Goal: Communication & Community: Answer question/provide support

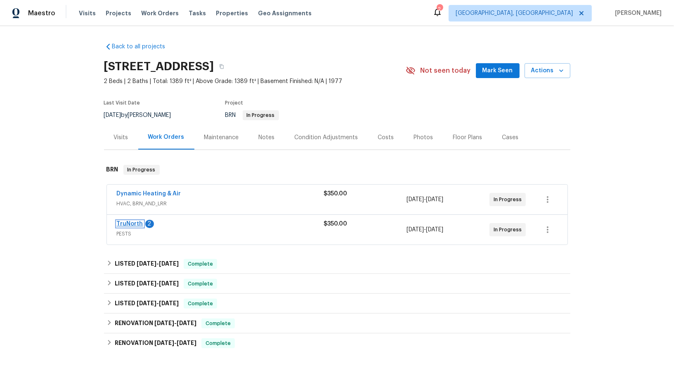
click at [129, 221] on link "TruNorth" at bounding box center [130, 224] width 26 height 6
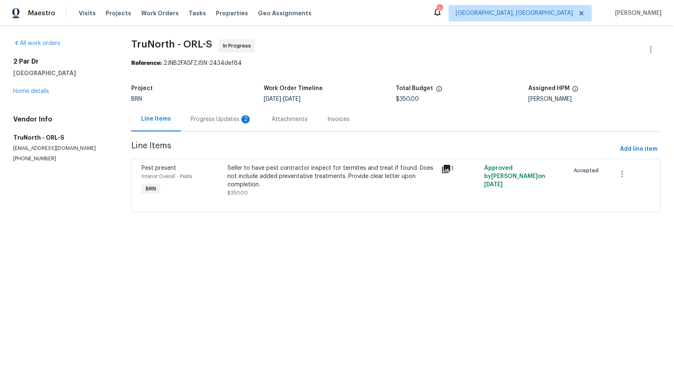
click at [240, 116] on div "Progress Updates 2" at bounding box center [221, 119] width 61 height 8
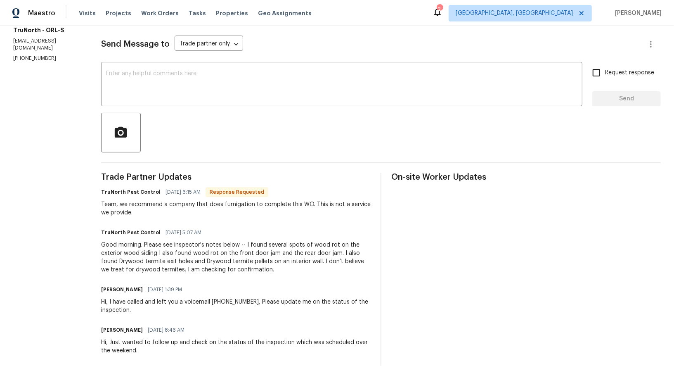
scroll to position [38, 0]
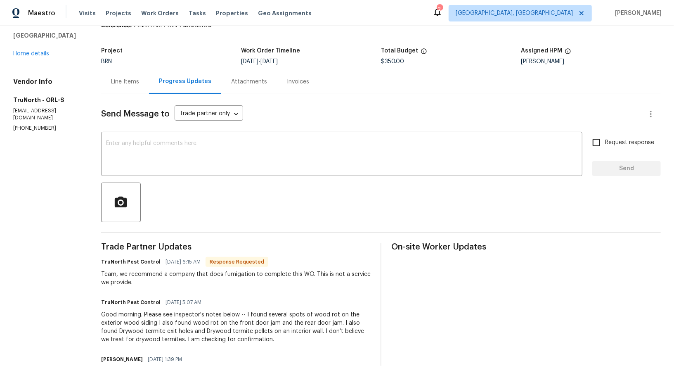
click at [132, 78] on div "Line Items" at bounding box center [125, 82] width 28 height 8
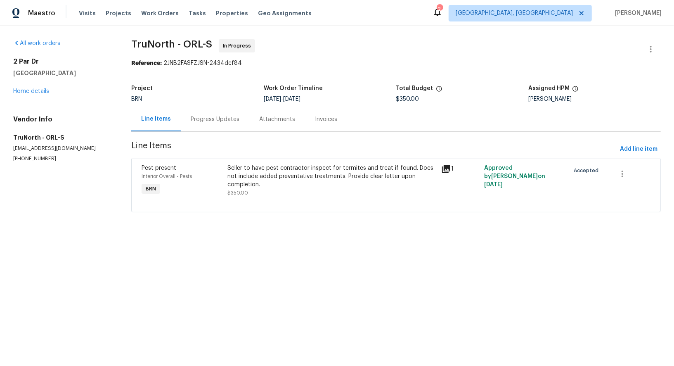
click at [214, 116] on div "Progress Updates" at bounding box center [215, 119] width 49 height 8
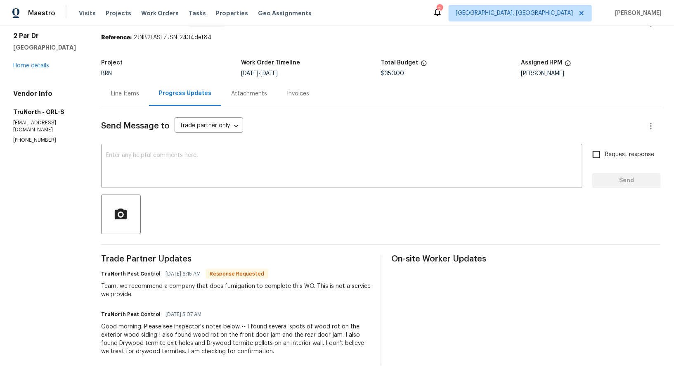
scroll to position [62, 0]
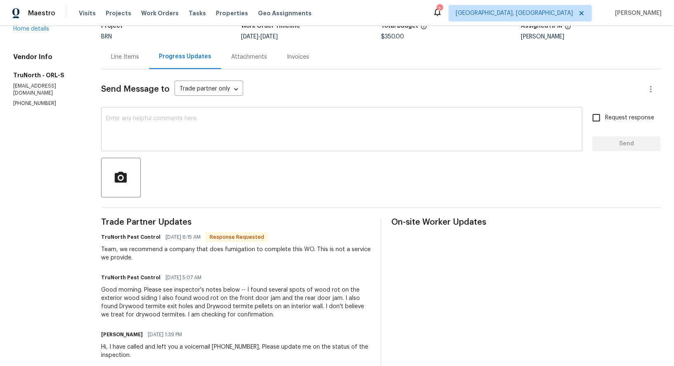
click at [206, 134] on textarea at bounding box center [341, 130] width 471 height 29
click at [186, 131] on textarea "To enrich screen reader interactions, please activate Accessibility in Grammarl…" at bounding box center [341, 130] width 471 height 29
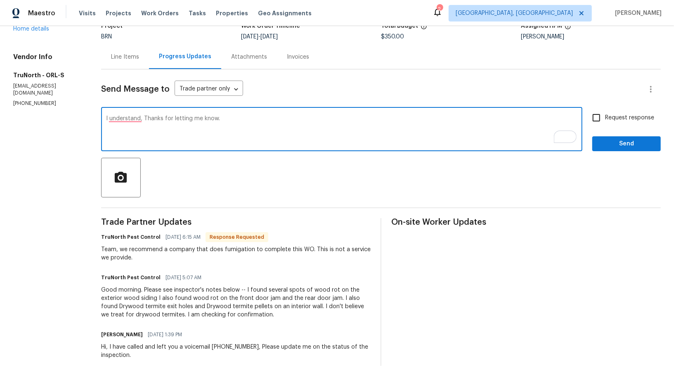
click at [232, 120] on textarea "I understand, Thanks for letting me know." at bounding box center [341, 130] width 471 height 29
type textarea "I understand, Thanks for letting me know."
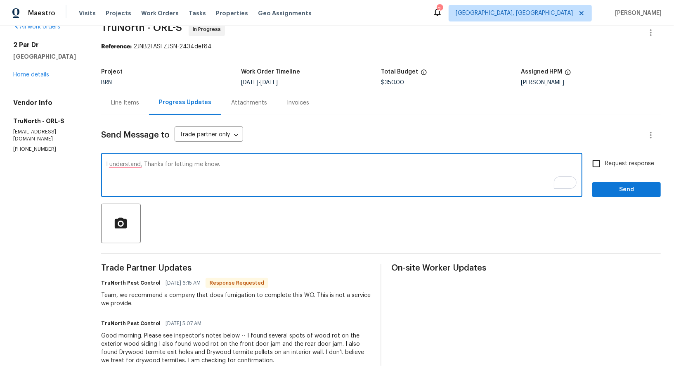
scroll to position [0, 0]
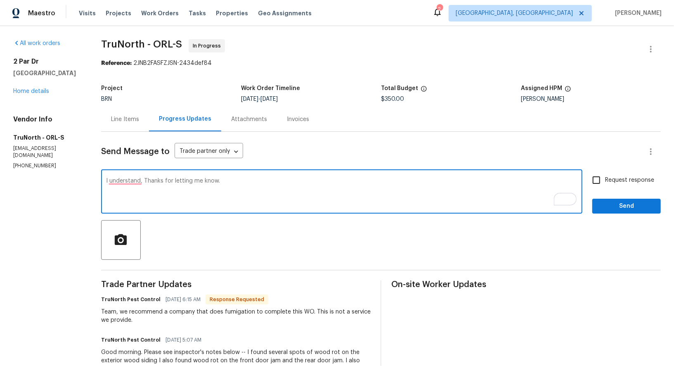
click at [595, 177] on input "Request response" at bounding box center [596, 179] width 17 height 17
checkbox input "true"
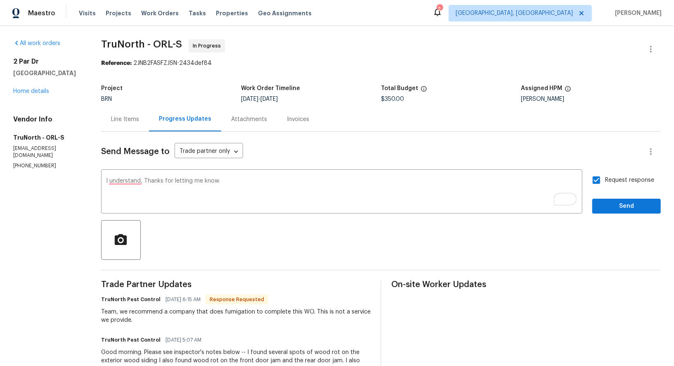
click at [605, 196] on div "Request response Send" at bounding box center [626, 192] width 69 height 42
click at [605, 199] on button "Send" at bounding box center [626, 206] width 69 height 15
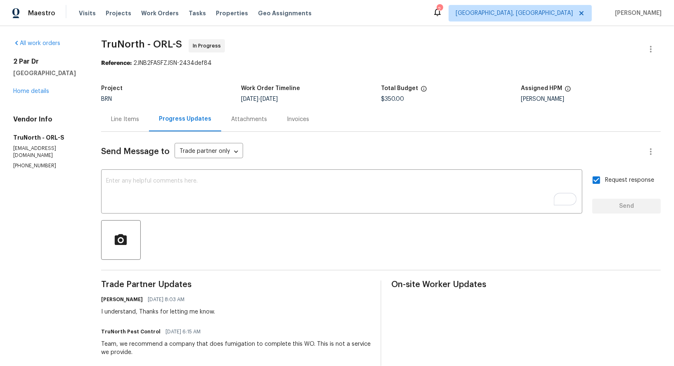
click at [131, 119] on div "Line Items" at bounding box center [125, 119] width 28 height 8
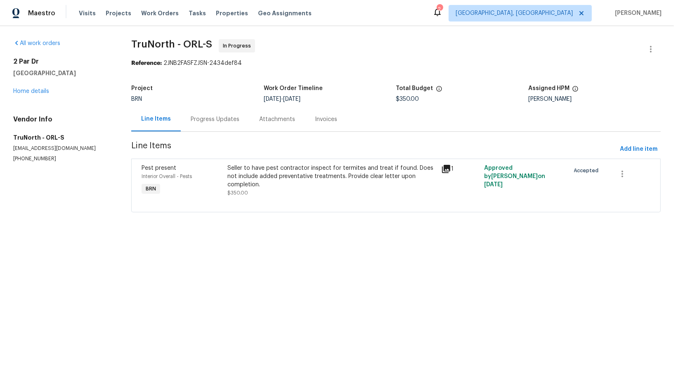
click at [228, 123] on div "Progress Updates" at bounding box center [215, 119] width 69 height 24
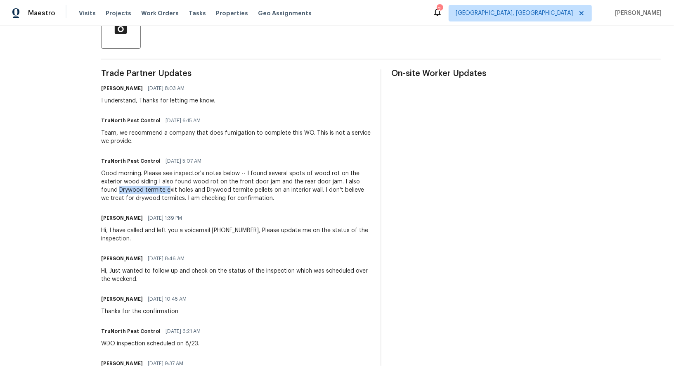
drag, startPoint x: 97, startPoint y: 192, endPoint x: 152, endPoint y: 189, distance: 55.0
click at [152, 189] on div "All work orders 2 Par Dr New Smyrna Beach, FL 32168 Home details Vendor Info Tr…" at bounding box center [337, 121] width 674 height 612
copy div "Drywood termite e"
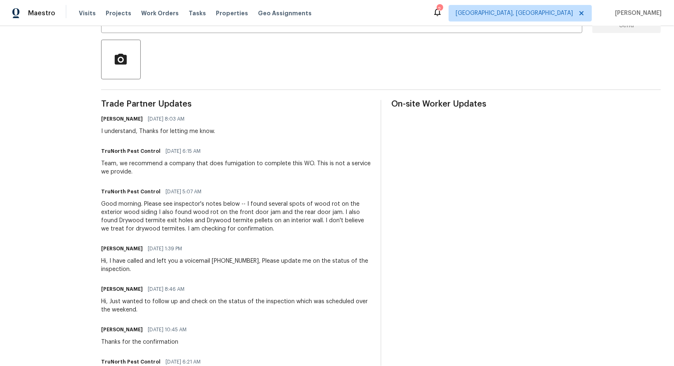
click at [172, 168] on div "Team, we recommend a company that does fumigation to complete this WO. This is …" at bounding box center [235, 167] width 269 height 17
drag, startPoint x: 163, startPoint y: 163, endPoint x: 307, endPoint y: 160, distance: 144.1
click at [307, 160] on div "Team, we recommend a company that does fumigation to complete this WO. This is …" at bounding box center [235, 167] width 269 height 17
copy div "a company that does fumigation to complete this WO"
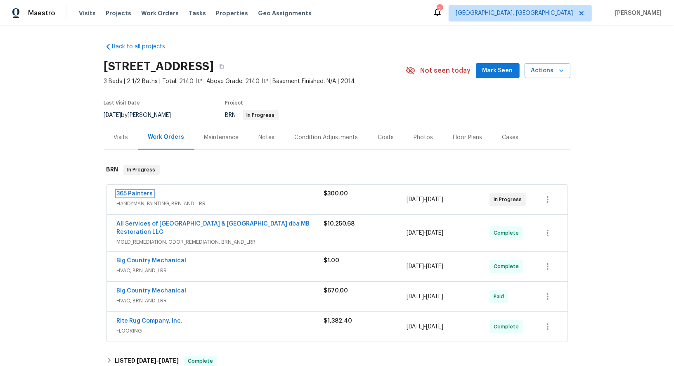
click at [140, 194] on link "365 Painters" at bounding box center [135, 194] width 36 height 6
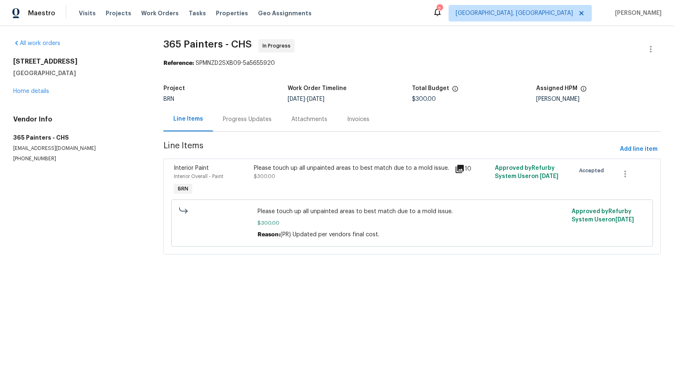
click at [307, 185] on div "Please touch up all unpainted areas to best match due to a mold issue. $300.00" at bounding box center [352, 180] width 201 height 38
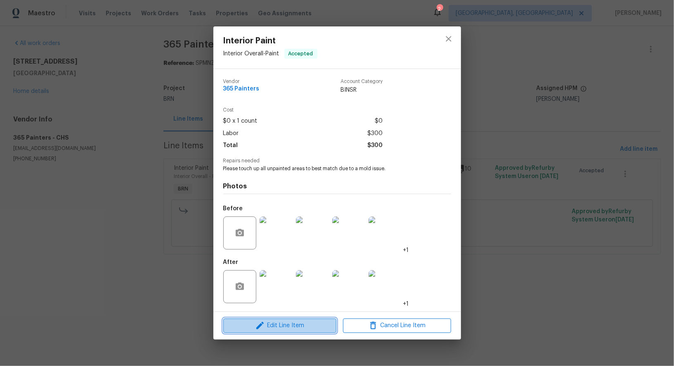
click at [291, 322] on span "Edit Line Item" at bounding box center [280, 325] width 108 height 10
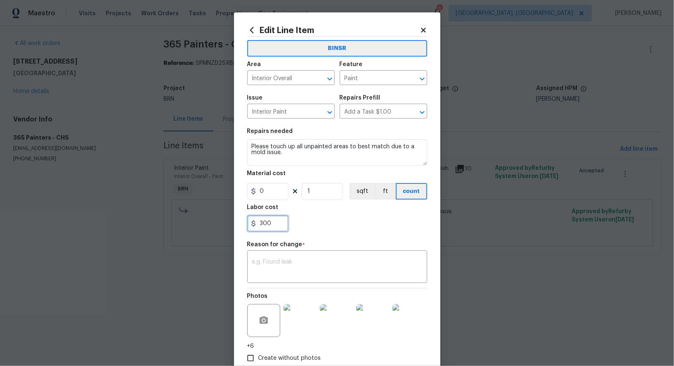
click at [279, 228] on input "300" at bounding box center [267, 223] width 41 height 17
paste input "600"
type input "600"
click at [321, 258] on div "x ​" at bounding box center [337, 267] width 180 height 31
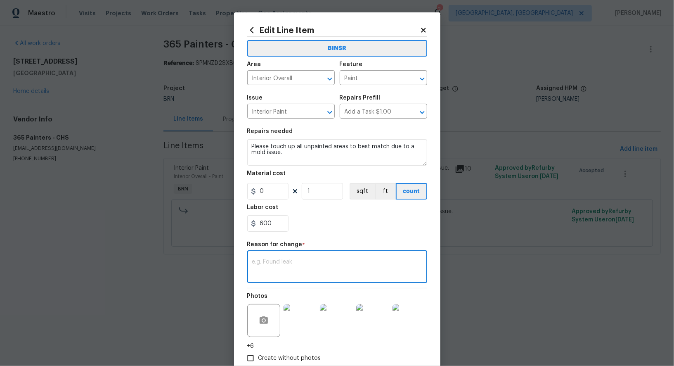
paste textarea "(PR) Updated cost per BR team’s approval."
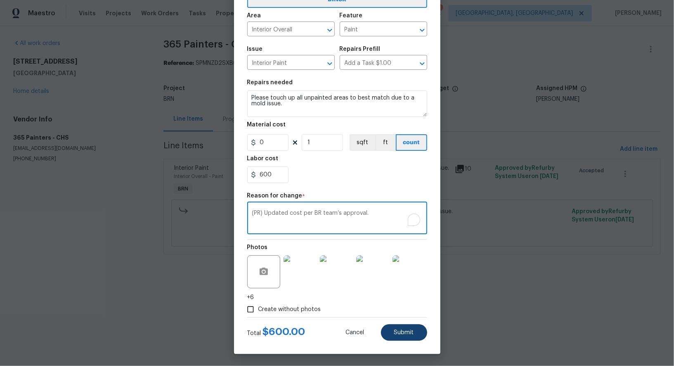
type textarea "(PR) Updated cost per BR team’s approval."
click at [393, 336] on button "Submit" at bounding box center [404, 332] width 46 height 17
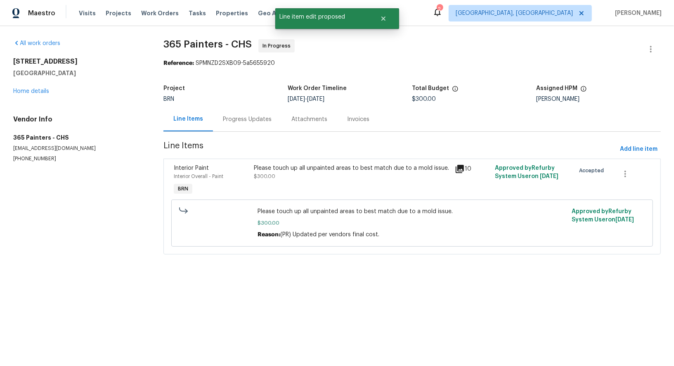
scroll to position [0, 0]
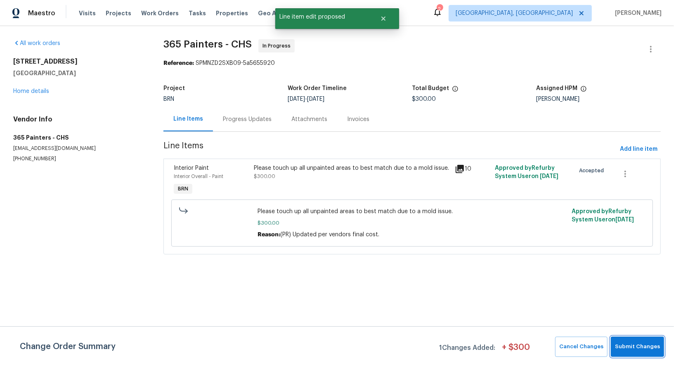
click at [618, 347] on span "Submit Changes" at bounding box center [637, 346] width 45 height 9
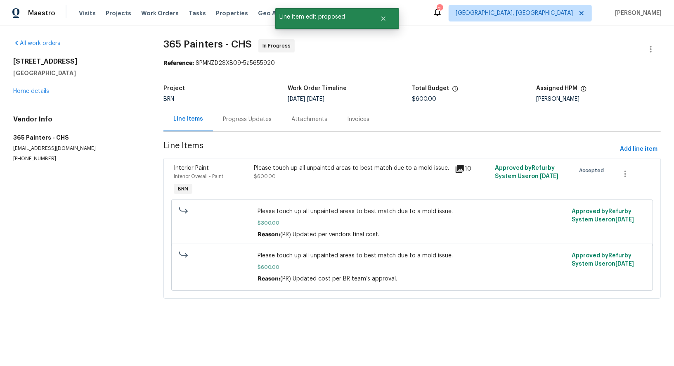
click at [241, 123] on div "Progress Updates" at bounding box center [247, 119] width 69 height 24
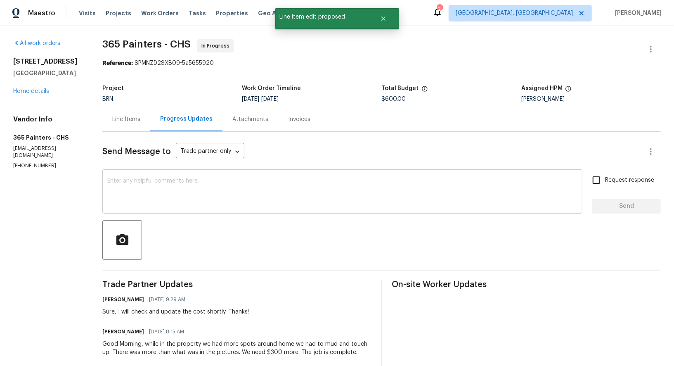
click at [229, 197] on textarea at bounding box center [342, 192] width 470 height 29
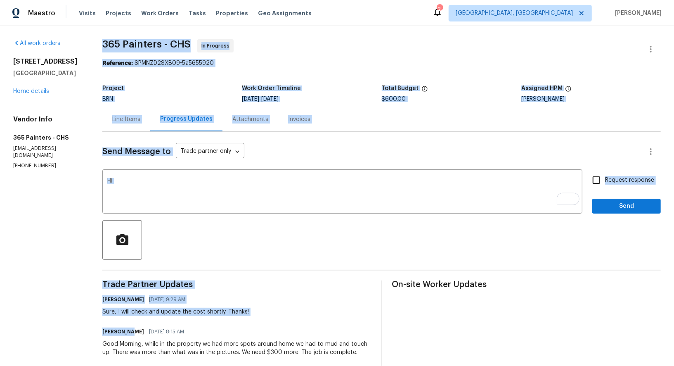
drag, startPoint x: 125, startPoint y: 331, endPoint x: 83, endPoint y: 330, distance: 42.9
click at [83, 331] on div "All work orders 3699 Shutesbury St Mount Pleasant, SC 29466 Home details Vendor…" at bounding box center [337, 299] width 674 height 547
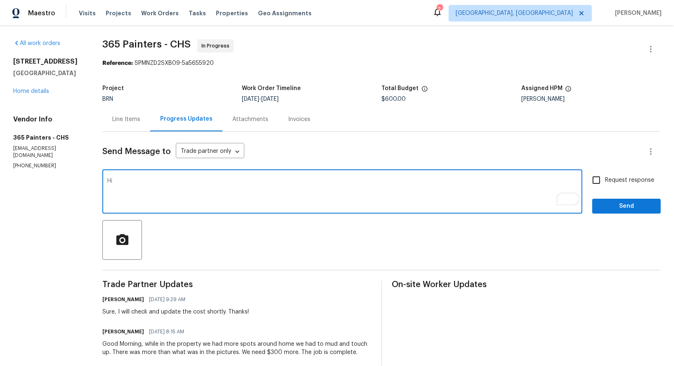
click at [135, 189] on textarea "Hi" at bounding box center [342, 192] width 470 height 29
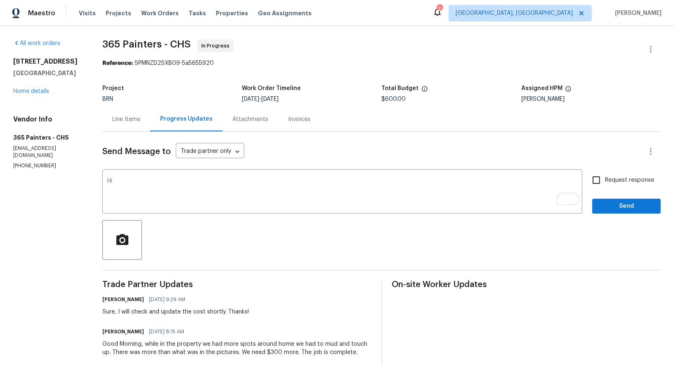
click at [126, 340] on div "Good Morning, while in the property we had more spots around home we had to mud…" at bounding box center [236, 348] width 269 height 17
click at [123, 332] on h6 "Jacqueline Matute" at bounding box center [123, 331] width 42 height 8
drag, startPoint x: 125, startPoint y: 332, endPoint x: 99, endPoint y: 332, distance: 26.0
click at [99, 332] on div "All work orders 3699 Shutesbury St Mount Pleasant, SC 29466 Home details Vendor…" at bounding box center [337, 299] width 674 height 547
copy h6 "Jacqueline"
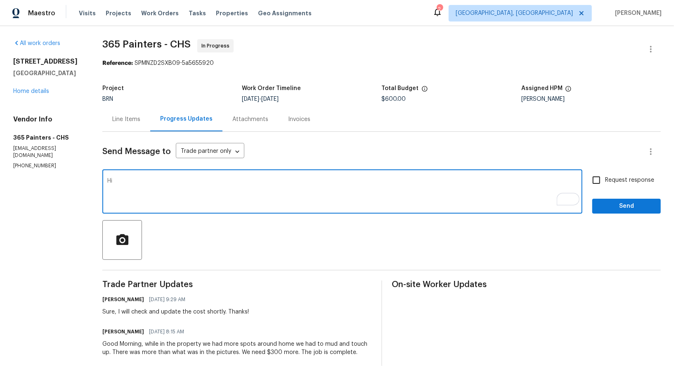
click at [125, 179] on textarea "Hi" at bounding box center [342, 192] width 470 height 29
paste textarea "Jacqueline"
type textarea "Hi Jacqueline, I have updated the cost. Please check and move the work order to…"
click at [598, 186] on input "Request response" at bounding box center [596, 179] width 17 height 17
checkbox input "true"
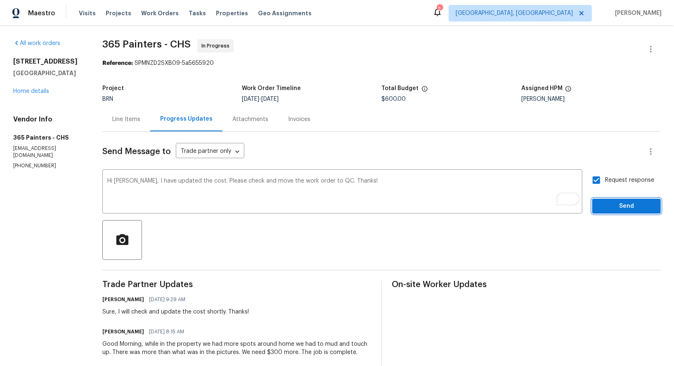
click at [612, 202] on span "Send" at bounding box center [626, 206] width 55 height 10
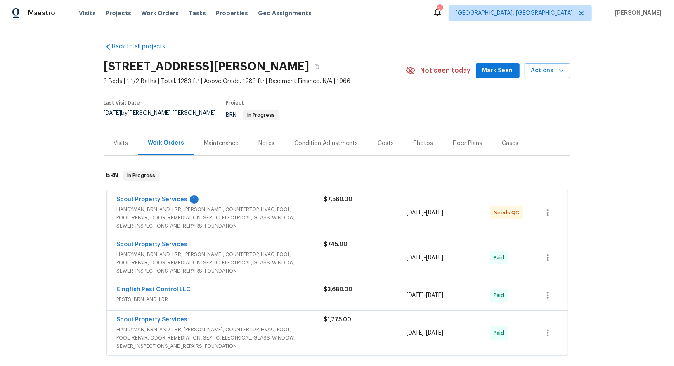
click at [165, 195] on span "Scout Property Services" at bounding box center [152, 199] width 71 height 8
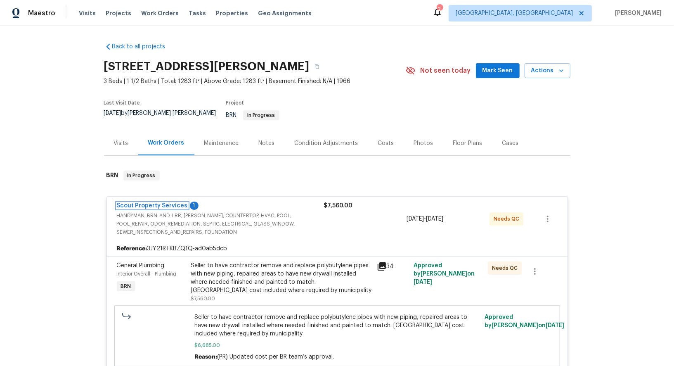
click at [158, 203] on link "Scout Property Services" at bounding box center [152, 206] width 71 height 6
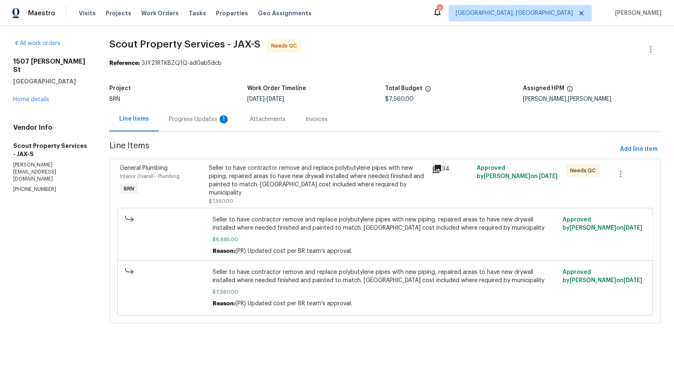
click at [203, 125] on div "Progress Updates 1" at bounding box center [199, 119] width 81 height 24
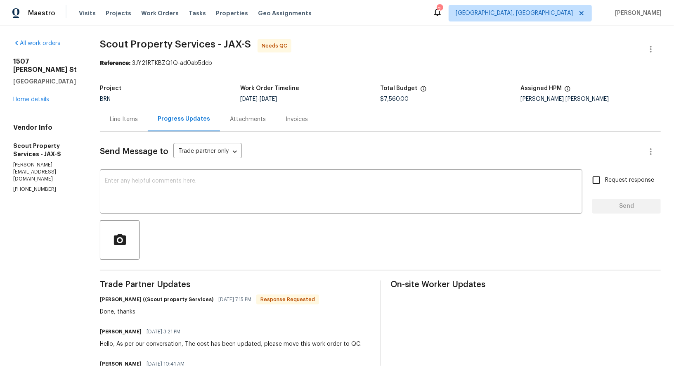
click at [132, 120] on div "Line Items" at bounding box center [124, 119] width 28 height 8
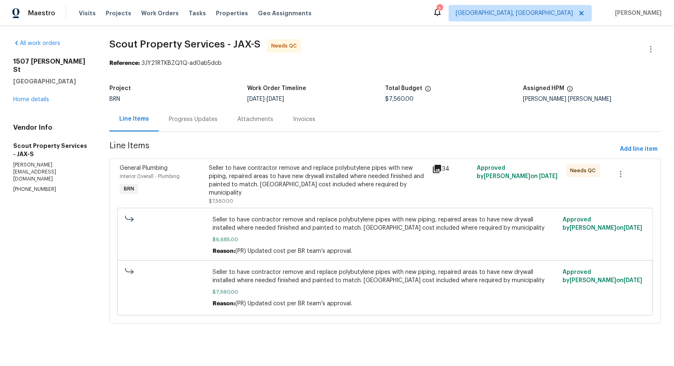
click at [203, 118] on div "Progress Updates" at bounding box center [193, 119] width 49 height 8
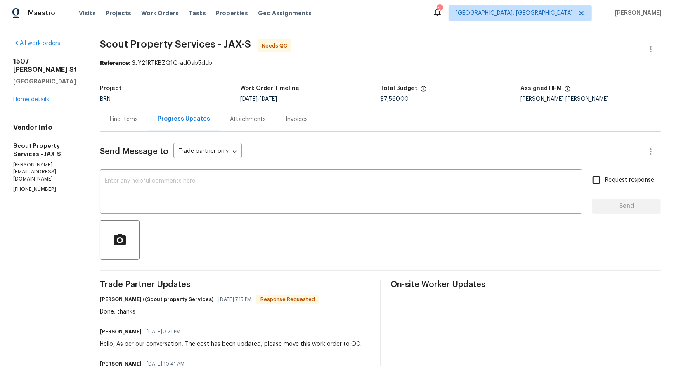
click at [131, 123] on div "Line Items" at bounding box center [124, 119] width 48 height 24
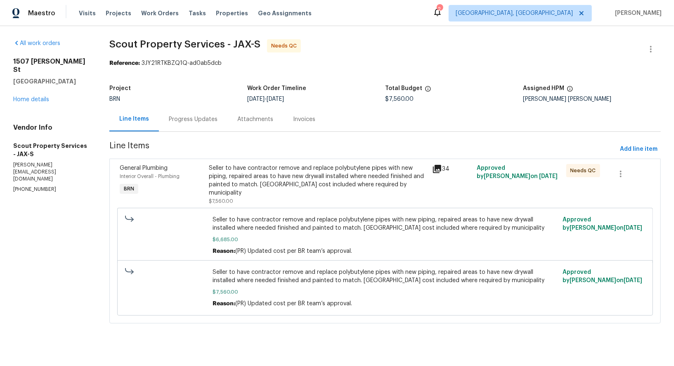
click at [268, 174] on div "Seller to have contractor remove and replace polybutylene pipes with new piping…" at bounding box center [318, 180] width 218 height 33
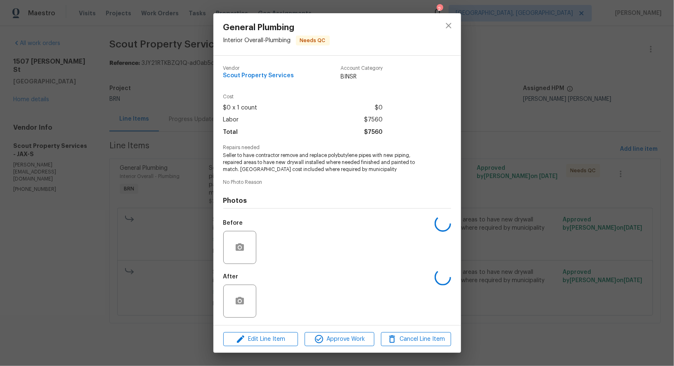
scroll to position [0, 0]
click at [276, 303] on img at bounding box center [276, 300] width 33 height 33
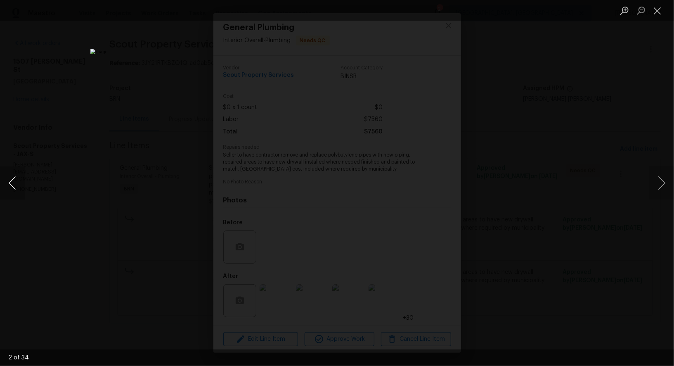
click at [16, 184] on button "Previous image" at bounding box center [12, 182] width 25 height 33
click at [15, 182] on button "Previous image" at bounding box center [12, 182] width 25 height 33
click at [17, 185] on button "Previous image" at bounding box center [12, 182] width 25 height 33
click at [488, 210] on div "Lightbox" at bounding box center [337, 183] width 674 height 366
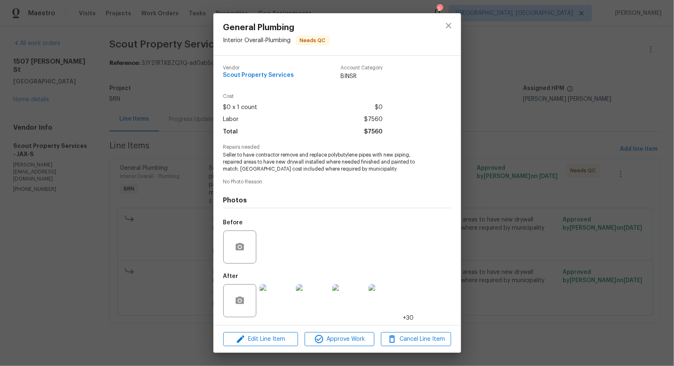
click at [488, 210] on div "General Plumbing Interior Overall - Plumbing Needs QC Vendor Scout Property Ser…" at bounding box center [337, 183] width 674 height 366
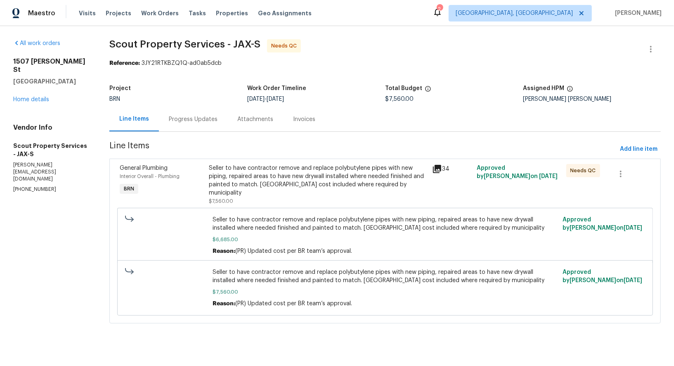
click at [230, 175] on div "Seller to have contractor remove and replace polybutylene pipes with new piping…" at bounding box center [318, 180] width 218 height 33
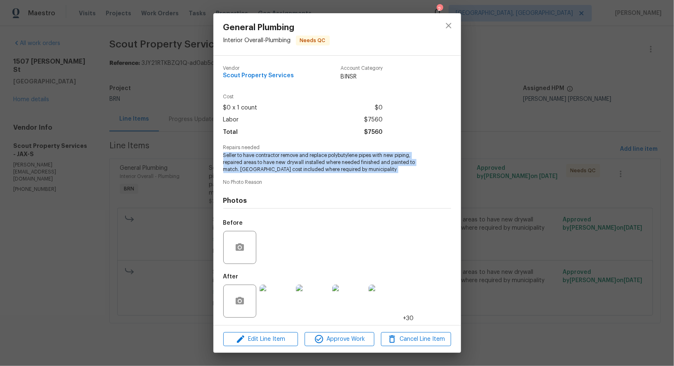
drag, startPoint x: 222, startPoint y: 156, endPoint x: 365, endPoint y: 178, distance: 144.9
click at [365, 178] on div "Vendor Scout Property Services Account Category BINSR Cost $0 x 1 count $0 Labo…" at bounding box center [337, 190] width 248 height 269
copy span "Seller to have contractor remove and replace polybutylene pipes with new piping…"
click at [349, 301] on img at bounding box center [348, 300] width 33 height 33
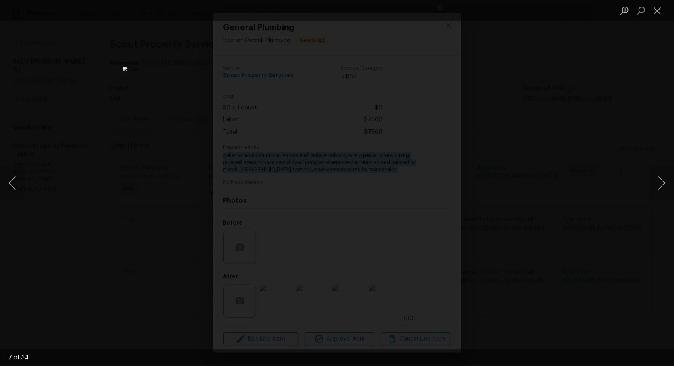
click at [274, 220] on img "Lightbox" at bounding box center [337, 183] width 428 height 232
click at [92, 234] on div "Lightbox" at bounding box center [337, 183] width 674 height 366
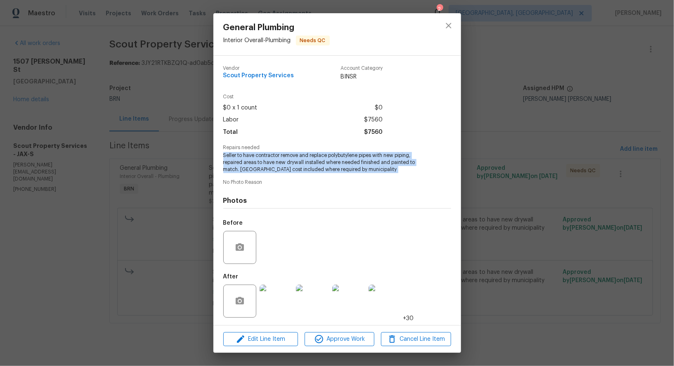
click at [92, 234] on div "General Plumbing Interior Overall - Plumbing Needs QC Vendor Scout Property Ser…" at bounding box center [337, 183] width 674 height 366
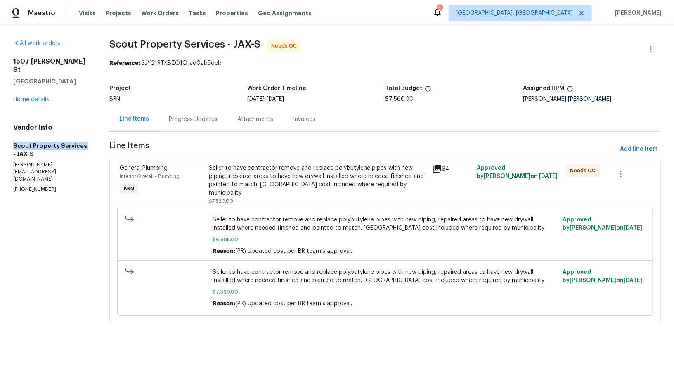
drag, startPoint x: 10, startPoint y: 144, endPoint x: 82, endPoint y: 146, distance: 72.2
click at [82, 146] on div "All work orders 1507 Elsie St Green Cove Springs, FL 32043 Home details Vendor …" at bounding box center [337, 186] width 674 height 320
copy h5 "Scout Property Services"
click at [288, 194] on div "Seller to have contractor remove and replace polybutylene pipes with new piping…" at bounding box center [318, 184] width 218 height 41
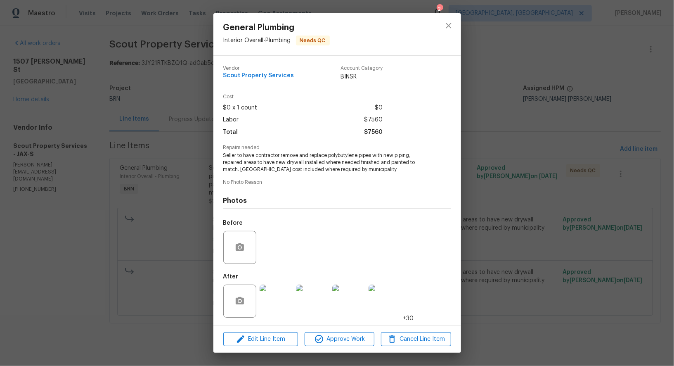
click at [275, 288] on img at bounding box center [276, 300] width 33 height 33
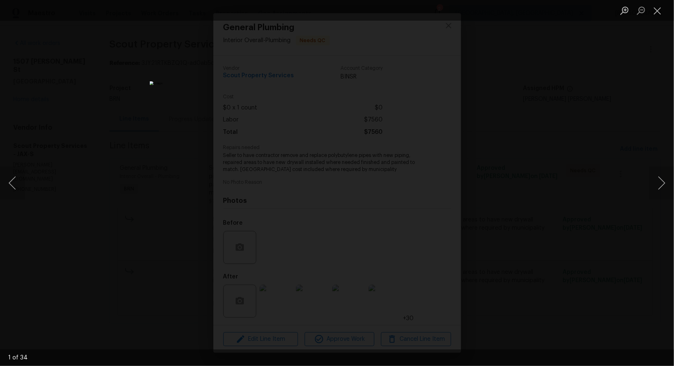
click at [533, 199] on div "Lightbox" at bounding box center [337, 183] width 674 height 366
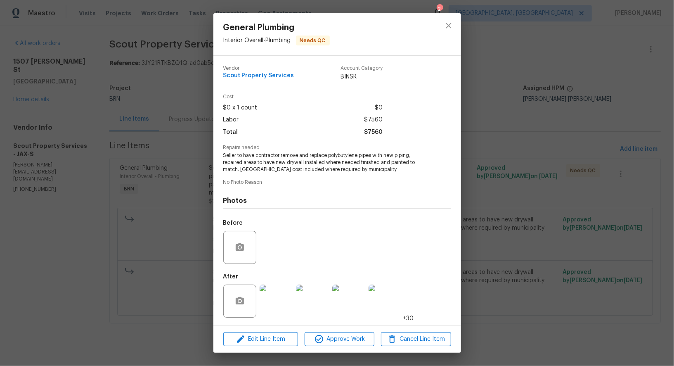
click at [156, 145] on div "General Plumbing Interior Overall - Plumbing Needs QC Vendor Scout Property Ser…" at bounding box center [337, 183] width 674 height 366
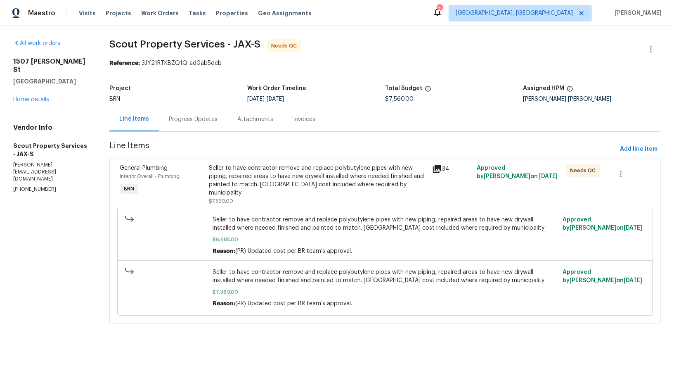
click at [207, 121] on div "Progress Updates" at bounding box center [193, 119] width 49 height 8
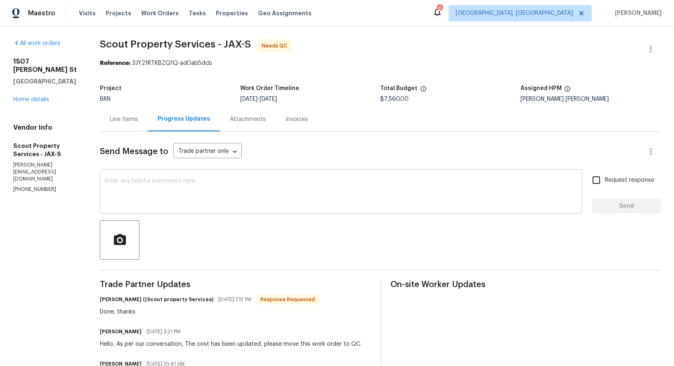
click at [161, 188] on textarea at bounding box center [341, 192] width 473 height 29
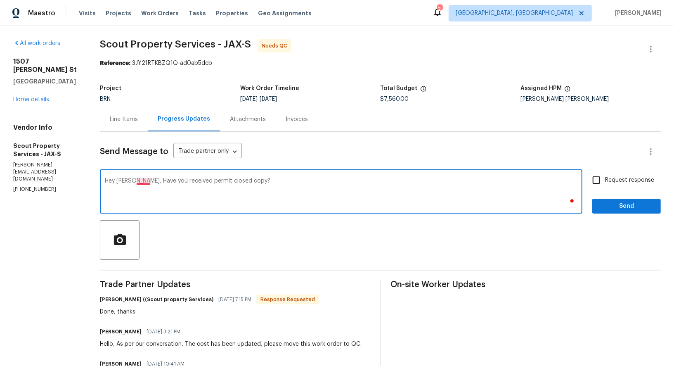
click at [141, 180] on textarea "Hey Trevor, Have you received permit closed copy?" at bounding box center [341, 192] width 473 height 29
click at [283, 192] on textarea "Hey Trevor, have you received permit closed copy?" at bounding box center [341, 192] width 473 height 29
click at [196, 182] on textarea "Hey Trevor, have you received permit closed copy?" at bounding box center [341, 192] width 473 height 29
click at [301, 180] on textarea "Hey Trevor, have you received the permit closed copy?" at bounding box center [341, 192] width 473 height 29
type textarea "Hey Trevor, have you received the permit closed copy?"
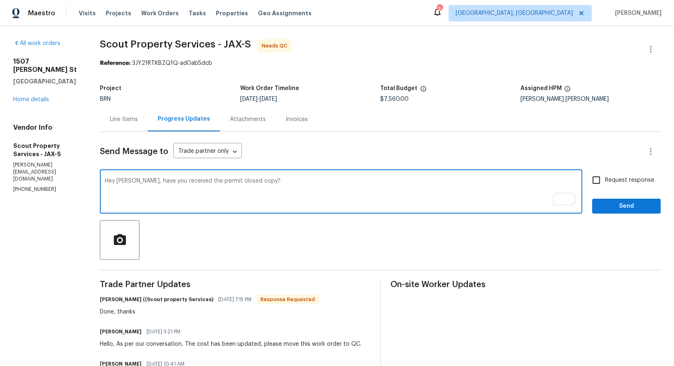
click at [605, 181] on input "Request response" at bounding box center [596, 179] width 17 height 17
checkbox input "true"
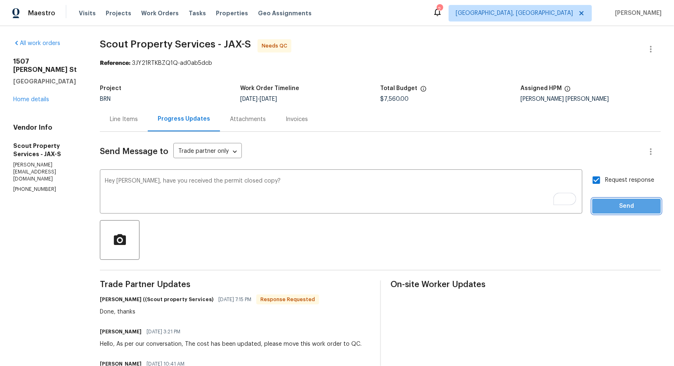
click at [610, 211] on button "Send" at bounding box center [626, 206] width 69 height 15
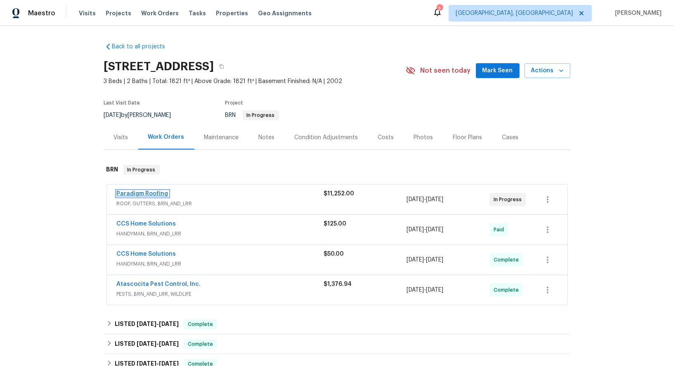
click at [128, 192] on link "Paradigm Roofing" at bounding box center [143, 194] width 52 height 6
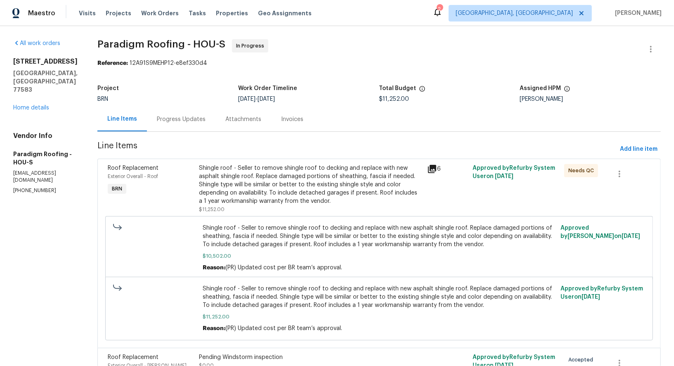
click at [212, 120] on div "Progress Updates" at bounding box center [181, 119] width 69 height 24
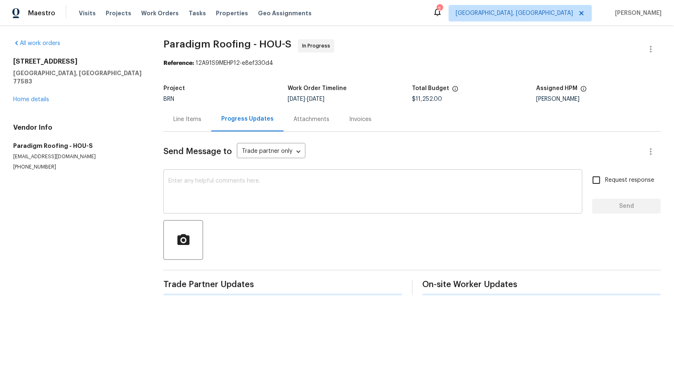
click at [224, 202] on textarea at bounding box center [372, 192] width 409 height 29
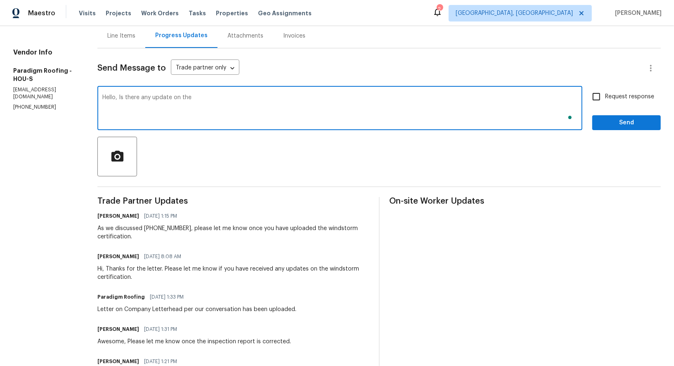
scroll to position [83, 0]
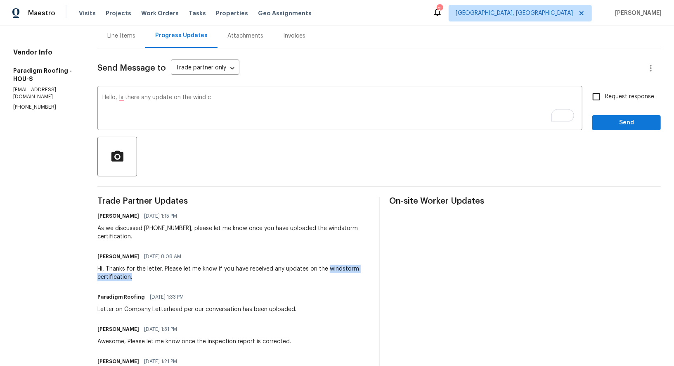
drag, startPoint x: 328, startPoint y: 267, endPoint x: 352, endPoint y: 276, distance: 26.0
click at [352, 276] on div "Hi, Thanks for the letter. Please let me know if you have received any updates …" at bounding box center [233, 273] width 272 height 17
copy div "windstorm certification."
click at [221, 98] on textarea "Hello, Is there any update on the wind c" at bounding box center [339, 109] width 475 height 29
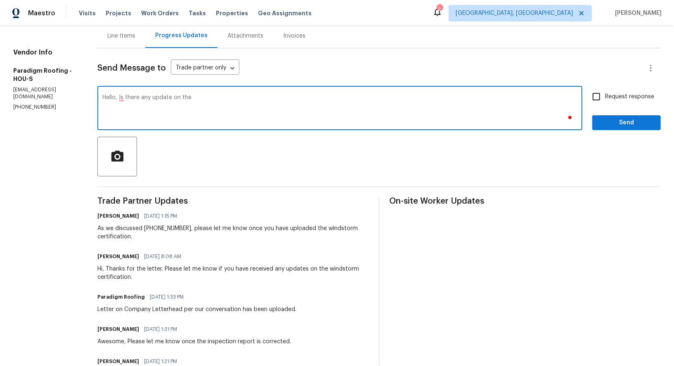
paste textarea "windstorm certification."
click at [198, 95] on textarea "Hello, Is there any update on the windstorm certification." at bounding box center [339, 109] width 475 height 29
click at [255, 102] on textarea "Hello, Is there any update on the Windstorm certification." at bounding box center [339, 109] width 475 height 29
type textarea "Hello, Is there any update on the Windstorm certificate?"
click at [602, 99] on input "Request response" at bounding box center [596, 96] width 17 height 17
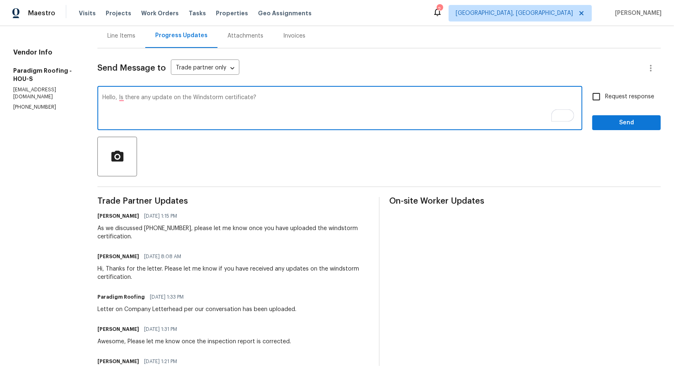
checkbox input "true"
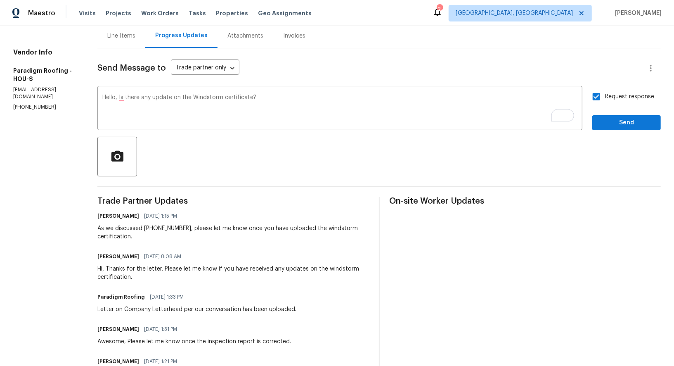
click at [613, 126] on span "Send" at bounding box center [626, 123] width 55 height 10
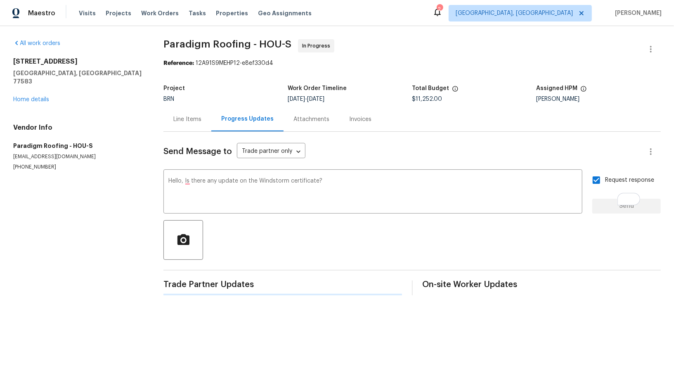
scroll to position [0, 0]
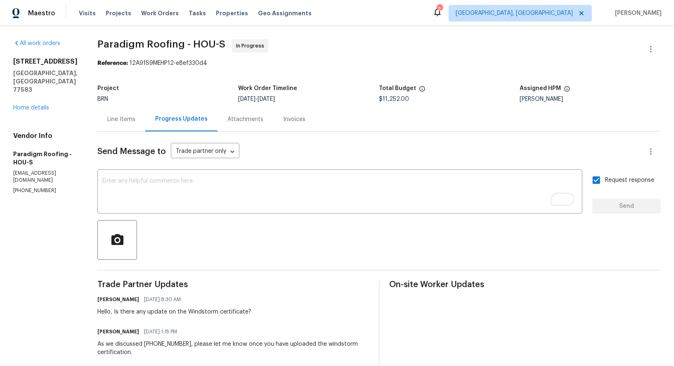
click at [132, 122] on div "Line Items" at bounding box center [121, 119] width 28 height 8
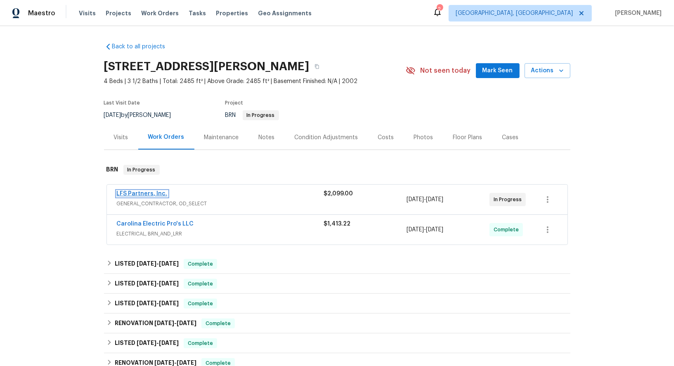
click at [142, 191] on link "LFS Partners, Inc." at bounding box center [142, 194] width 51 height 6
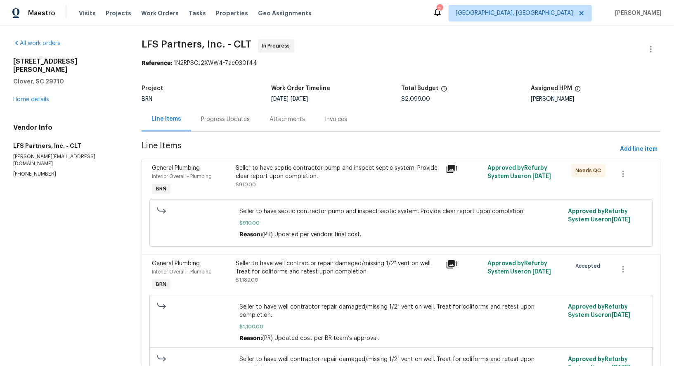
click at [210, 121] on div "Progress Updates" at bounding box center [225, 119] width 49 height 8
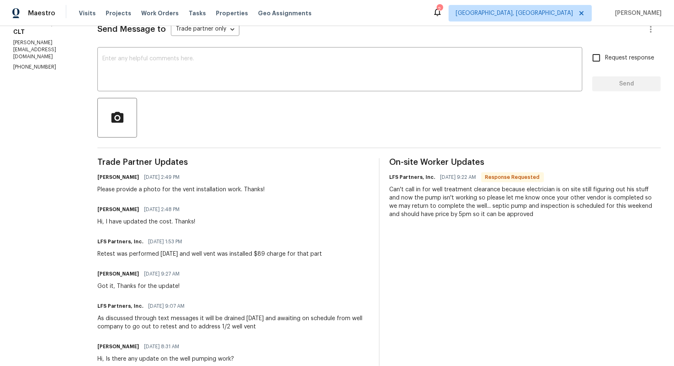
scroll to position [125, 0]
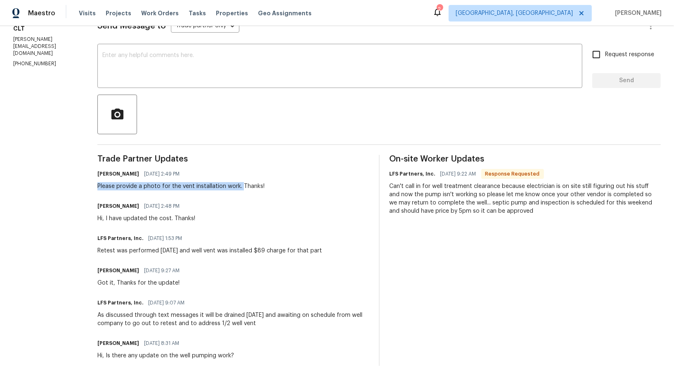
drag, startPoint x: 90, startPoint y: 185, endPoint x: 233, endPoint y: 184, distance: 142.8
click at [233, 184] on div "Please provide a photo for the vent installation work. Thanks!" at bounding box center [180, 186] width 167 height 8
copy div "Please provide a photo for the vent installation work."
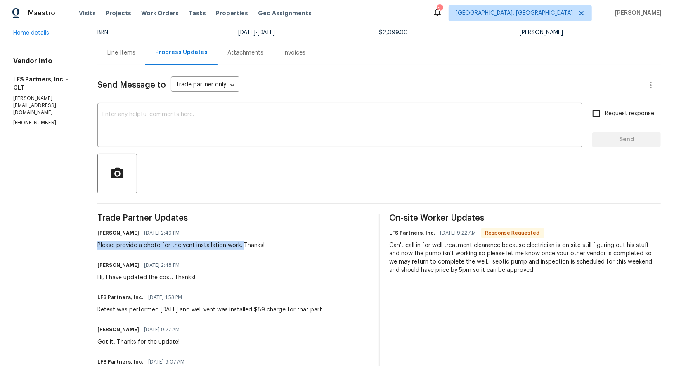
scroll to position [65, 0]
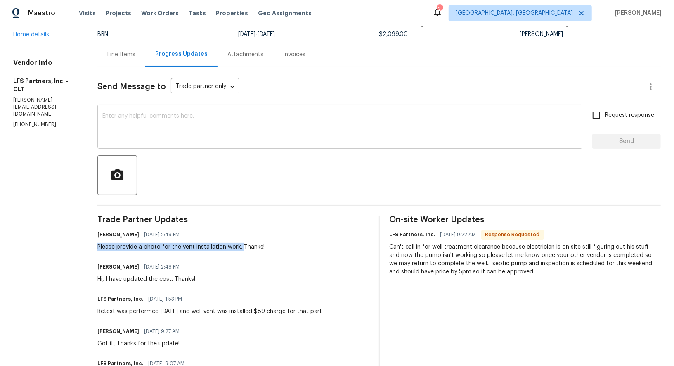
click at [124, 124] on textarea at bounding box center [339, 127] width 475 height 29
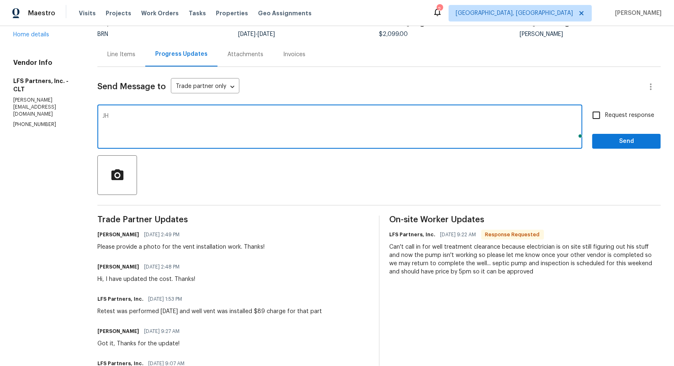
type textarea "J"
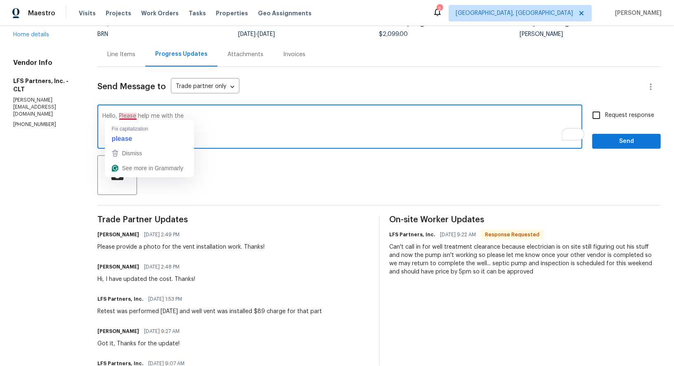
drag, startPoint x: 113, startPoint y: 116, endPoint x: 274, endPoint y: 121, distance: 161.8
click at [274, 121] on textarea "Hello, Please help me with the" at bounding box center [339, 127] width 475 height 29
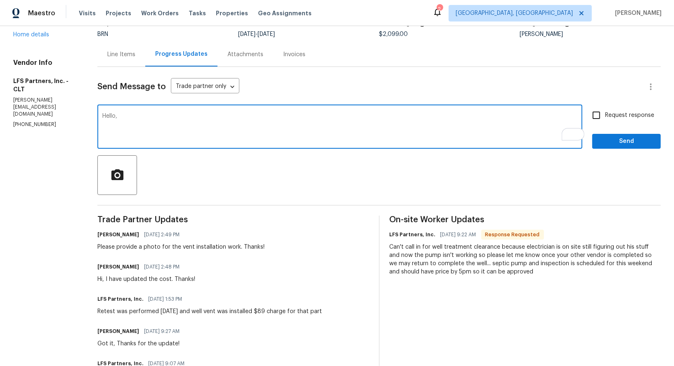
paste textarea "Just wanted to check with you when we will be getting the results back and also…"
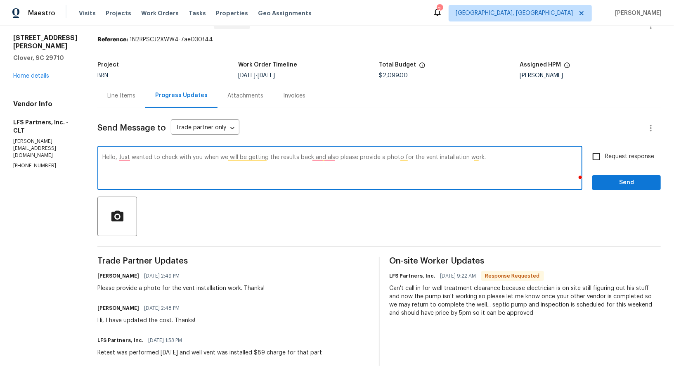
scroll to position [24, 0]
click at [315, 157] on textarea "Hello, Just wanted to check with you when we will be getting the results back a…" at bounding box center [339, 168] width 475 height 29
click at [312, 156] on textarea "Hello, Just wanted to check with you when we will be getting the results back a…" at bounding box center [339, 168] width 475 height 29
click at [322, 154] on textarea "Hello, Just wanted to check with you when we will be getting the results back, …" at bounding box center [339, 168] width 475 height 29
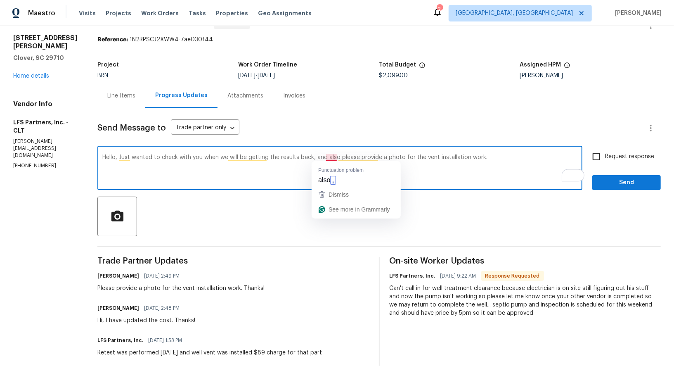
click at [324, 158] on textarea "Hello, Just wanted to check with you when we will be getting the results back, …" at bounding box center [339, 168] width 475 height 29
click at [456, 165] on textarea "Hello, Just wanted to check with you when we will be getting the results back, …" at bounding box center [339, 168] width 475 height 29
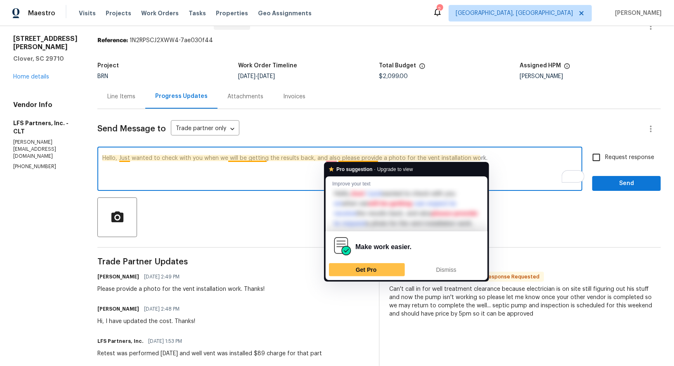
scroll to position [1, 0]
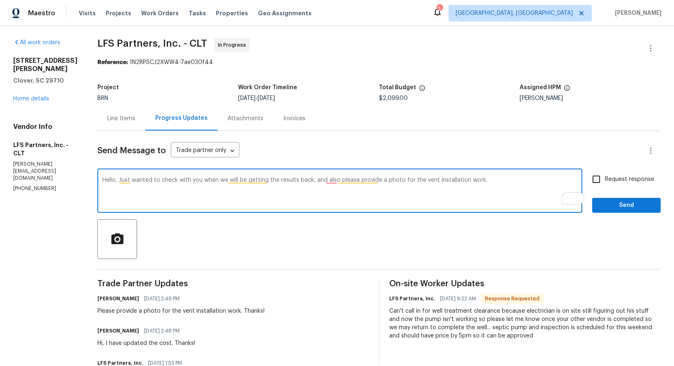
type textarea "Hello, Just wanted to check with you when we will be getting the results back, …"
click at [598, 174] on input "Request response" at bounding box center [596, 178] width 17 height 17
checkbox input "true"
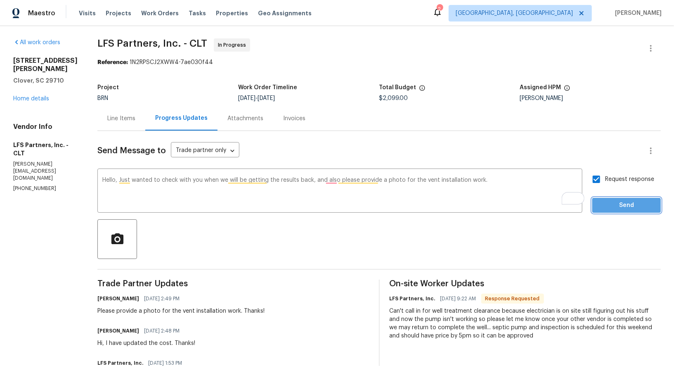
click at [614, 200] on span "Send" at bounding box center [626, 205] width 55 height 10
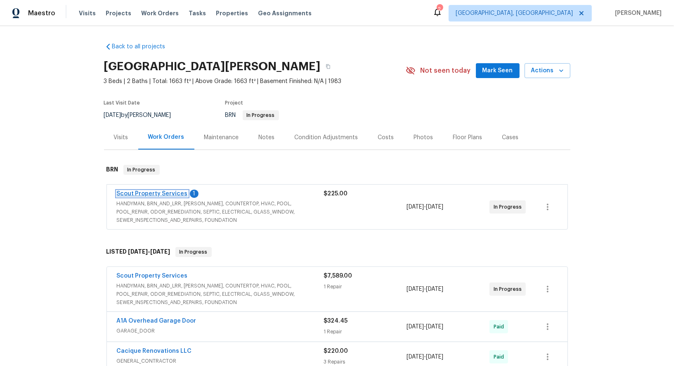
click at [160, 193] on link "Scout Property Services" at bounding box center [152, 194] width 71 height 6
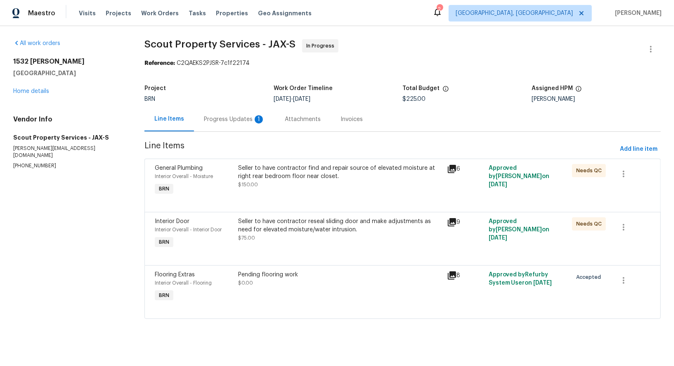
click at [279, 272] on div "Pending flooring work" at bounding box center [339, 274] width 203 height 8
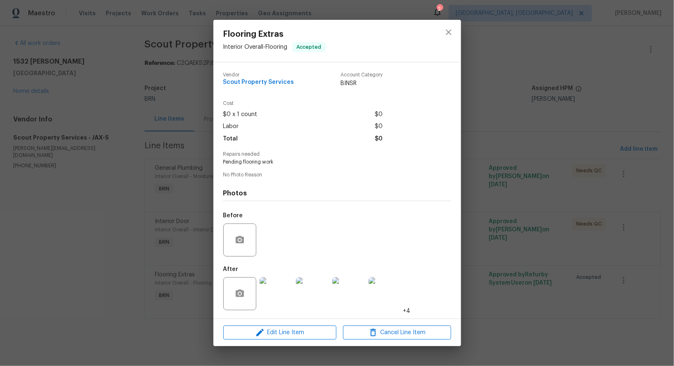
click at [145, 279] on div "Flooring Extras Interior Overall - Flooring Accepted Vendor Scout Property Serv…" at bounding box center [337, 183] width 674 height 366
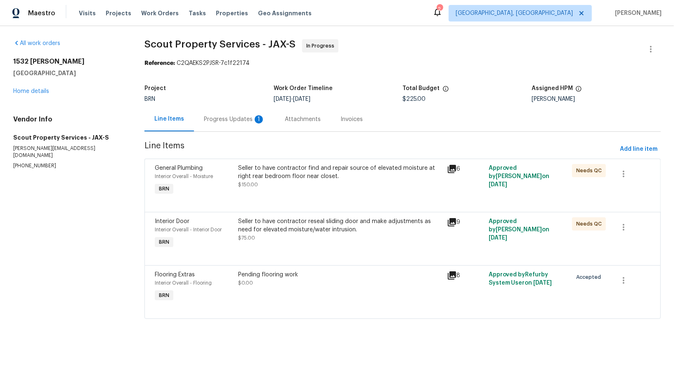
click at [238, 132] on section "Scout Property Services - JAX-S In Progress Reference: C2QAEKS2PJSR-7c1f22174 P…" at bounding box center [402, 183] width 516 height 289
click at [238, 129] on div "Progress Updates 1" at bounding box center [234, 119] width 81 height 24
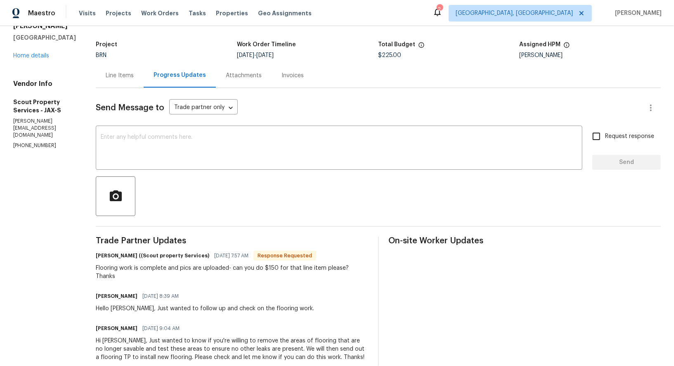
scroll to position [43, 0]
click at [106, 78] on div "Line Items" at bounding box center [120, 76] width 28 height 8
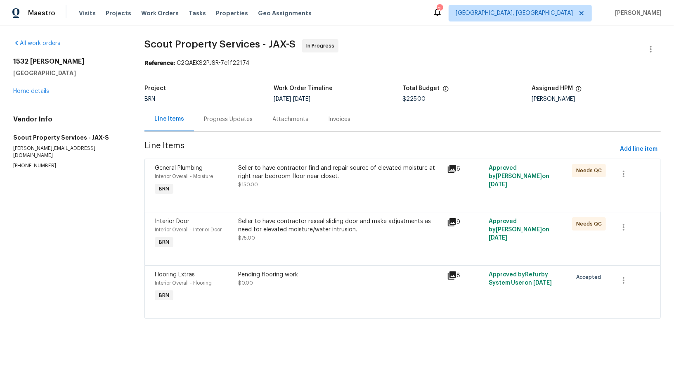
click at [267, 278] on div "Pending flooring work" at bounding box center [339, 274] width 203 height 8
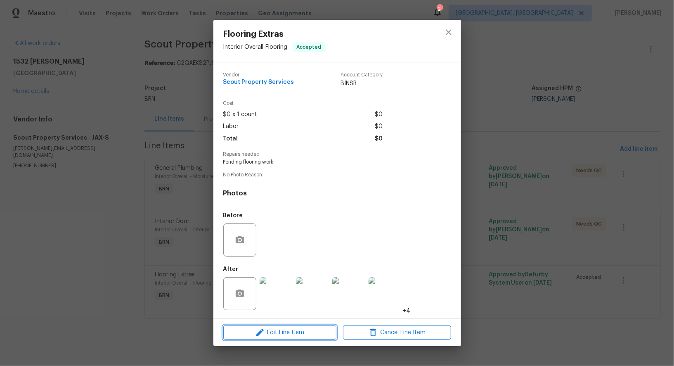
click at [279, 333] on span "Edit Line Item" at bounding box center [280, 332] width 108 height 10
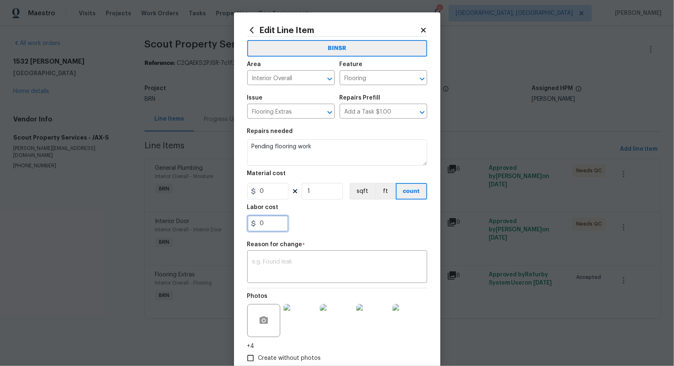
click at [271, 221] on input "0" at bounding box center [267, 223] width 41 height 17
type input "150"
click at [258, 262] on textarea at bounding box center [337, 267] width 170 height 17
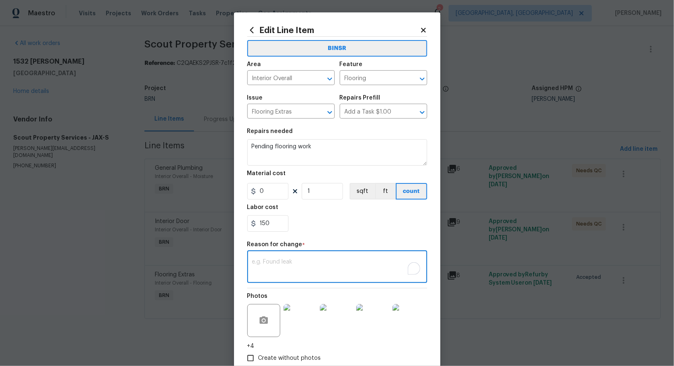
paste textarea "(PR) Updated per vendors final cost."
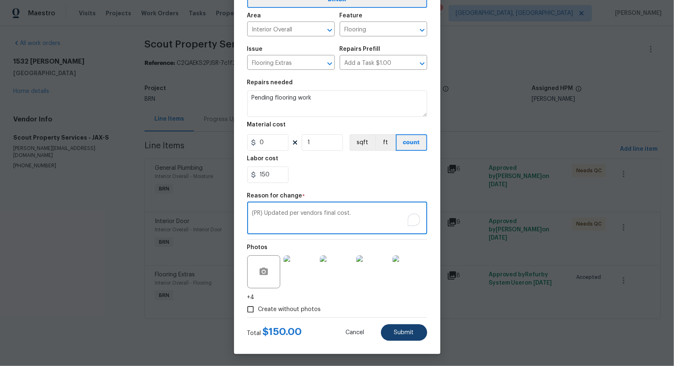
type textarea "(PR) Updated per vendors final cost."
click at [407, 331] on span "Submit" at bounding box center [404, 332] width 20 height 6
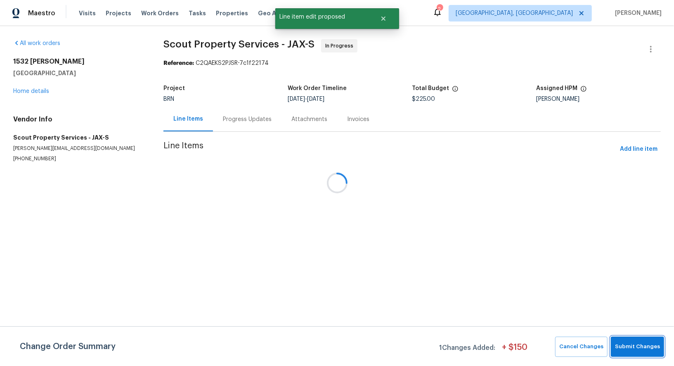
click at [653, 346] on span "Submit Changes" at bounding box center [637, 346] width 45 height 9
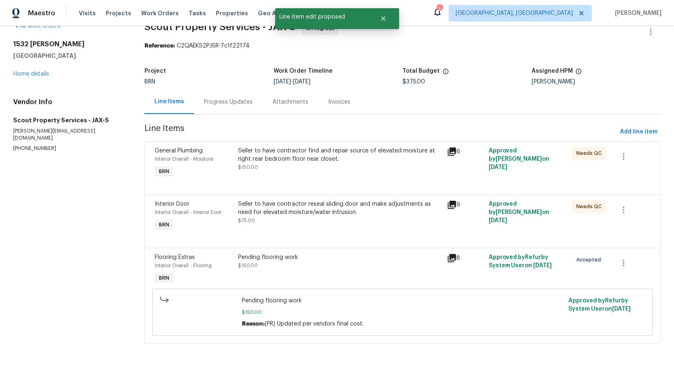
scroll to position [0, 0]
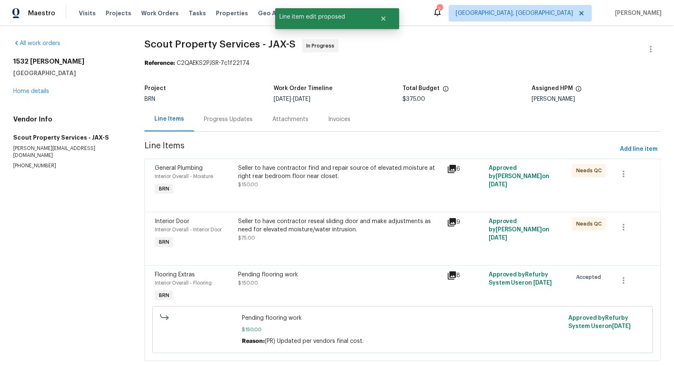
click at [216, 121] on div "Progress Updates" at bounding box center [228, 119] width 49 height 8
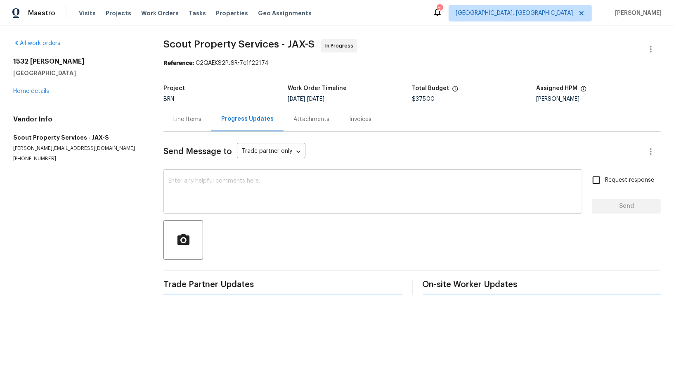
click at [220, 194] on textarea at bounding box center [372, 192] width 409 height 29
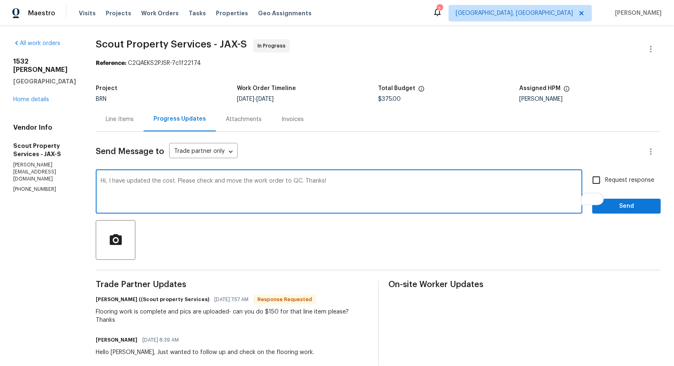
type textarea "Hi, I have updated the cost. Please check and move the work order to QC. Thanks!"
click at [601, 178] on input "Request response" at bounding box center [596, 179] width 17 height 17
checkbox input "true"
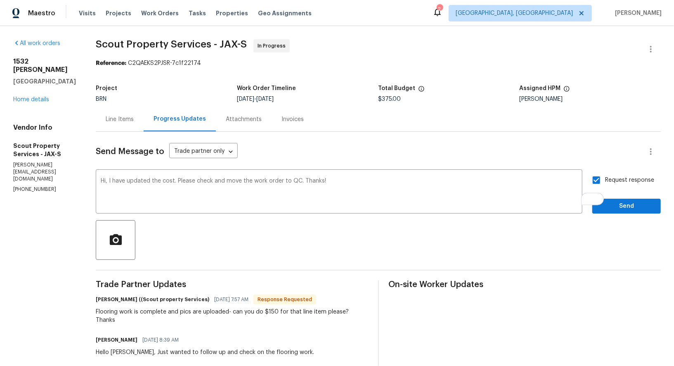
click at [611, 196] on div "Request response Send" at bounding box center [626, 192] width 69 height 42
click at [611, 199] on button "Send" at bounding box center [626, 206] width 69 height 15
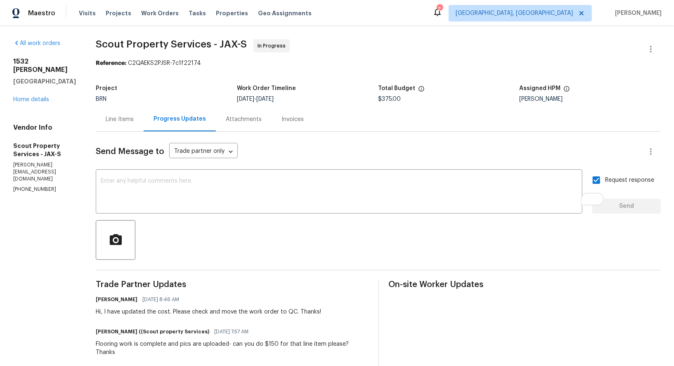
click at [19, 104] on div "[GEOGRAPHIC_DATA][PERSON_NAME] Home details" at bounding box center [44, 80] width 63 height 46
click at [20, 104] on div "[GEOGRAPHIC_DATA][PERSON_NAME] Home details" at bounding box center [44, 80] width 63 height 46
click at [20, 102] on link "Home details" at bounding box center [31, 100] width 36 height 6
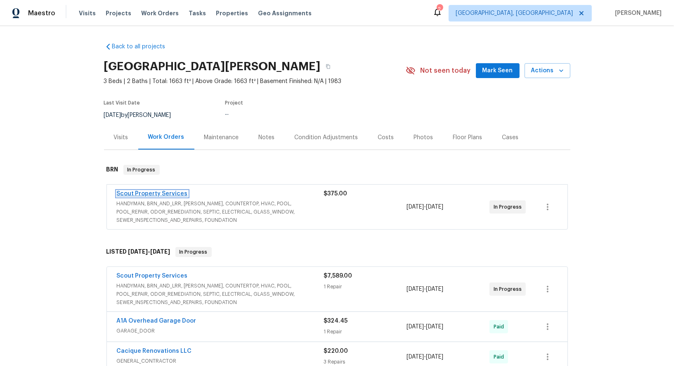
click at [160, 195] on link "Scout Property Services" at bounding box center [152, 194] width 71 height 6
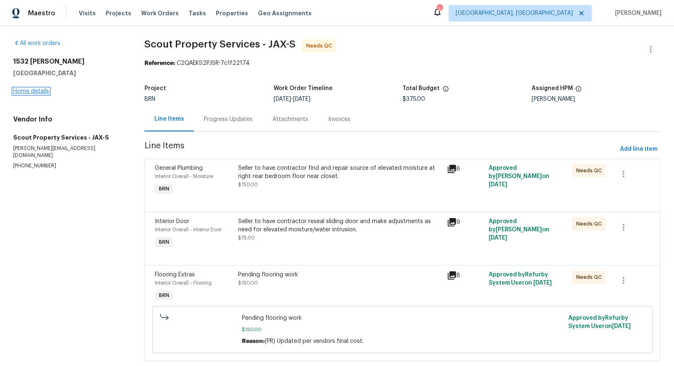
click at [42, 91] on link "Home details" at bounding box center [31, 91] width 36 height 6
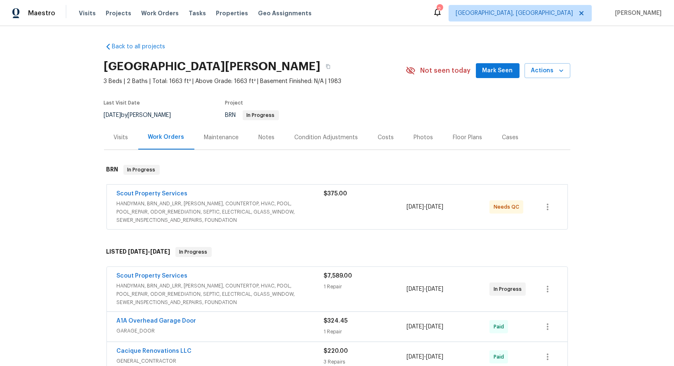
click at [157, 189] on span "Scout Property Services" at bounding box center [152, 193] width 71 height 8
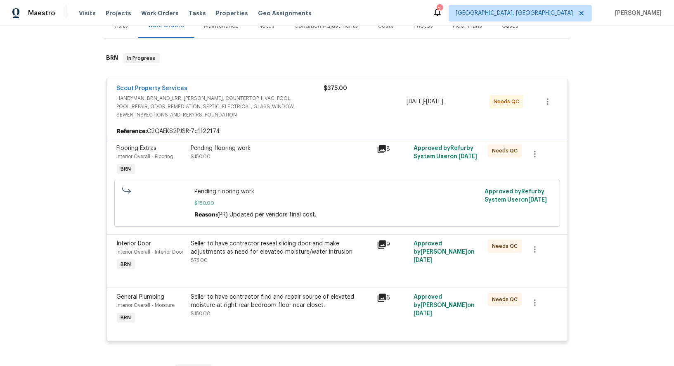
scroll to position [109, 0]
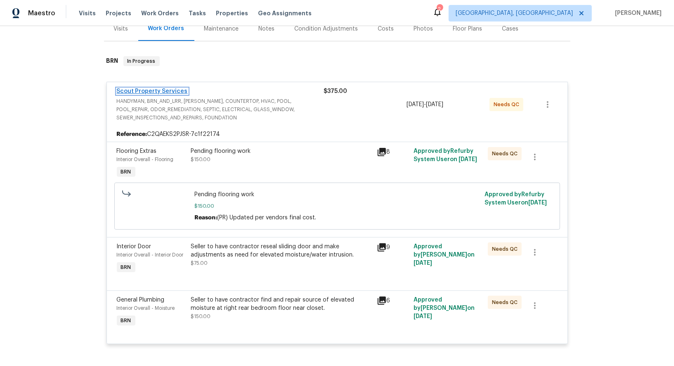
click at [150, 89] on link "Scout Property Services" at bounding box center [152, 91] width 71 height 6
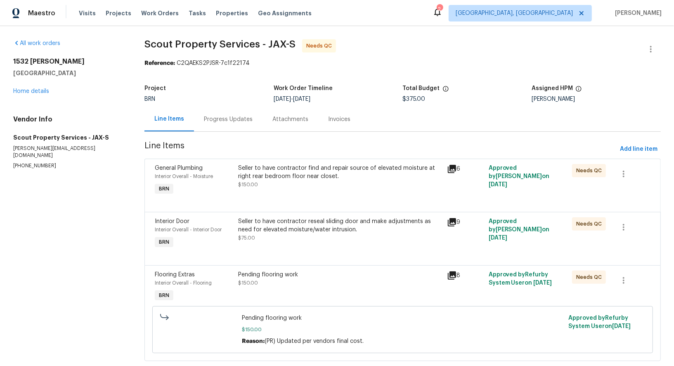
click at [218, 115] on div "Progress Updates" at bounding box center [228, 119] width 49 height 8
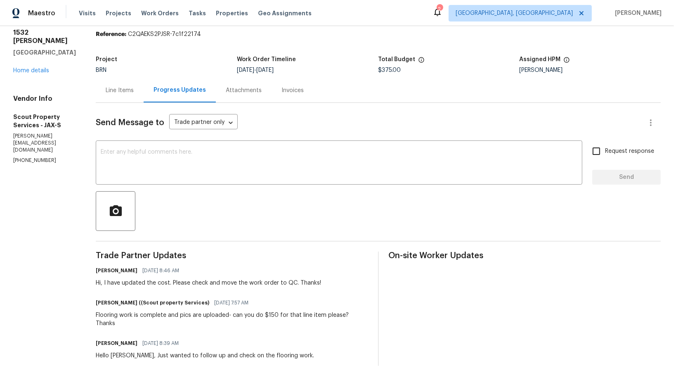
scroll to position [45, 0]
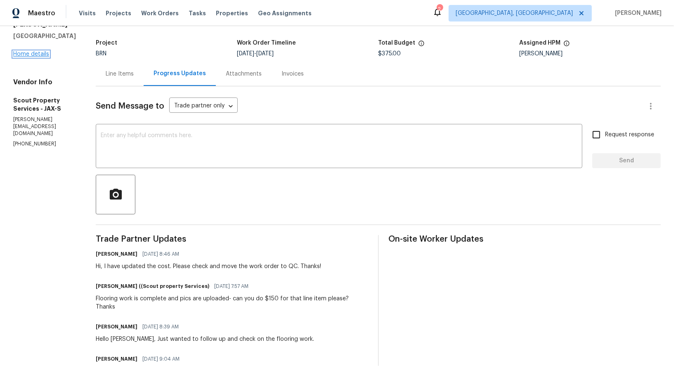
click at [20, 57] on link "Home details" at bounding box center [31, 54] width 36 height 6
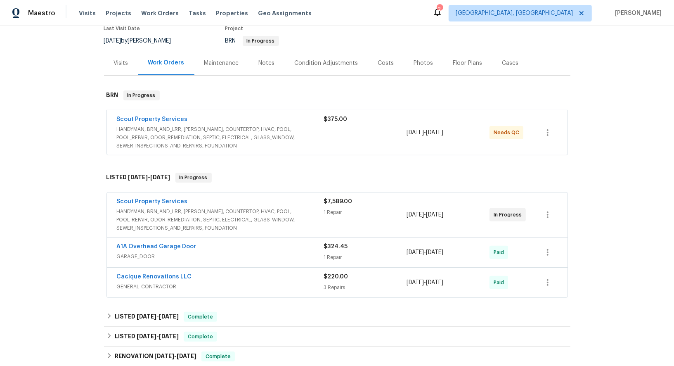
scroll to position [79, 0]
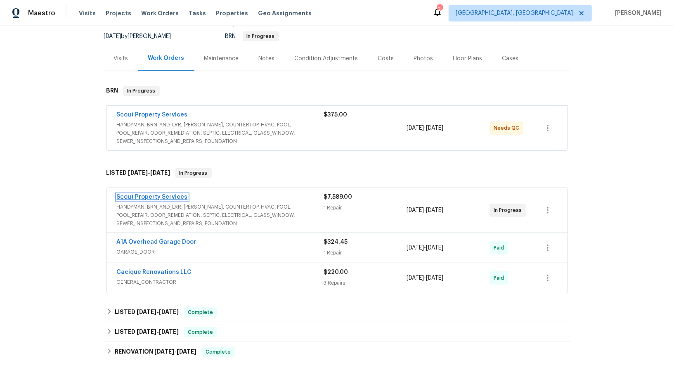
click at [161, 197] on link "Scout Property Services" at bounding box center [152, 197] width 71 height 6
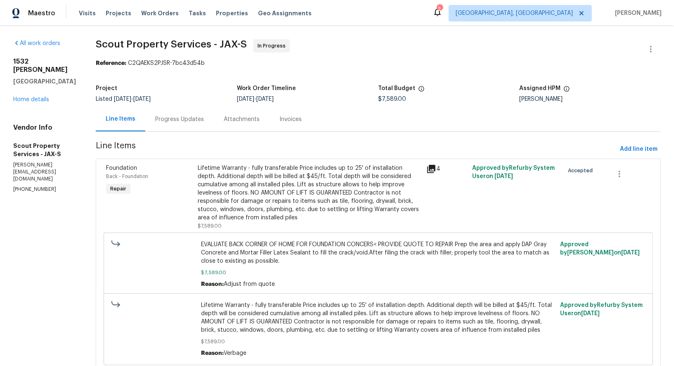
click at [181, 117] on div "Progress Updates" at bounding box center [179, 119] width 49 height 8
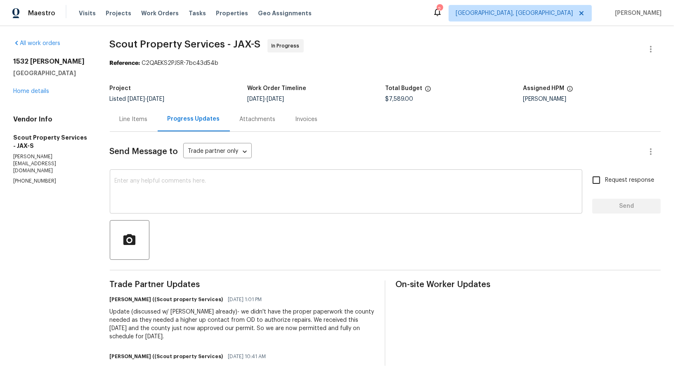
click at [232, 210] on div "x ​" at bounding box center [346, 192] width 473 height 42
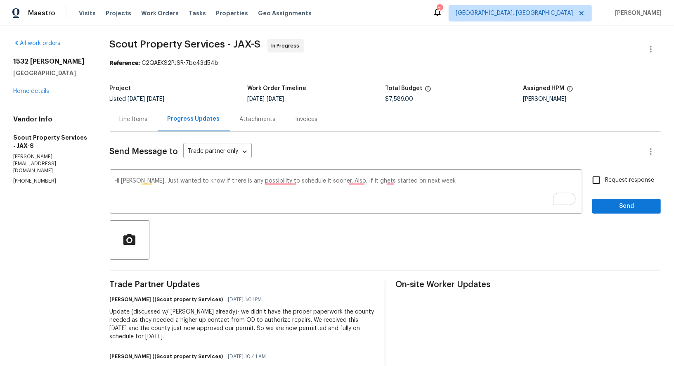
drag, startPoint x: 109, startPoint y: 337, endPoint x: 163, endPoint y: 336, distance: 54.1
click at [163, 336] on div "All work orders 1532 Derringer Rd Jacksonville, FL 32225 Home details Vendor In…" at bounding box center [337, 247] width 674 height 442
copy div "Wednesday."
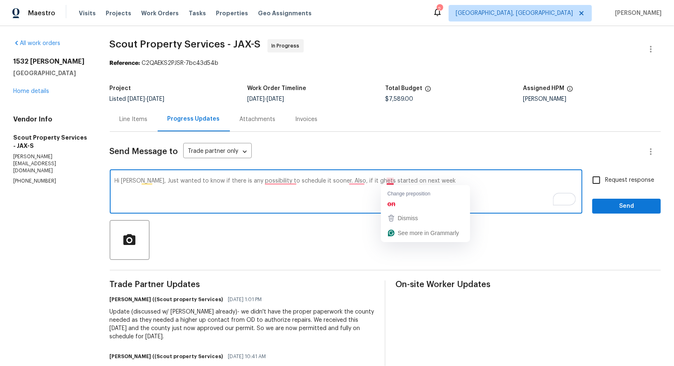
drag, startPoint x: 143, startPoint y: 180, endPoint x: 434, endPoint y: 180, distance: 291.4
click at [434, 180] on textarea "Hi Trevor, Just wanted to know if there is any possibility to schedule it soone…" at bounding box center [346, 192] width 463 height 29
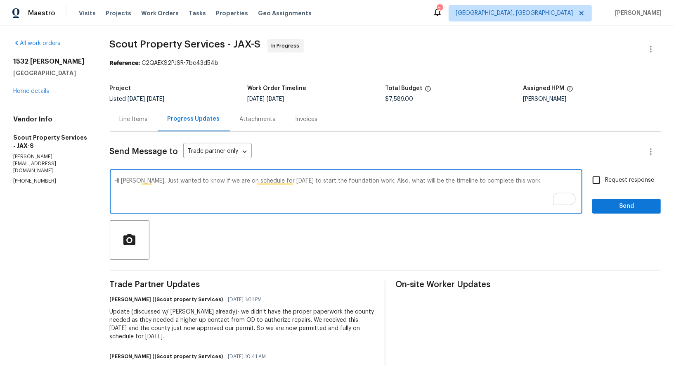
type textarea "Hi Trevor, Just wanted to know if we are on schedule for tomorrow to start the …"
click at [510, 176] on div "Hi Trevor, Just wanted to know if we are on schedule for tomorrow to start the …" at bounding box center [346, 192] width 473 height 42
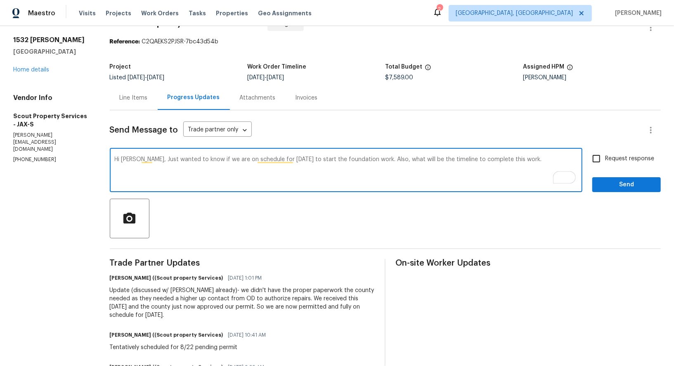
scroll to position [35, 0]
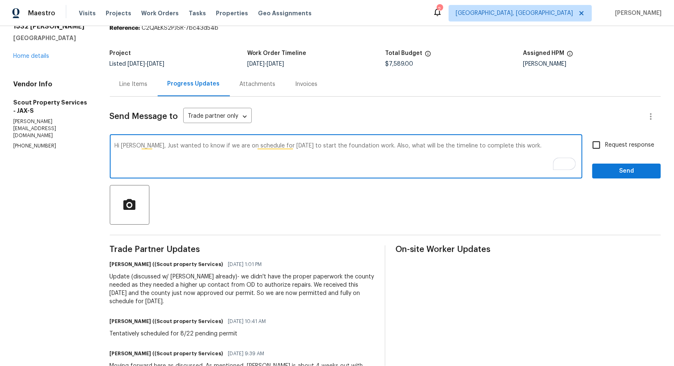
click at [520, 151] on textarea "Hi Trevor, Just wanted to know if we are on schedule for tomorrow to start the …" at bounding box center [346, 157] width 463 height 29
click at [598, 143] on input "Request response" at bounding box center [596, 144] width 17 height 17
checkbox input "true"
click at [521, 149] on textarea "Hi Trevor, Just wanted to know if we are on schedule for tomorrow to start the …" at bounding box center [346, 157] width 463 height 29
type textarea "Hi Trevor, Just wanted to know if we are on schedule for tomorrow to start the …"
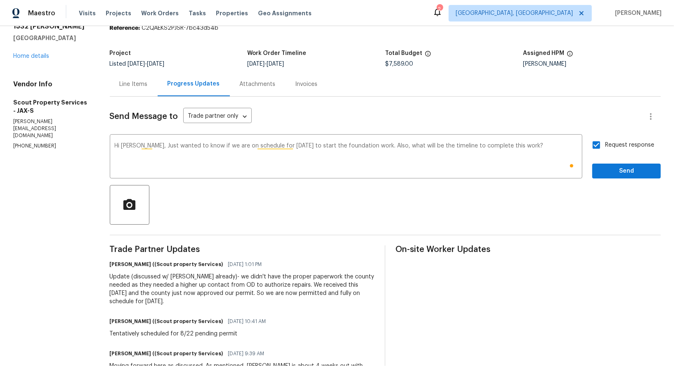
click at [619, 157] on div "Request response Send" at bounding box center [626, 157] width 69 height 42
click at [619, 165] on button "Send" at bounding box center [626, 170] width 69 height 15
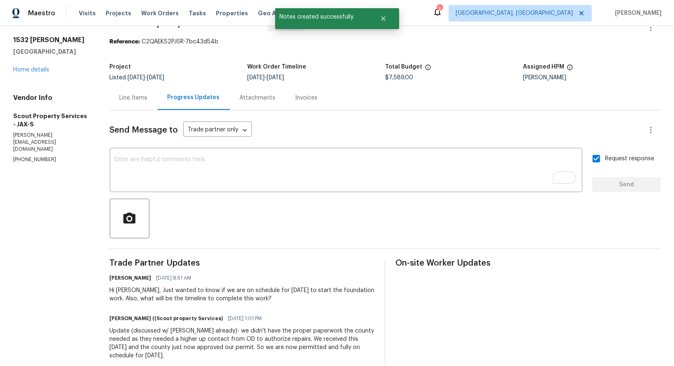
scroll to position [30, 0]
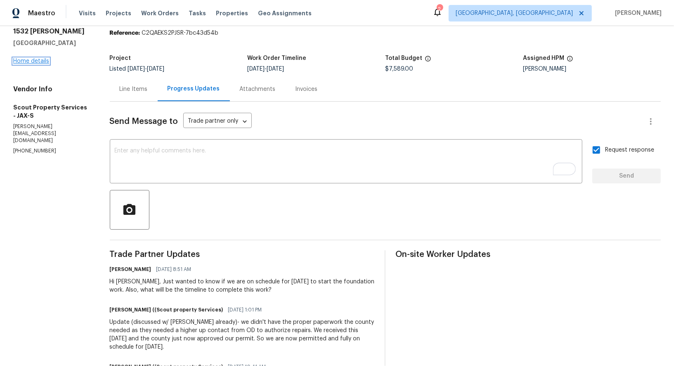
click at [30, 62] on link "Home details" at bounding box center [31, 61] width 36 height 6
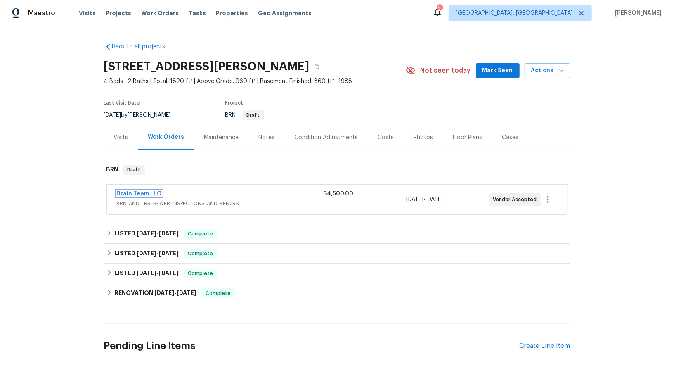
click at [146, 192] on link "Drain Team LLC" at bounding box center [139, 194] width 45 height 6
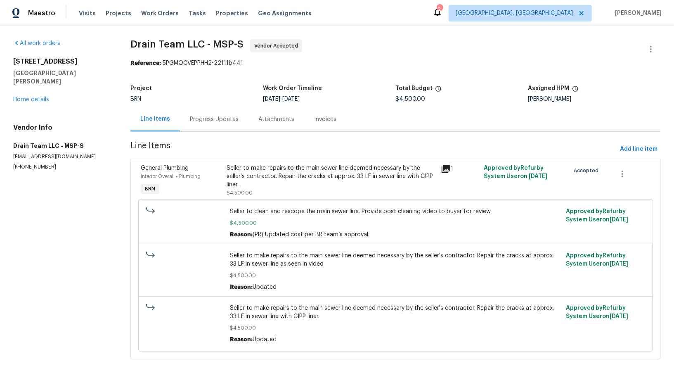
click at [219, 119] on div "Progress Updates" at bounding box center [214, 119] width 49 height 8
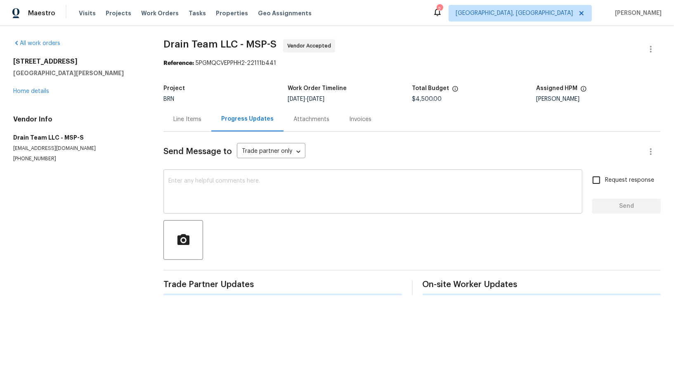
click at [209, 190] on textarea at bounding box center [372, 192] width 409 height 29
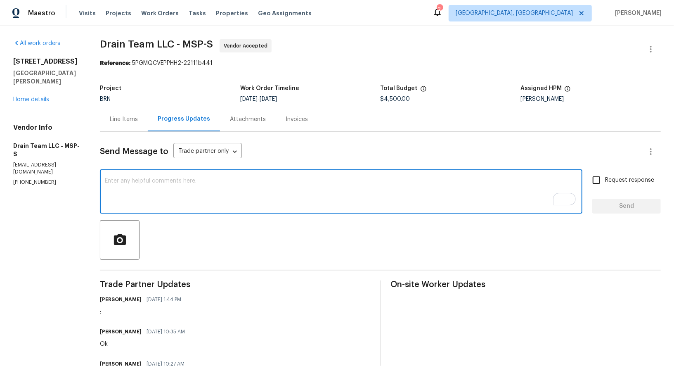
scroll to position [29, 0]
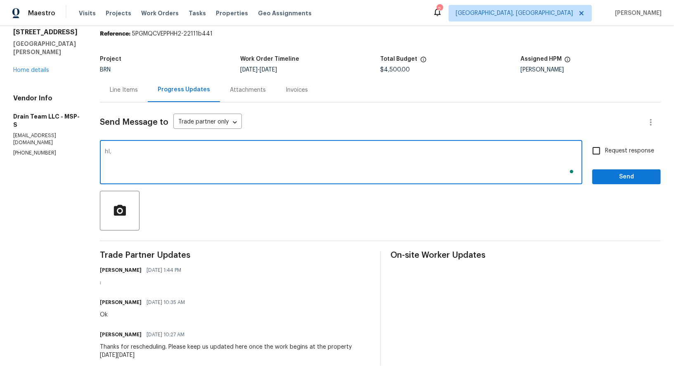
type textarea "hI,"
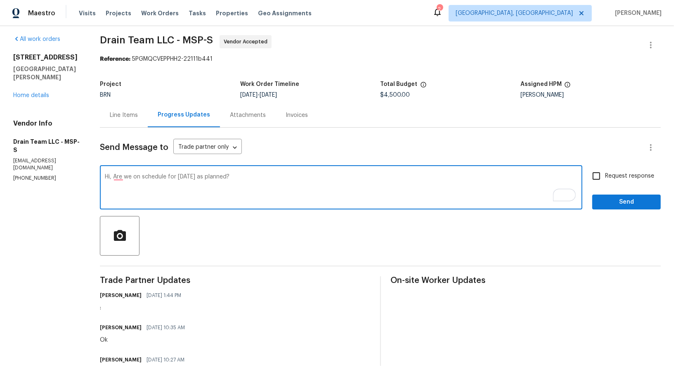
scroll to position [2, 0]
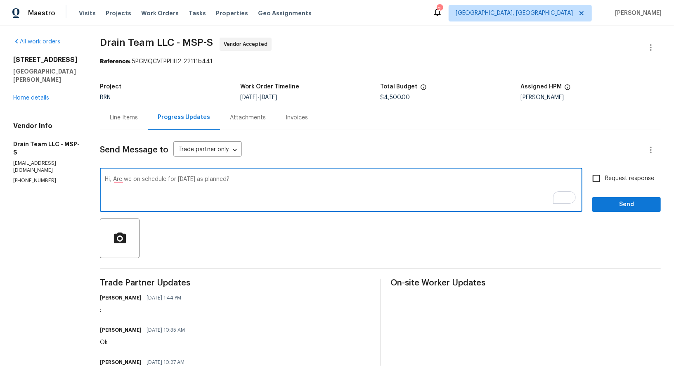
type textarea "Hi, Are we on schedule for [DATE] as planned?"
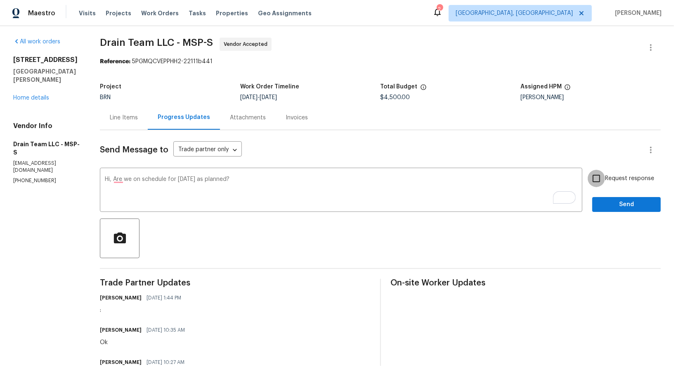
click at [603, 180] on input "Request response" at bounding box center [596, 178] width 17 height 17
checkbox input "true"
click at [622, 209] on button "Send" at bounding box center [626, 204] width 69 height 15
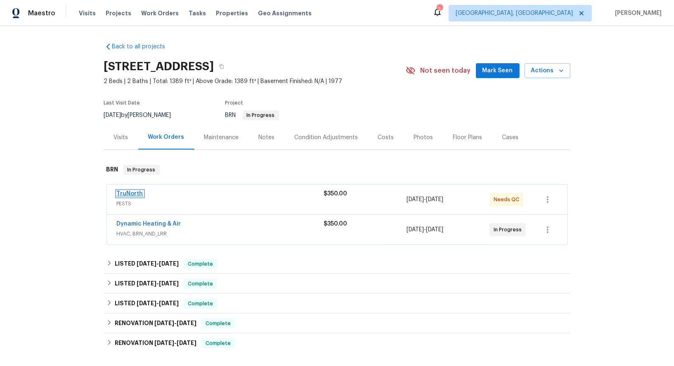
click at [128, 191] on link "TruNorth" at bounding box center [130, 194] width 26 height 6
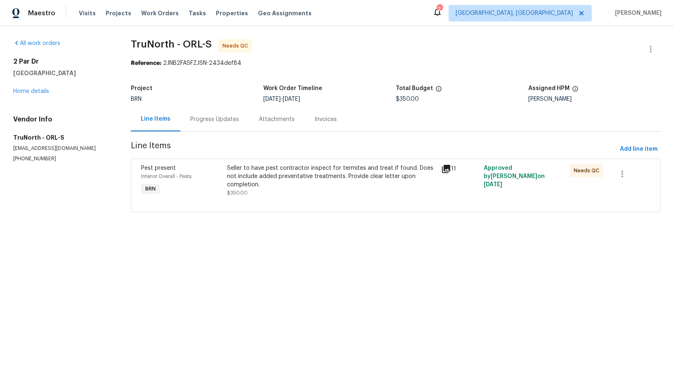
click at [213, 118] on div "Progress Updates" at bounding box center [214, 119] width 49 height 8
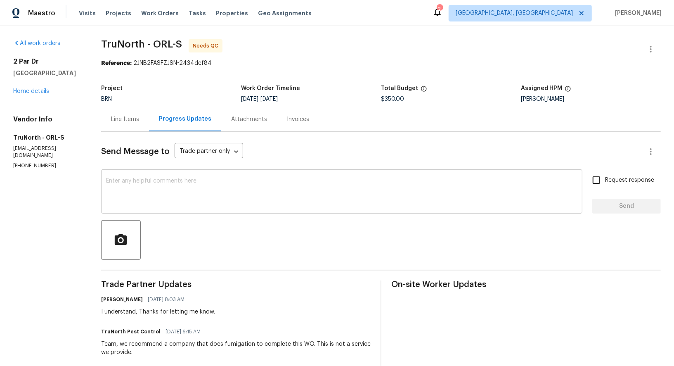
click at [163, 175] on div "x ​" at bounding box center [341, 192] width 481 height 42
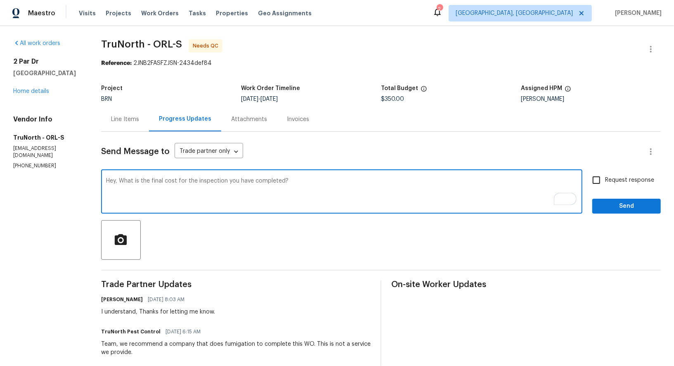
type textarea "Hey, What is the final cost for the inspection you have completed?"
click at [589, 180] on input "Request response" at bounding box center [596, 179] width 17 height 17
checkbox input "true"
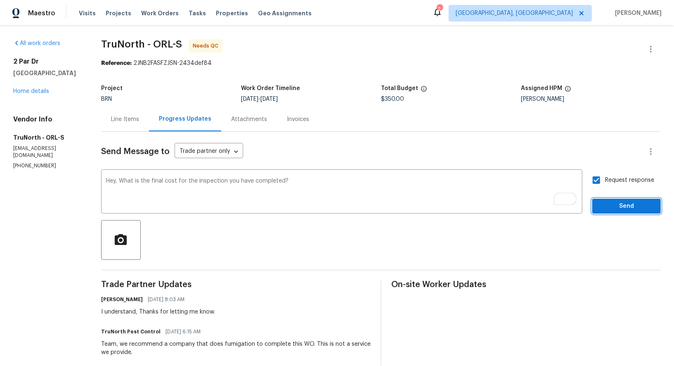
click at [610, 208] on span "Send" at bounding box center [626, 206] width 55 height 10
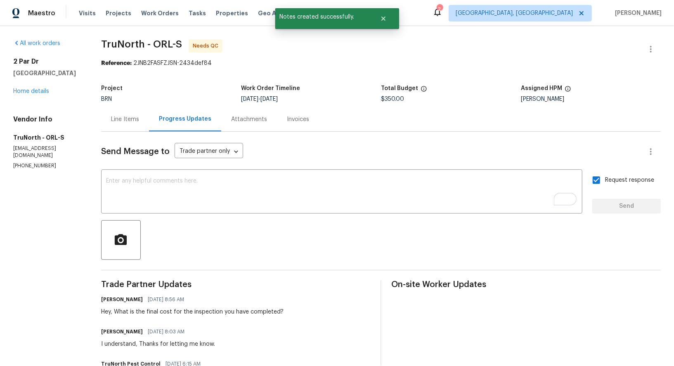
click at [127, 129] on div "Line Items" at bounding box center [125, 119] width 48 height 24
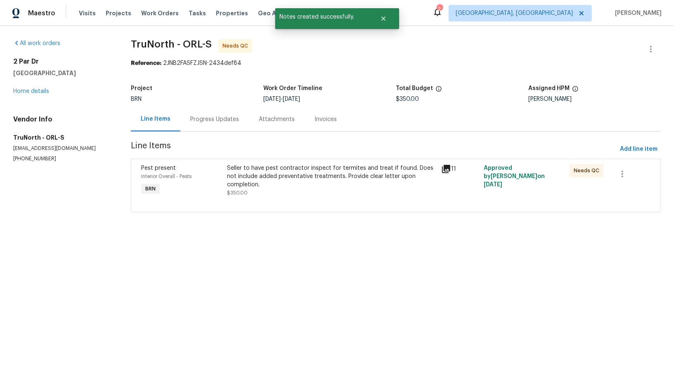
click at [268, 185] on div "Seller to have pest contractor inspect for termites and treat if found. Does no…" at bounding box center [331, 176] width 209 height 25
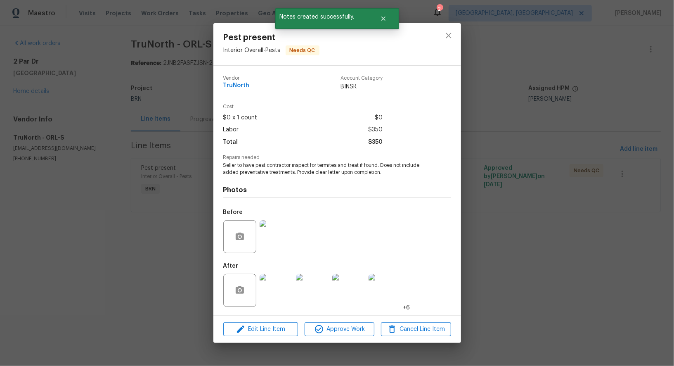
click at [285, 285] on img at bounding box center [276, 290] width 33 height 33
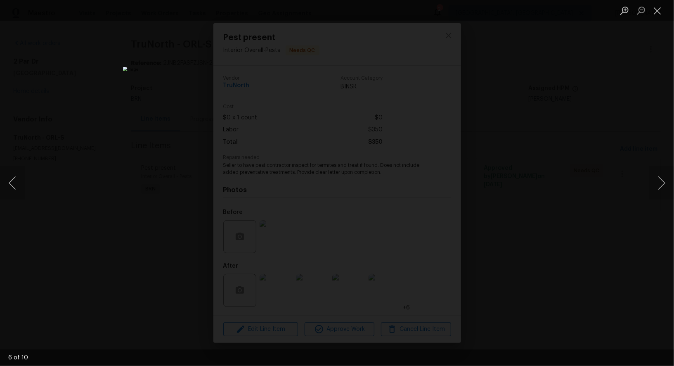
click at [492, 216] on div "Lightbox" at bounding box center [337, 183] width 674 height 366
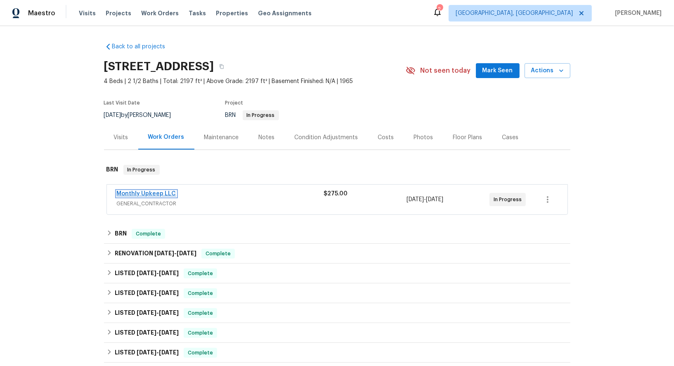
click at [160, 193] on link "Monthly Upkeep LLC" at bounding box center [146, 194] width 59 height 6
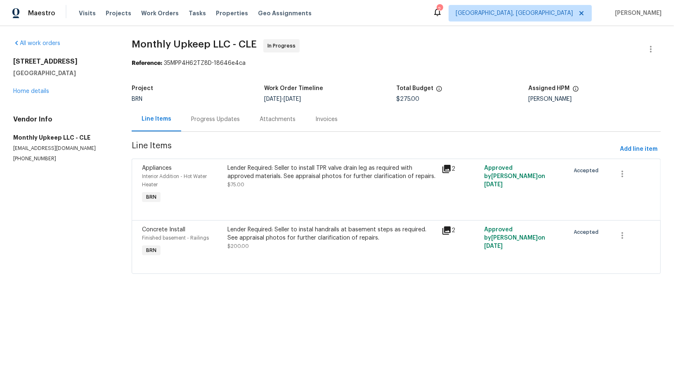
click at [201, 121] on div "Progress Updates" at bounding box center [215, 119] width 49 height 8
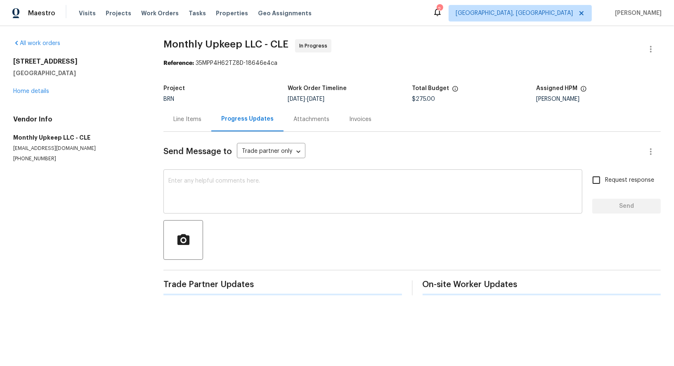
click at [218, 187] on textarea at bounding box center [372, 192] width 409 height 29
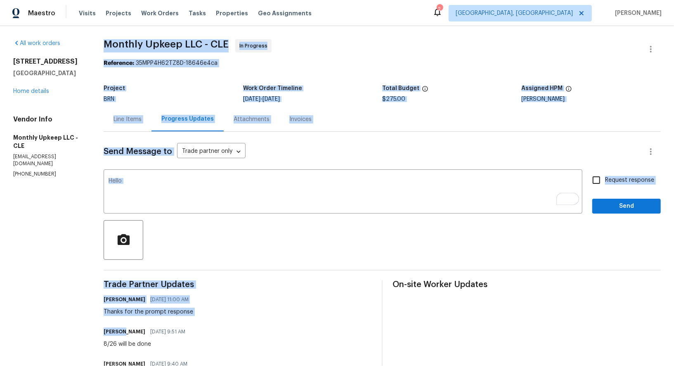
drag, startPoint x: 119, startPoint y: 330, endPoint x: 75, endPoint y: 330, distance: 44.6
click at [75, 330] on div "All work orders [STREET_ADDRESS] Home details Vendor Info Monthly Upkeep LLC - …" at bounding box center [337, 227] width 674 height 402
copy div "Monthly Upkeep LLC - CLE In Progress Reference: 35MPP4H62TZ8D-18646e4ca Project…"
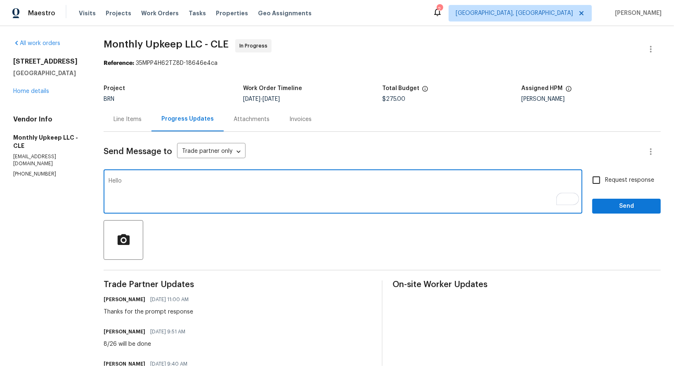
click at [144, 187] on textarea "Hello" at bounding box center [343, 192] width 469 height 29
type textarea "Hello, Just wanted to follow up and check if this work will be completed [DATE]…"
click at [597, 176] on input "Request response" at bounding box center [596, 179] width 17 height 17
checkbox input "true"
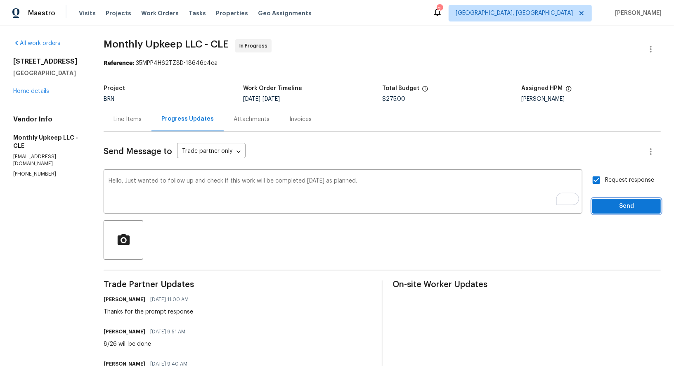
click at [611, 208] on span "Send" at bounding box center [626, 206] width 55 height 10
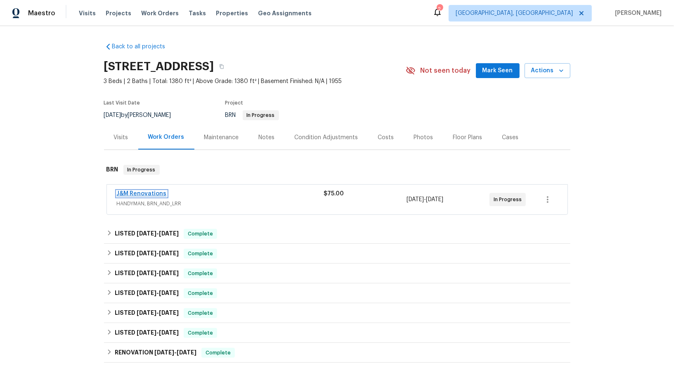
click at [143, 195] on link "J&M Renovations" at bounding box center [142, 194] width 50 height 6
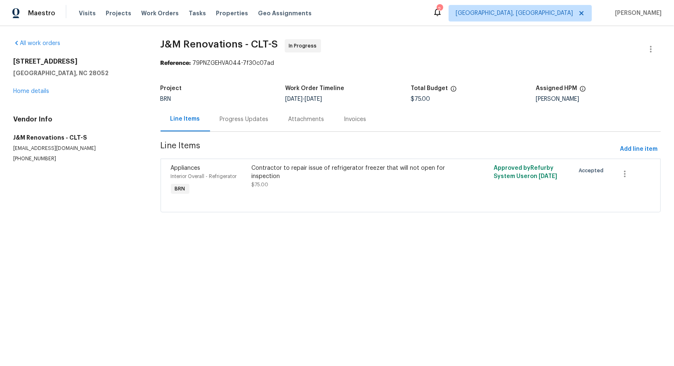
click at [221, 123] on div "Progress Updates" at bounding box center [244, 119] width 69 height 24
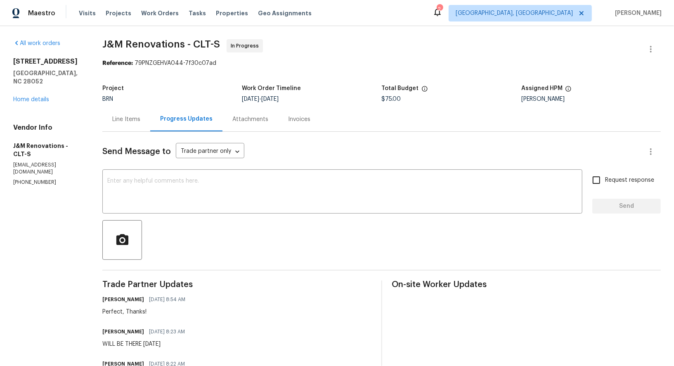
click at [9, 142] on div "All work orders [STREET_ADDRESS] Home details Vendor Info J&M Renovations - CLT…" at bounding box center [337, 227] width 674 height 402
drag, startPoint x: 7, startPoint y: 134, endPoint x: 61, endPoint y: 135, distance: 54.5
click at [61, 135] on div "All work orders [STREET_ADDRESS] Home details Vendor Info J&M Renovations - CLT…" at bounding box center [337, 227] width 674 height 402
copy h5 "J&M Renovations"
click at [140, 117] on div "Line Items" at bounding box center [126, 119] width 48 height 24
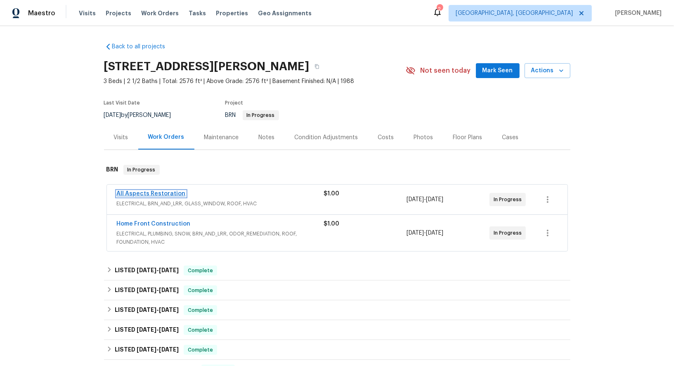
click at [153, 194] on link "All Aspects Restoration" at bounding box center [151, 194] width 69 height 6
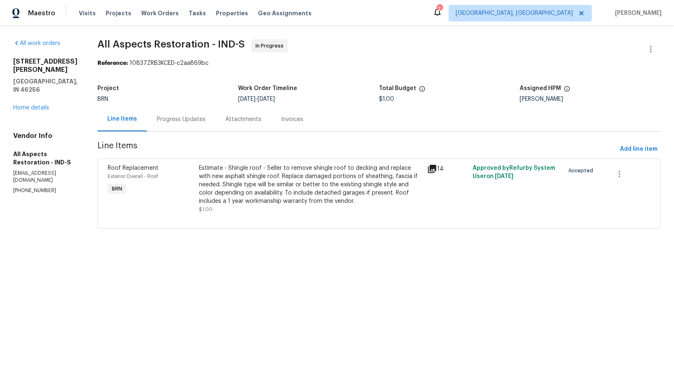
click at [191, 126] on div "Progress Updates" at bounding box center [181, 119] width 69 height 24
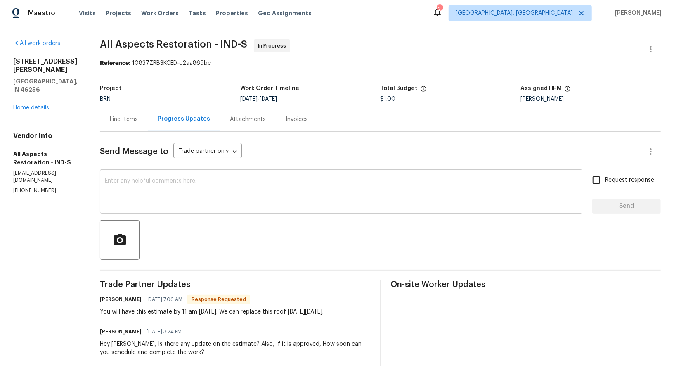
click at [167, 211] on div "x ​" at bounding box center [341, 192] width 482 height 42
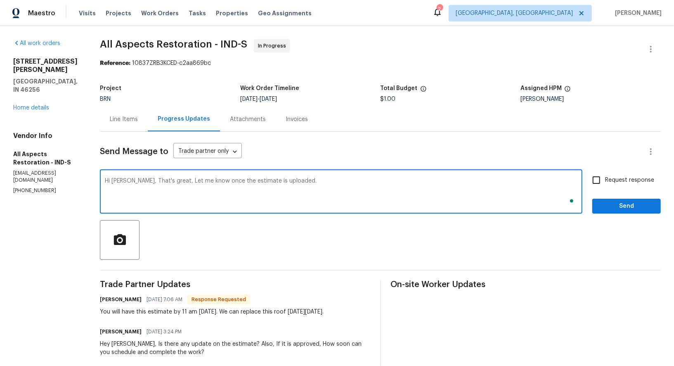
type textarea "Hi James, That's great, Let me know once the estimate is uploaded."
click at [599, 182] on input "Request response" at bounding box center [596, 179] width 17 height 17
checkbox input "true"
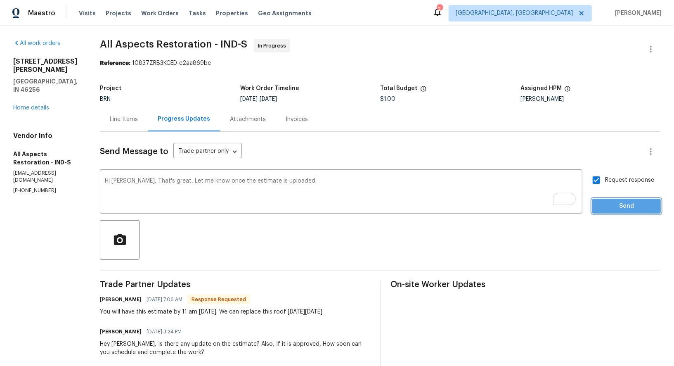
click at [613, 203] on span "Send" at bounding box center [626, 206] width 55 height 10
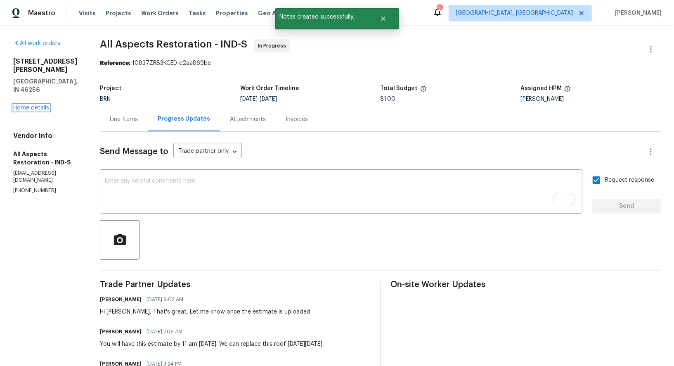
click at [19, 105] on link "Home details" at bounding box center [31, 108] width 36 height 6
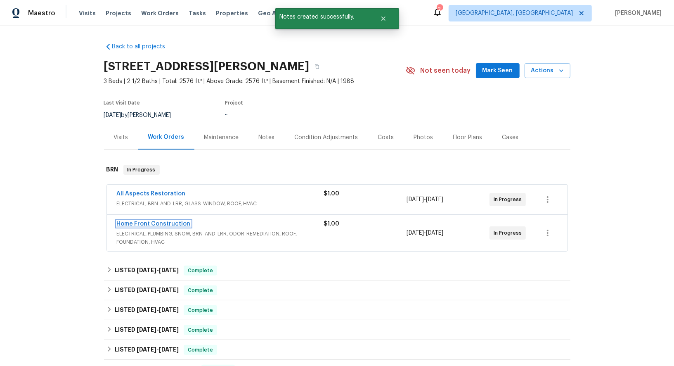
click at [163, 223] on link "Home Front Construction" at bounding box center [154, 224] width 74 height 6
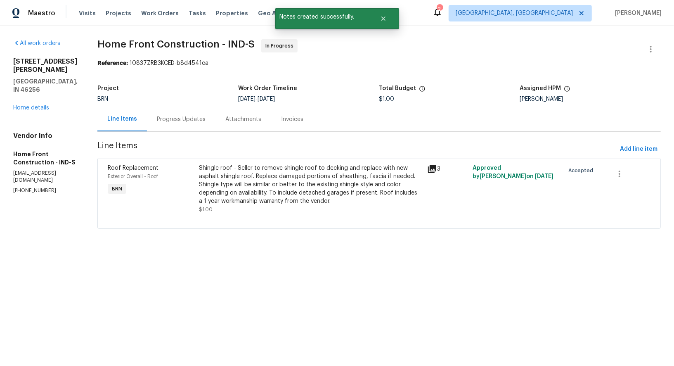
click at [181, 130] on div "Progress Updates" at bounding box center [181, 119] width 69 height 24
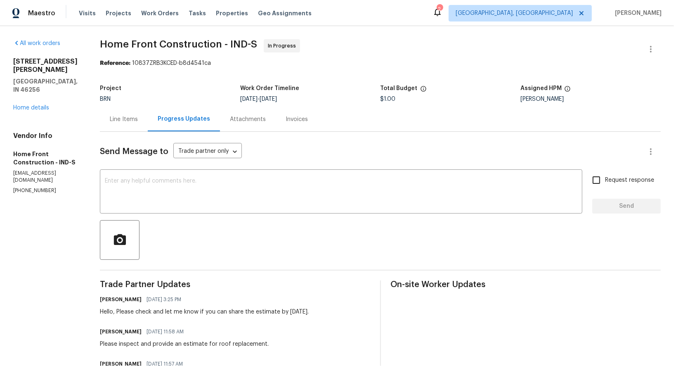
click at [41, 87] on div "9162 Hadway Dr Indianapolis, IN 46256 Home details" at bounding box center [46, 84] width 67 height 54
click at [41, 105] on link "Home details" at bounding box center [31, 108] width 36 height 6
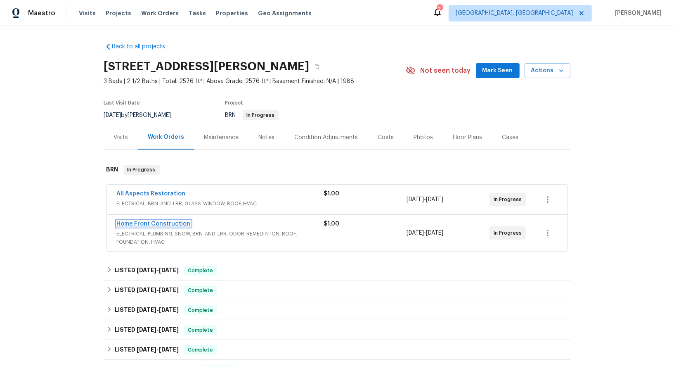
click at [135, 221] on link "Home Front Construction" at bounding box center [154, 224] width 74 height 6
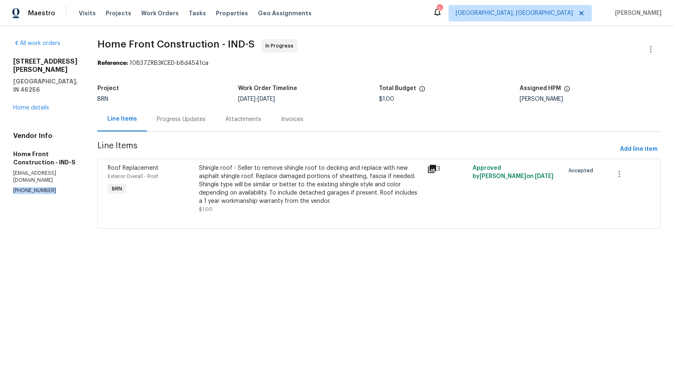
drag, startPoint x: 55, startPoint y: 159, endPoint x: 0, endPoint y: 158, distance: 55.3
click at [0, 158] on div "All work orders 9162 Hadway Dr Indianapolis, IN 46256 Home details Vendor Info …" at bounding box center [337, 139] width 674 height 226
copy p "(765) 426-9872"
click at [206, 116] on div "Progress Updates" at bounding box center [181, 119] width 49 height 8
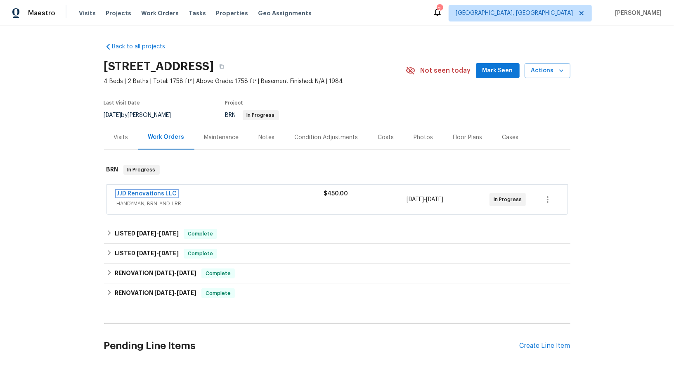
click at [153, 191] on link "JJD Renovations LLC" at bounding box center [147, 194] width 60 height 6
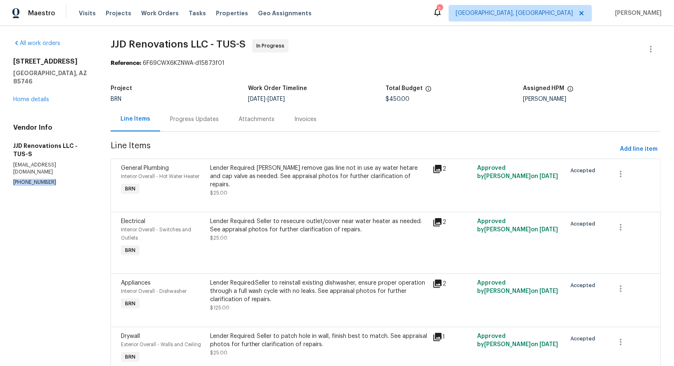
drag, startPoint x: 53, startPoint y: 167, endPoint x: 0, endPoint y: 166, distance: 53.2
click at [0, 166] on div "All work orders 6760 S Calle Gavilan Tucson, AZ 85746 Home details Vendor Info …" at bounding box center [337, 245] width 674 height 439
copy p "(520) 488-0042"
click at [179, 114] on div "Progress Updates" at bounding box center [194, 119] width 69 height 24
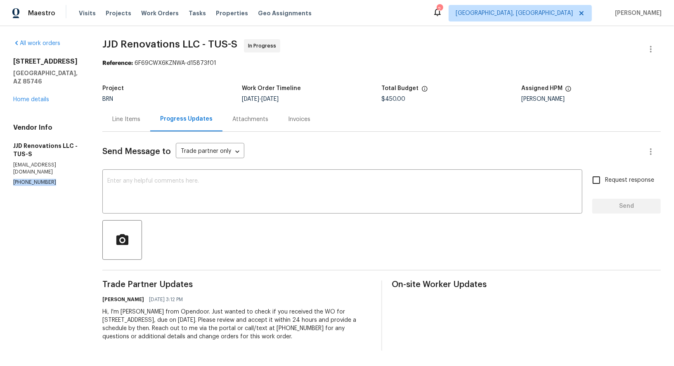
drag, startPoint x: 52, startPoint y: 167, endPoint x: 0, endPoint y: 167, distance: 51.6
click at [0, 167] on div "All work orders 6760 S Calle Gavilan Tucson, AZ 85746 Home details Vendor Info …" at bounding box center [337, 195] width 674 height 338
copy p "(520) 488-0042"
click at [134, 123] on div "Line Items" at bounding box center [126, 119] width 28 height 8
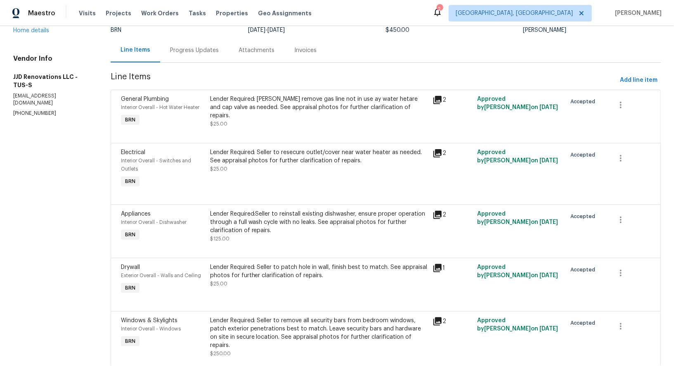
scroll to position [90, 0]
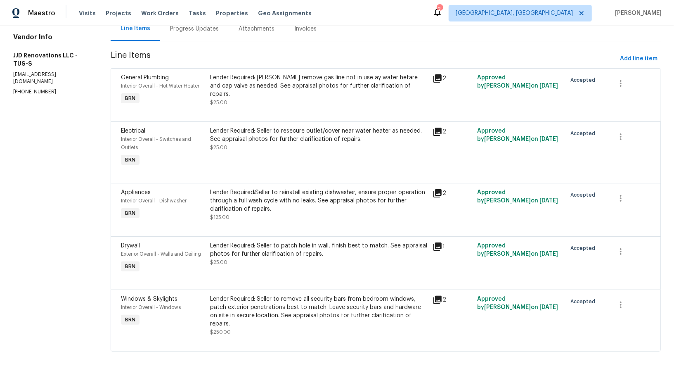
click at [287, 76] on div "Lender Required: Sellet remove gas line not in use ay water hetare and cap valv…" at bounding box center [319, 85] width 218 height 25
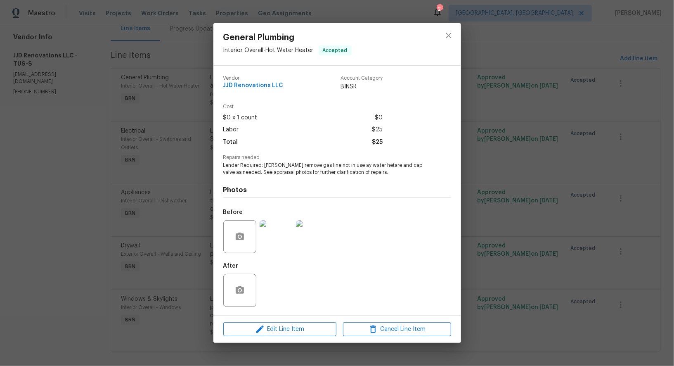
click at [309, 239] on img at bounding box center [312, 236] width 33 height 33
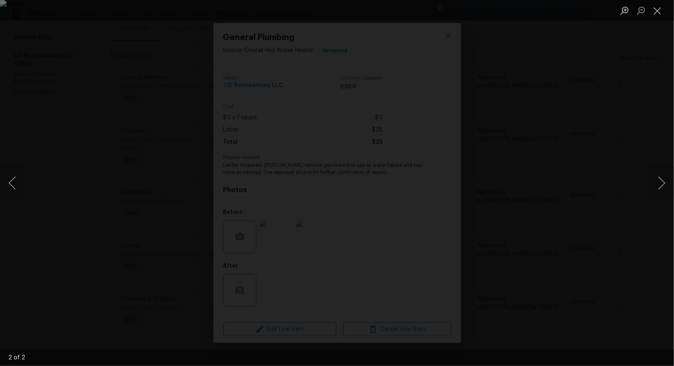
click at [616, 196] on div "Lightbox" at bounding box center [337, 183] width 674 height 366
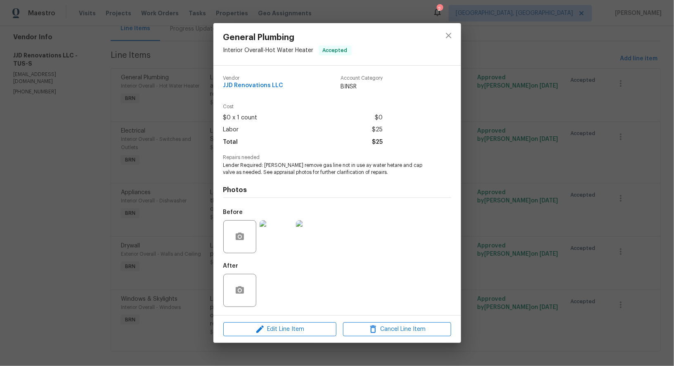
click at [551, 207] on div "General Plumbing Interior Overall - Hot Water Heater Accepted Vendor JJD Renova…" at bounding box center [337, 183] width 674 height 366
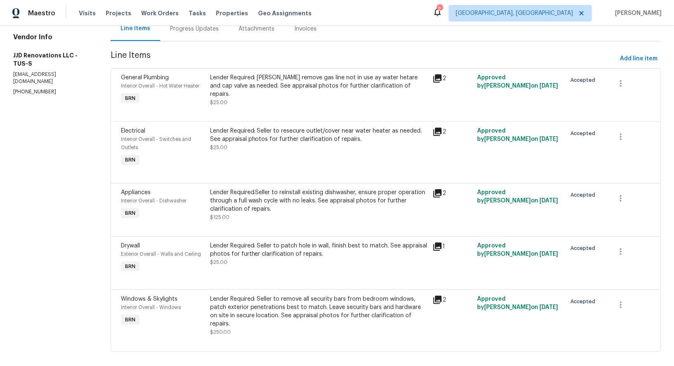
scroll to position [0, 0]
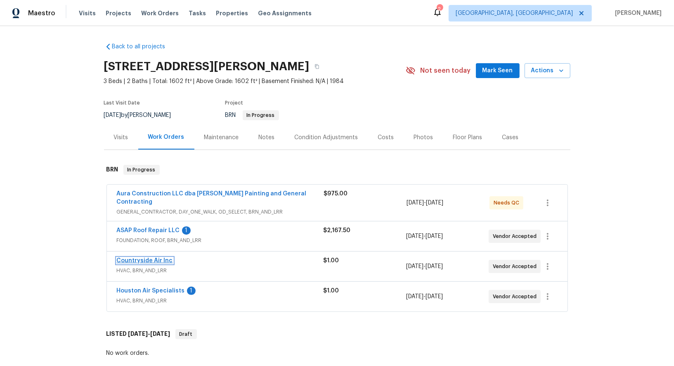
click at [146, 258] on link "Countryside Air Inc" at bounding box center [145, 261] width 56 height 6
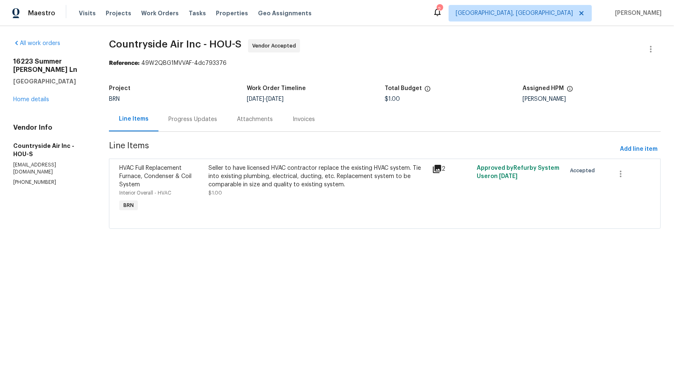
click at [191, 123] on div "Progress Updates" at bounding box center [192, 119] width 49 height 8
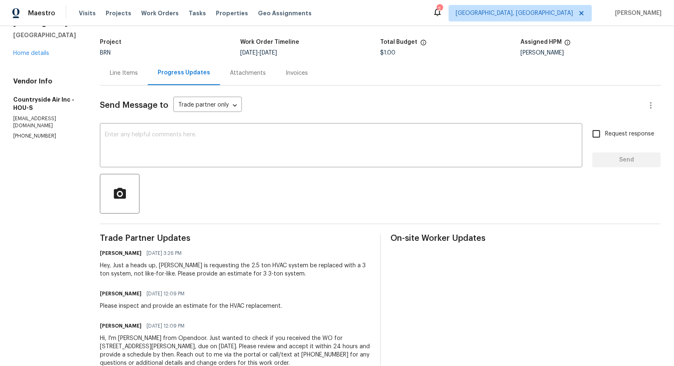
scroll to position [36, 0]
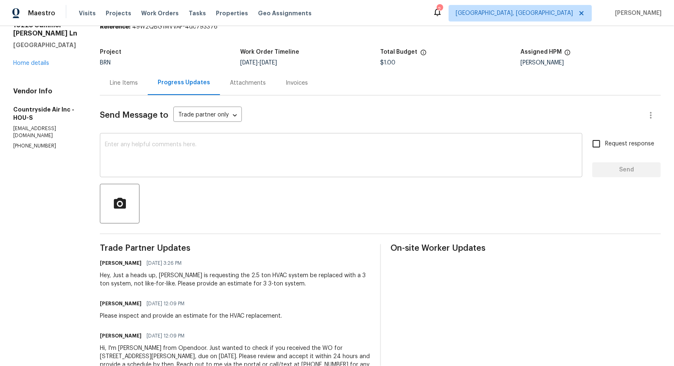
click at [171, 173] on div "x ​" at bounding box center [341, 156] width 482 height 42
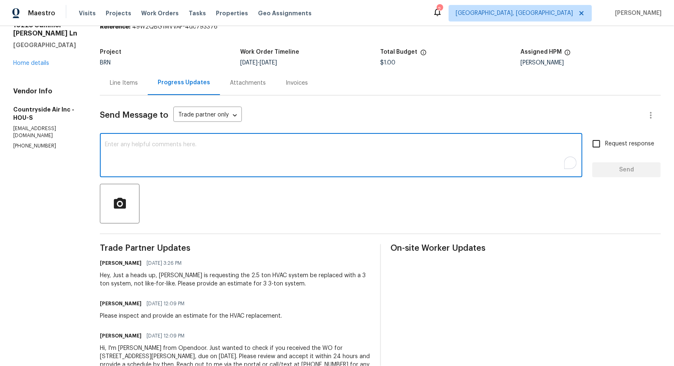
click at [170, 168] on textarea "To enrich screen reader interactions, please activate Accessibility in Grammarl…" at bounding box center [341, 156] width 473 height 29
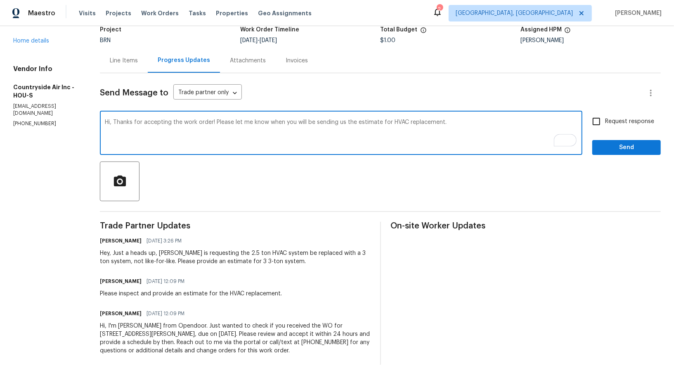
scroll to position [0, 0]
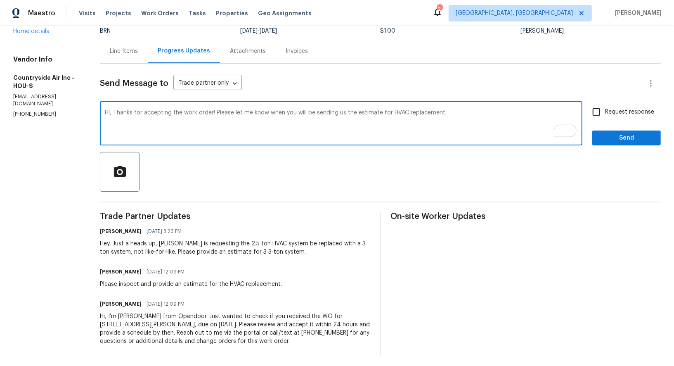
click at [458, 135] on textarea "Hi, Thanks for accepting the work order! Please let me know when you will be se…" at bounding box center [341, 124] width 473 height 29
type textarea "Hi, Thanks for accepting the work order! Please let me know when you will be se…"
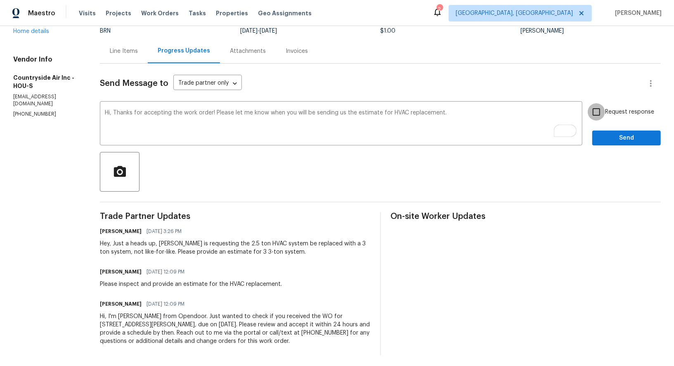
click at [599, 114] on input "Request response" at bounding box center [596, 111] width 17 height 17
checkbox input "true"
click at [611, 137] on span "Send" at bounding box center [626, 138] width 55 height 10
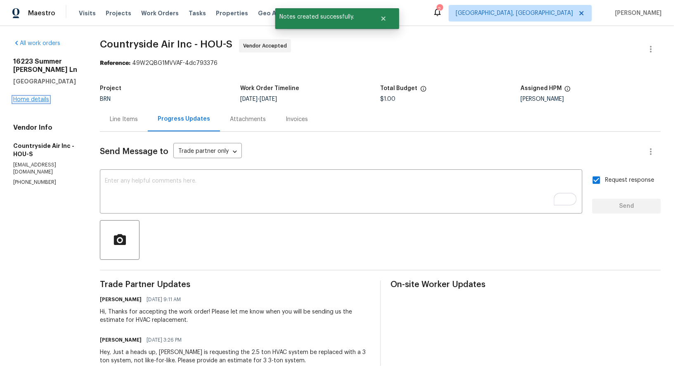
click at [28, 99] on link "Home details" at bounding box center [31, 100] width 36 height 6
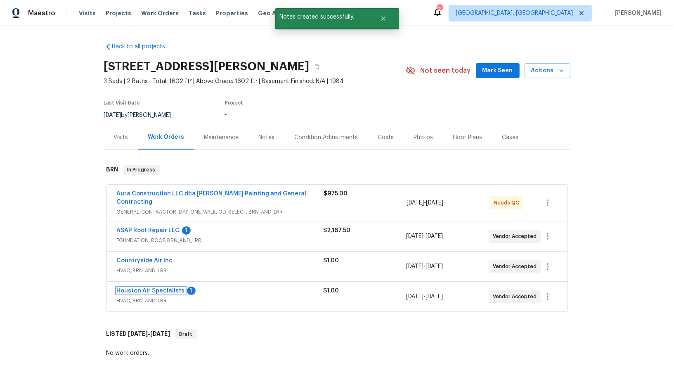
click at [167, 288] on link "Houston Air Specialists" at bounding box center [151, 291] width 68 height 6
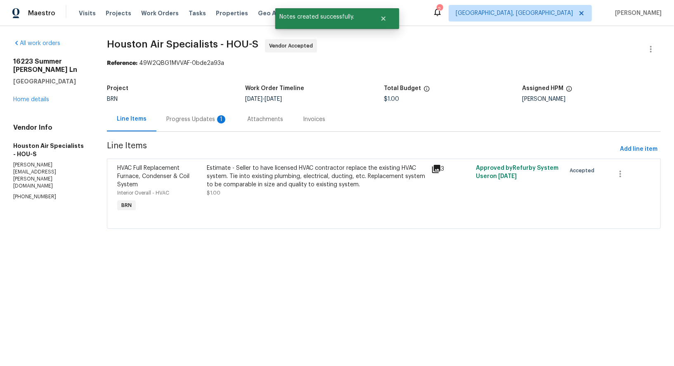
click at [201, 116] on div "Progress Updates 1" at bounding box center [196, 119] width 61 height 8
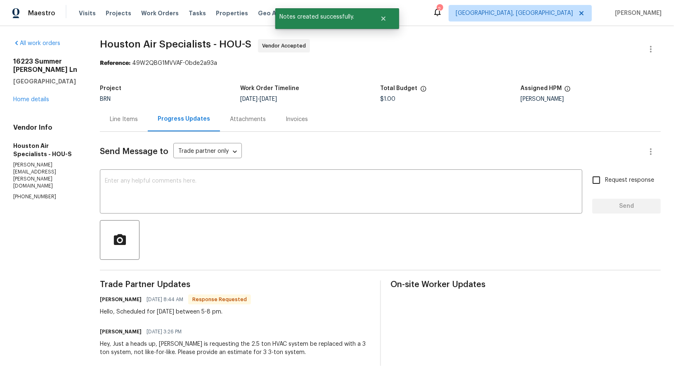
scroll to position [26, 0]
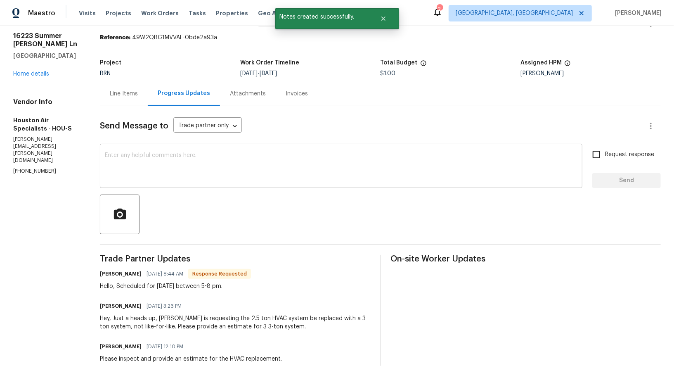
click at [147, 161] on textarea at bounding box center [341, 166] width 473 height 29
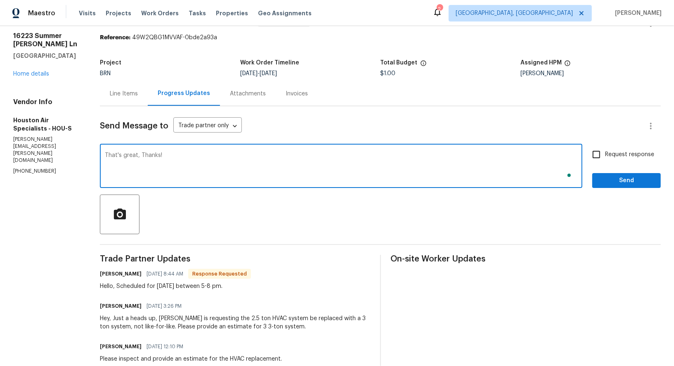
type textarea "That's great, Thanks!"
click at [605, 144] on div "Send Message to Trade partner only Trade partner only ​ That's great, Thanks! x…" at bounding box center [380, 268] width 561 height 324
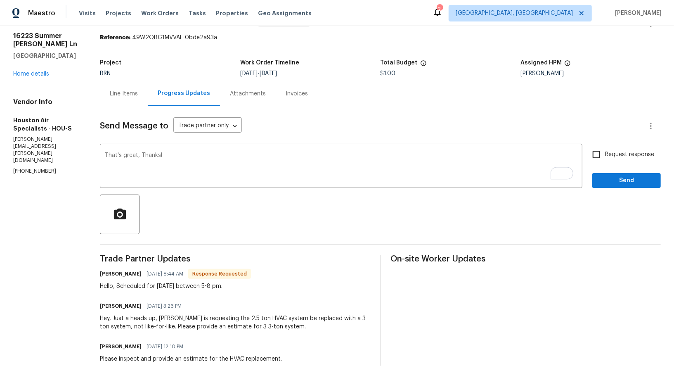
click at [596, 162] on input "Request response" at bounding box center [596, 154] width 17 height 17
checkbox input "true"
click at [605, 187] on button "Send" at bounding box center [626, 180] width 69 height 15
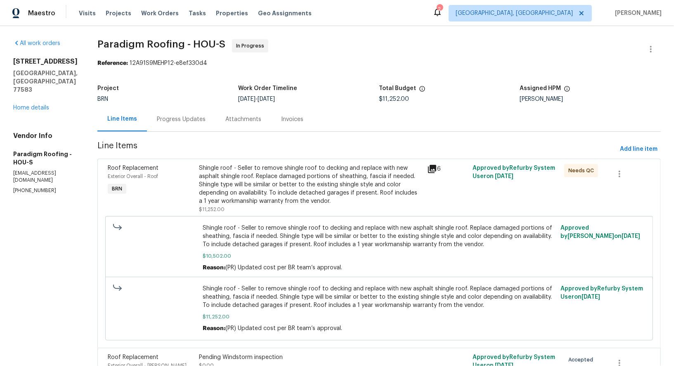
click at [201, 125] on div "Progress Updates" at bounding box center [181, 119] width 69 height 24
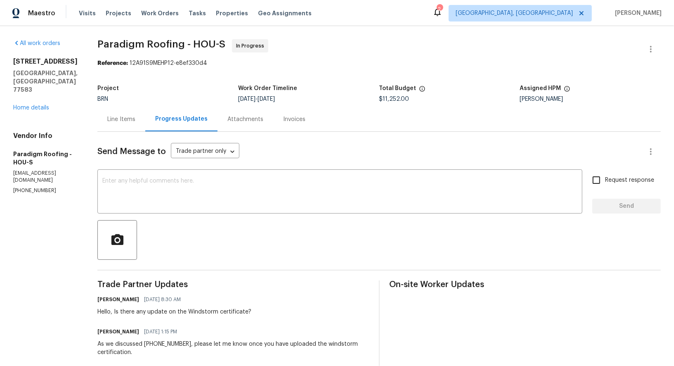
click at [131, 125] on div "Line Items" at bounding box center [121, 119] width 48 height 24
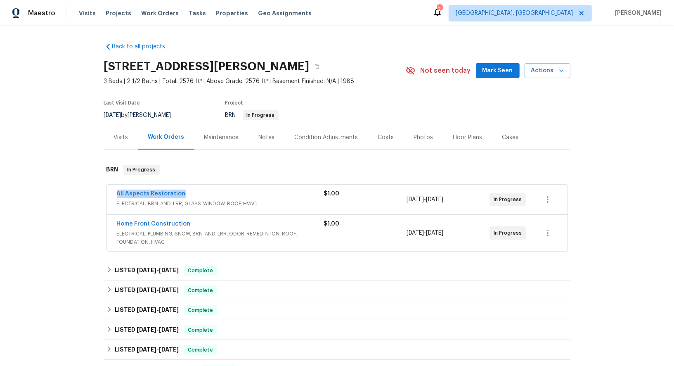
drag, startPoint x: 186, startPoint y: 195, endPoint x: 104, endPoint y: 192, distance: 81.8
click at [104, 192] on div "All Aspects Restoration ELECTRICAL, BRN_AND_LRR, GLASS_WINDOW, ROOF, HVAC $1.00…" at bounding box center [337, 218] width 466 height 71
copy link "All Aspects Restoration"
drag, startPoint x: 198, startPoint y: 226, endPoint x: 118, endPoint y: 222, distance: 80.2
click at [118, 222] on div "Home Front Construction" at bounding box center [220, 225] width 207 height 10
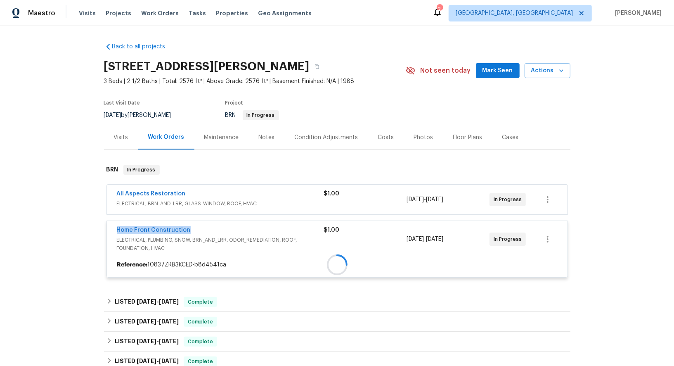
copy link "Home Front Construction"
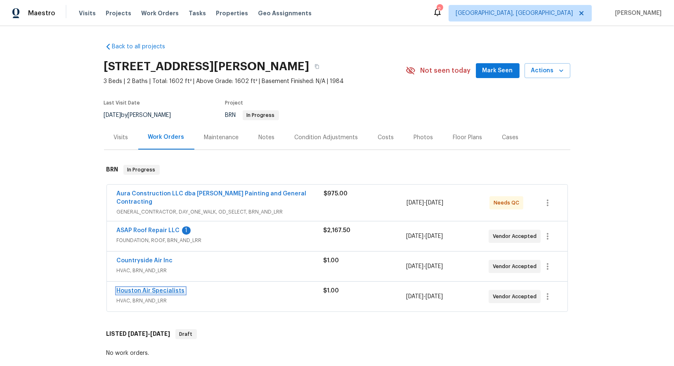
click at [139, 288] on link "Houston Air Specialists" at bounding box center [151, 291] width 68 height 6
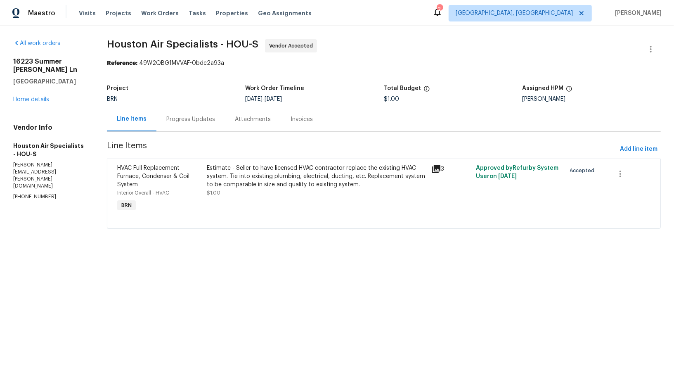
click at [201, 122] on div "Progress Updates" at bounding box center [190, 119] width 49 height 8
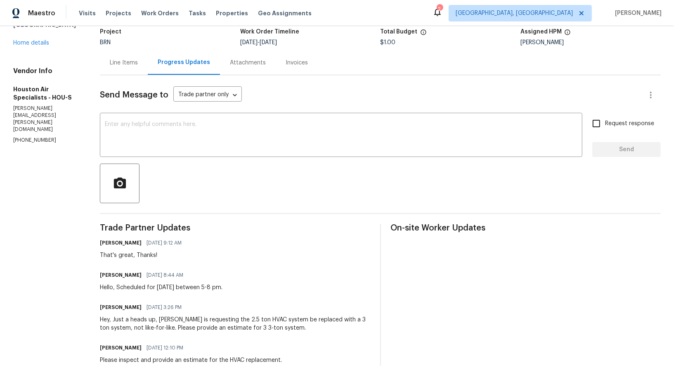
scroll to position [67, 0]
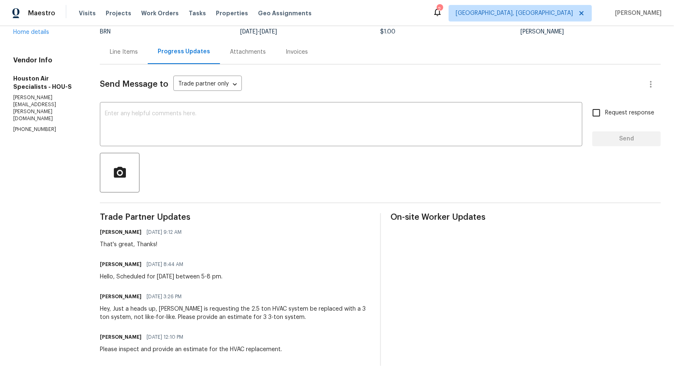
drag, startPoint x: 190, startPoint y: 276, endPoint x: 275, endPoint y: 276, distance: 85.0
click at [275, 276] on div "[PERSON_NAME] [DATE] 8:44 AM Hello, Scheduled for [DATE] between 5-8 pm." at bounding box center [235, 269] width 270 height 22
copy div "between 5-8 pm."
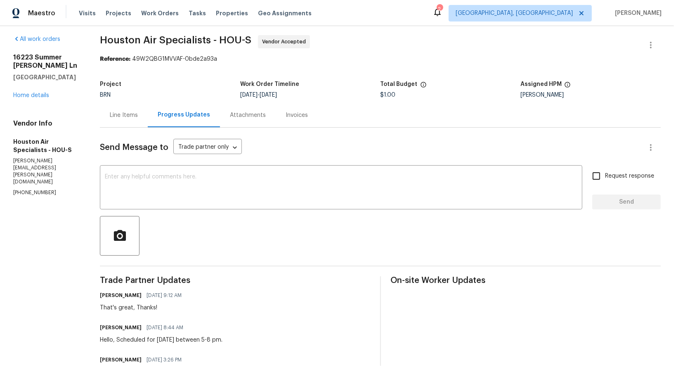
scroll to position [0, 0]
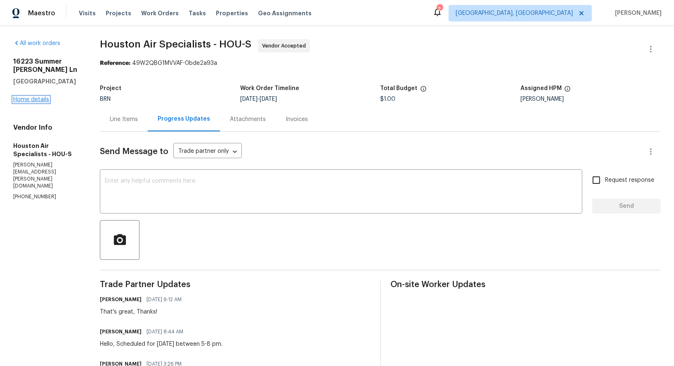
click at [26, 97] on link "Home details" at bounding box center [31, 100] width 36 height 6
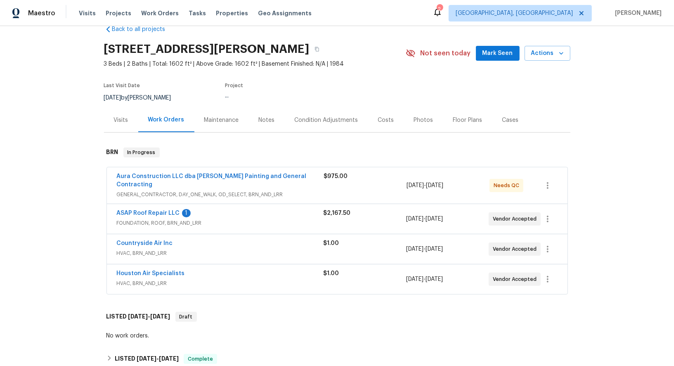
scroll to position [33, 0]
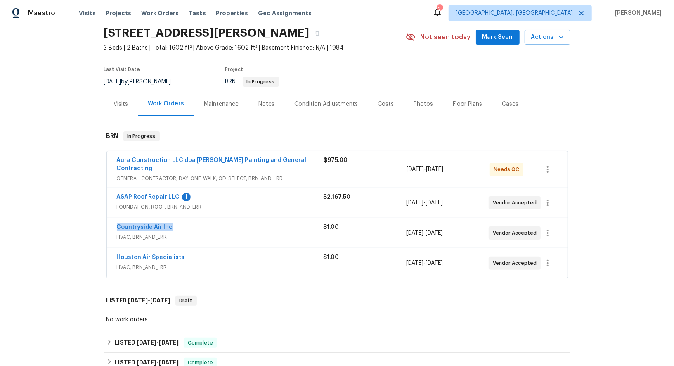
drag, startPoint x: 175, startPoint y: 220, endPoint x: 115, endPoint y: 220, distance: 59.8
click at [115, 220] on div "Countryside Air Inc HVAC, BRN_AND_LRR $1.00 [DATE] - [DATE] Vendor Accepted" at bounding box center [337, 233] width 461 height 30
copy link "Countryside Air Inc"
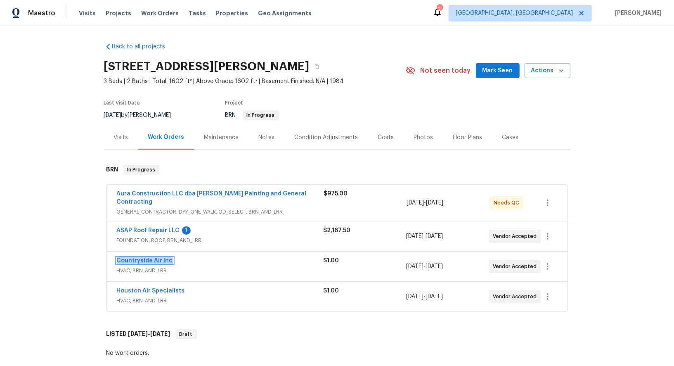
click at [145, 258] on link "Countryside Air Inc" at bounding box center [145, 261] width 56 height 6
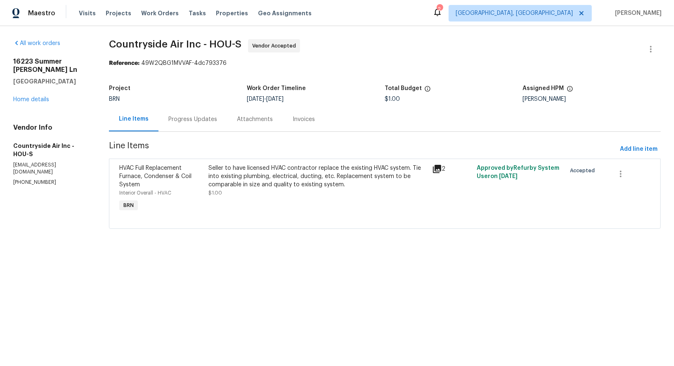
click at [219, 117] on div "Progress Updates" at bounding box center [192, 119] width 69 height 24
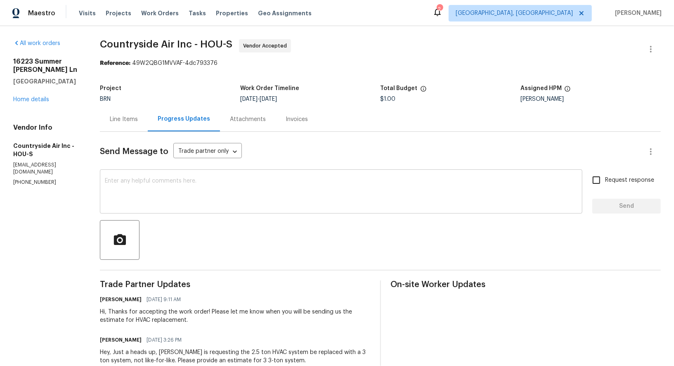
click at [194, 199] on textarea at bounding box center [341, 192] width 473 height 29
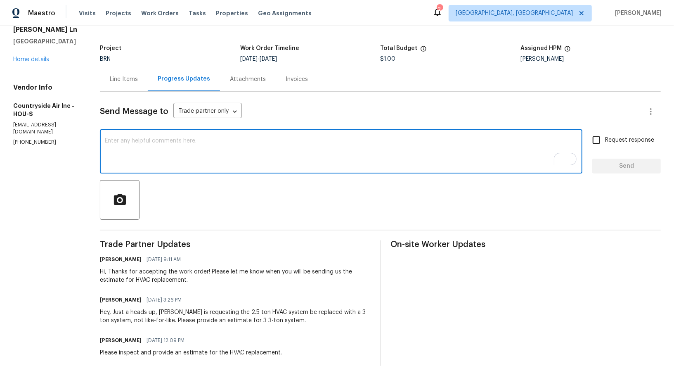
scroll to position [40, 0]
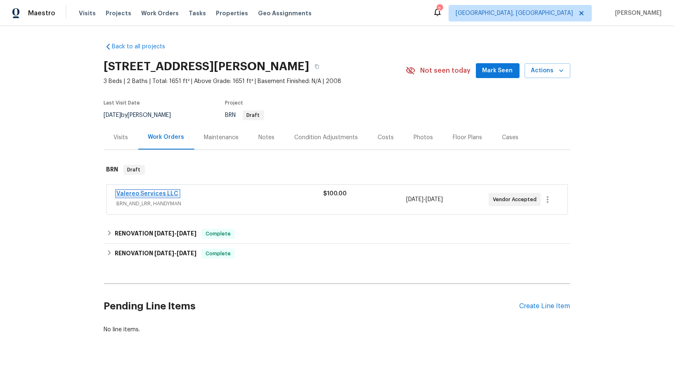
click at [157, 194] on link "Valereo Services LLC" at bounding box center [148, 194] width 62 height 6
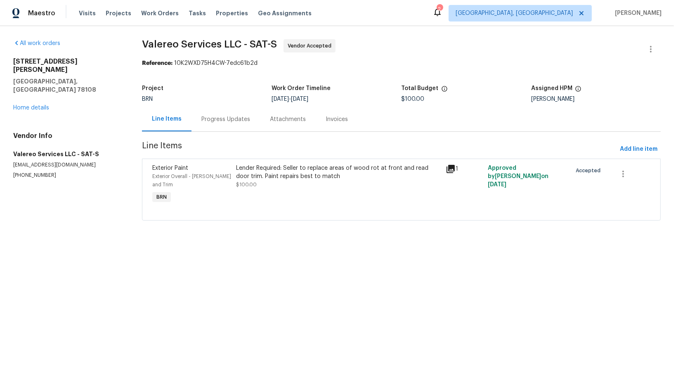
click at [211, 125] on div "Progress Updates" at bounding box center [225, 119] width 69 height 24
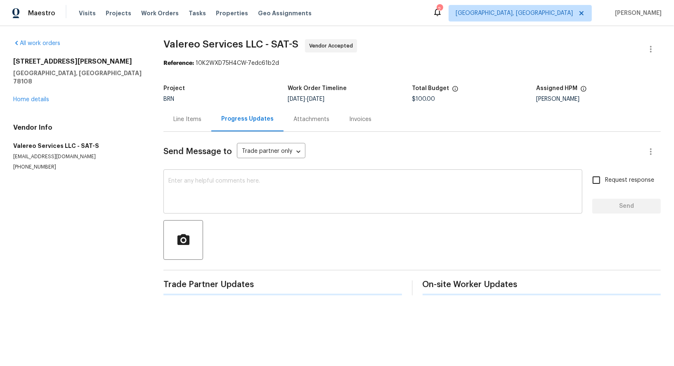
click at [215, 194] on textarea at bounding box center [372, 192] width 409 height 29
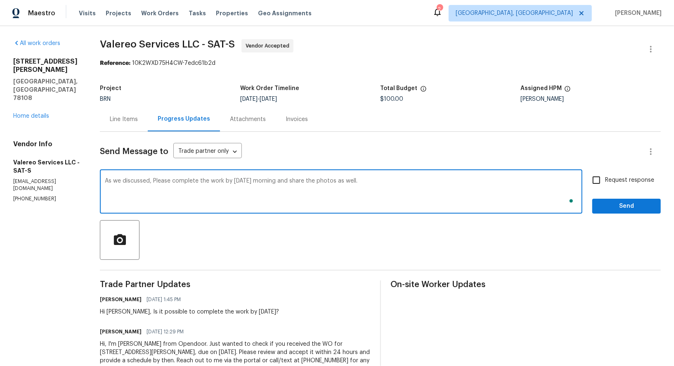
type textarea "As we discussed, Please complete the work by [DATE] morning and share the photo…"
click at [597, 181] on input "Request response" at bounding box center [596, 179] width 17 height 17
checkbox input "true"
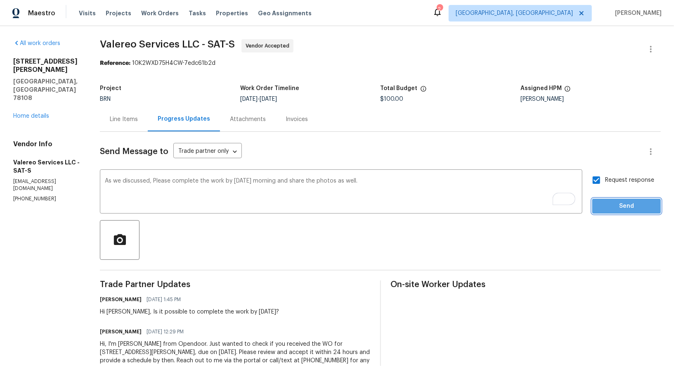
click at [612, 205] on span "Send" at bounding box center [626, 206] width 55 height 10
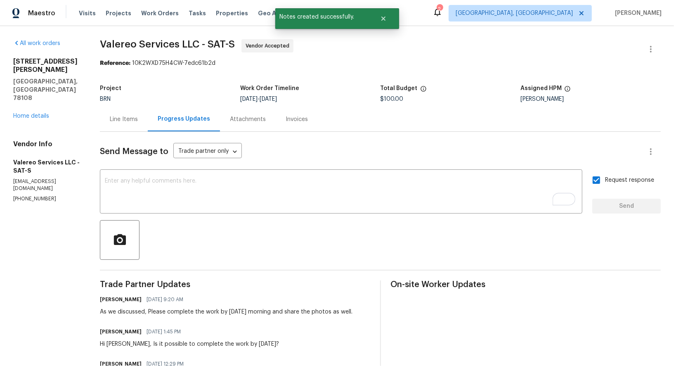
click at [130, 123] on div "Line Items" at bounding box center [124, 119] width 48 height 24
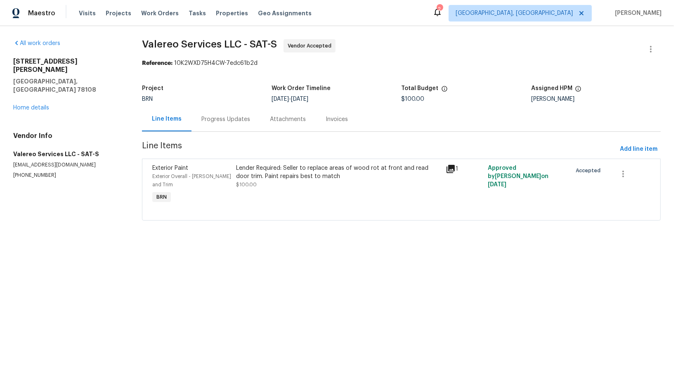
click at [281, 184] on div "Lender Required: Seller to replace areas of wood rot at front and read door tri…" at bounding box center [338, 176] width 205 height 25
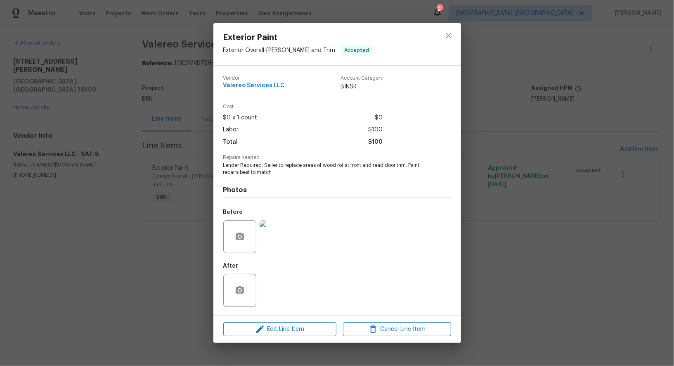
click at [21, 117] on div "Exterior Paint Exterior Overall - [PERSON_NAME] and Trim Accepted Vendor Valere…" at bounding box center [337, 183] width 674 height 366
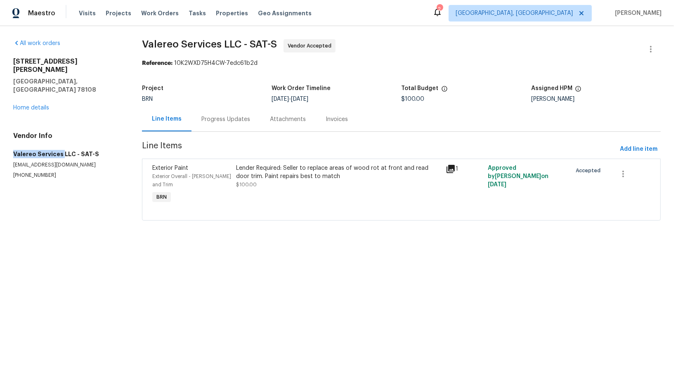
drag, startPoint x: 4, startPoint y: 135, endPoint x: 60, endPoint y: 135, distance: 56.1
click at [60, 135] on div "All work orders [STREET_ADDRESS][PERSON_NAME] Home details Vendor Info Valereo …" at bounding box center [337, 134] width 674 height 217
copy h5 "Valereo Services"
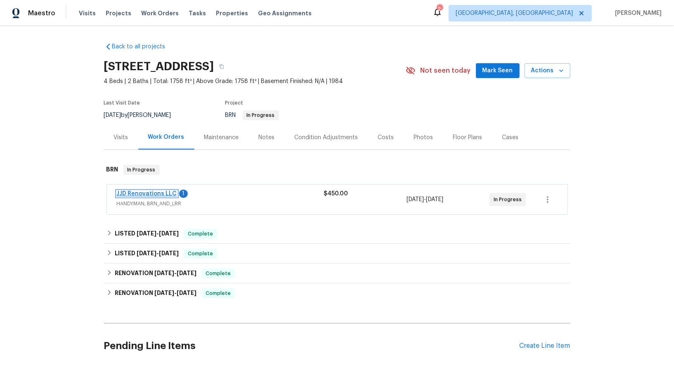
click at [145, 192] on link "JJD Renovations LLC" at bounding box center [147, 194] width 60 height 6
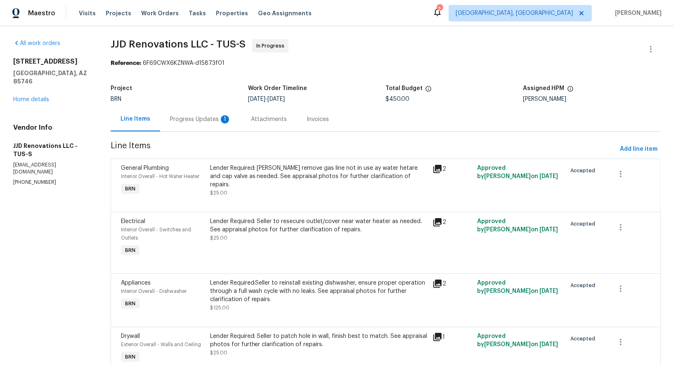
click at [236, 113] on div "Progress Updates 1" at bounding box center [200, 119] width 81 height 24
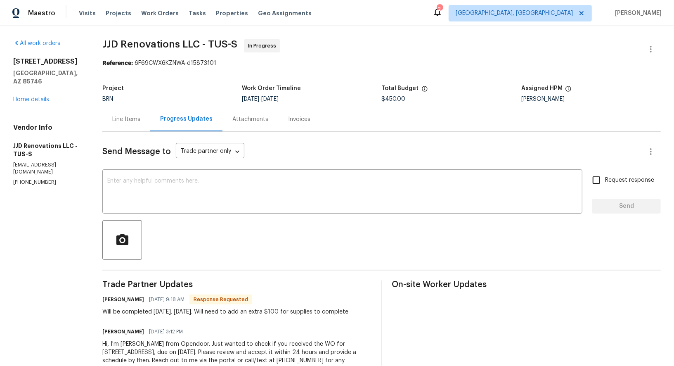
scroll to position [11, 0]
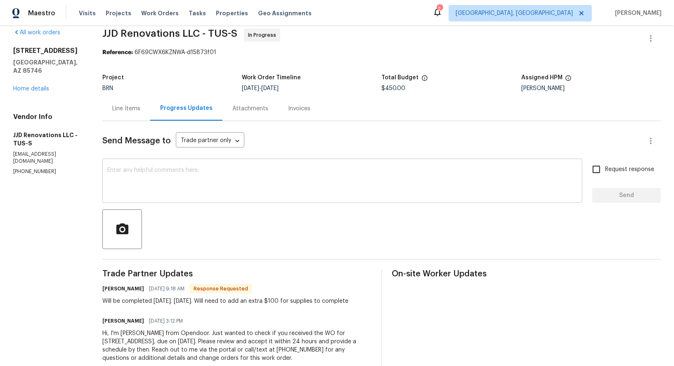
click at [220, 195] on textarea at bounding box center [342, 181] width 470 height 29
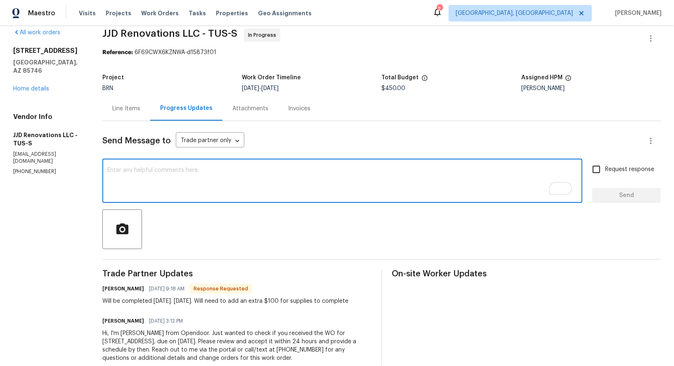
click at [135, 119] on div "Line Items" at bounding box center [126, 108] width 48 height 24
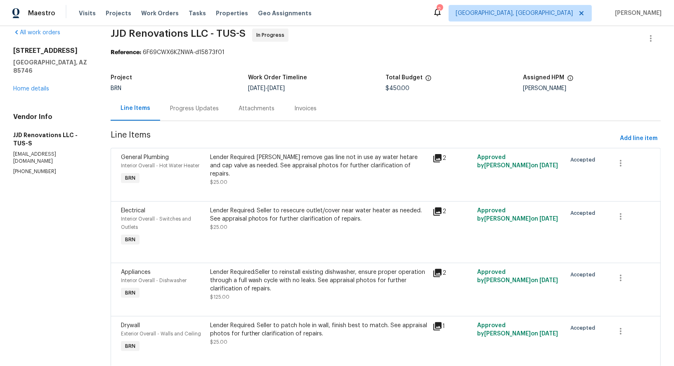
scroll to position [90, 0]
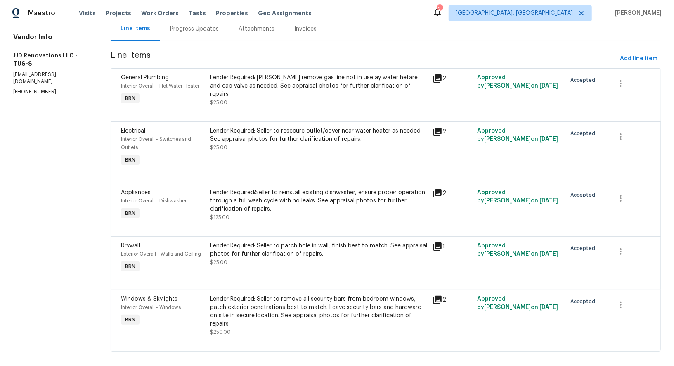
click at [274, 155] on div "Lender Required: Seller to resecure outlet/cover near water heater as needed. S…" at bounding box center [319, 147] width 223 height 46
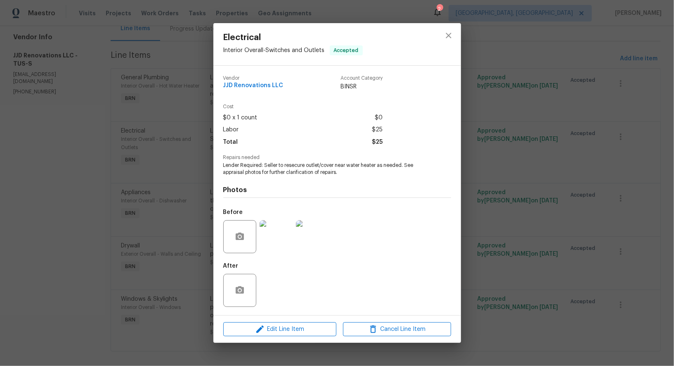
click at [164, 243] on div "Electrical Interior Overall - Switches and Outlets Accepted Vendor JJD Renovati…" at bounding box center [337, 183] width 674 height 366
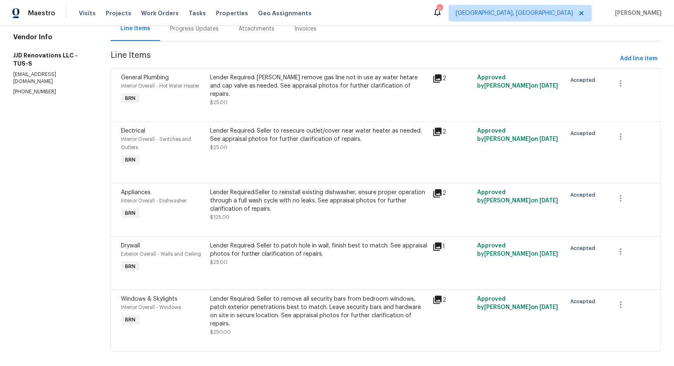
click at [264, 211] on div "Lender Required:Seller to reinstall existing dishwasher, ensure proper operatio…" at bounding box center [319, 200] width 218 height 25
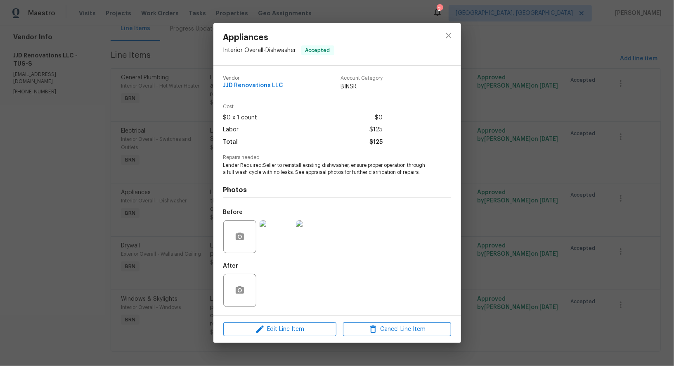
click at [169, 241] on div "Appliances Interior Overall - Dishwasher Accepted Vendor JJD Renovations LLC Ac…" at bounding box center [337, 183] width 674 height 366
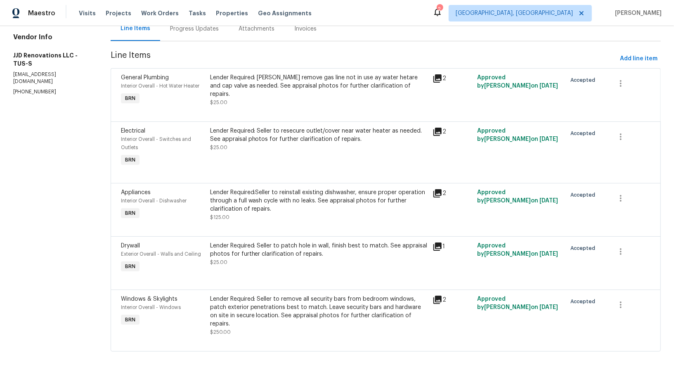
click at [260, 265] on div "Lender Required: Seller to patch hole in wall, finish best to match. See apprai…" at bounding box center [319, 253] width 218 height 25
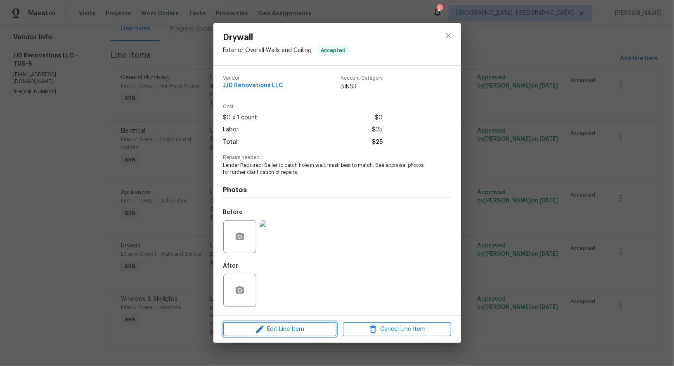
click at [279, 332] on span "Edit Line Item" at bounding box center [280, 329] width 108 height 10
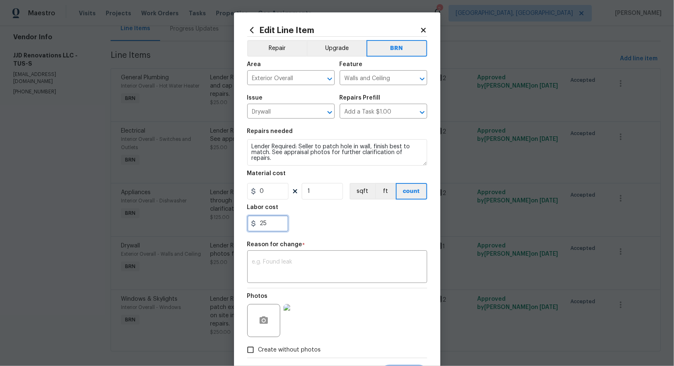
click at [260, 225] on input "25" at bounding box center [267, 223] width 41 height 17
type input "125"
click at [287, 268] on textarea at bounding box center [337, 267] width 170 height 17
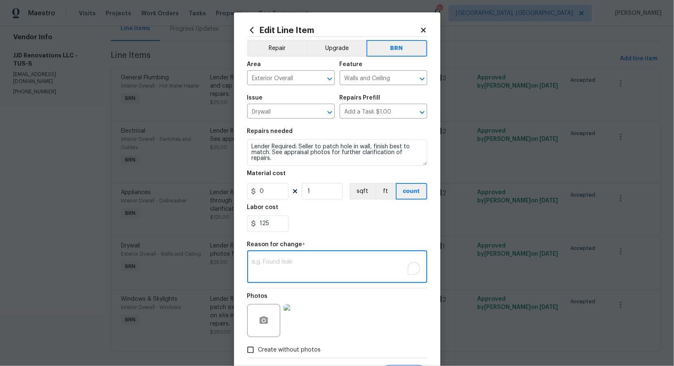
paste textarea "(PR) Updated per vendors final cost."
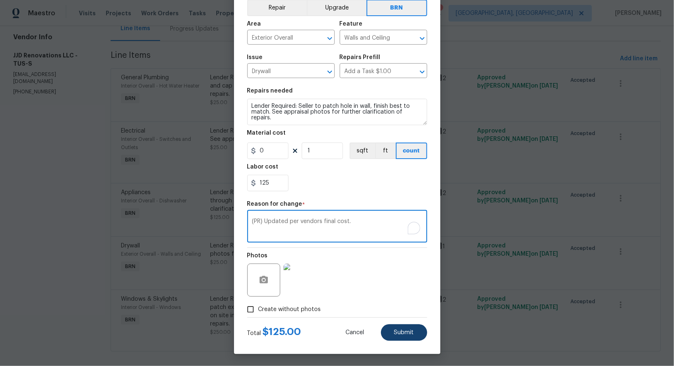
type textarea "(PR) Updated per vendors final cost."
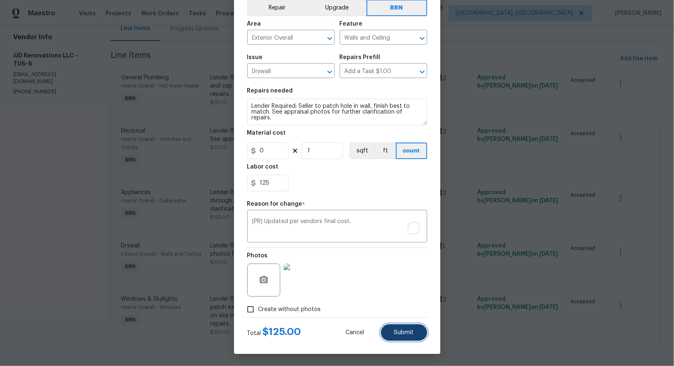
click at [390, 329] on button "Submit" at bounding box center [404, 332] width 46 height 17
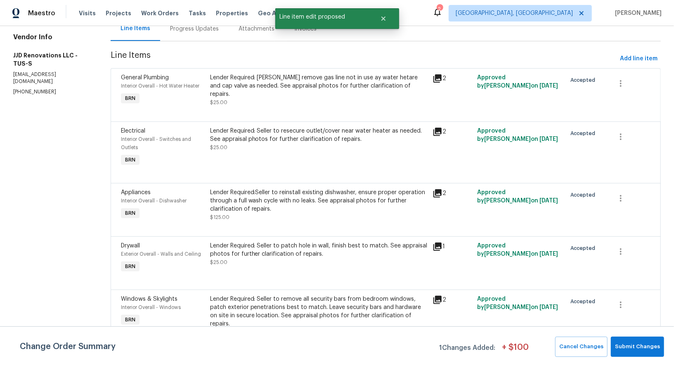
scroll to position [0, 0]
click at [636, 346] on span "Submit Changes" at bounding box center [637, 346] width 45 height 9
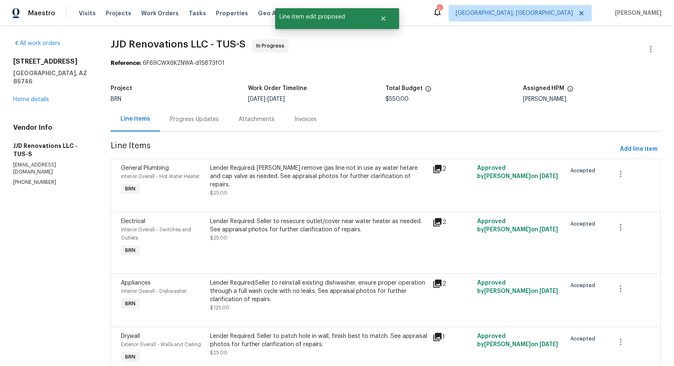
click at [186, 124] on div "Progress Updates" at bounding box center [194, 119] width 69 height 24
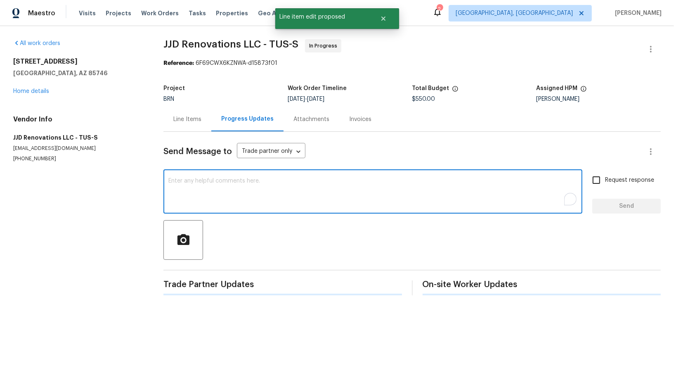
click at [226, 199] on textarea "To enrich screen reader interactions, please activate Accessibility in Grammarl…" at bounding box center [372, 192] width 409 height 29
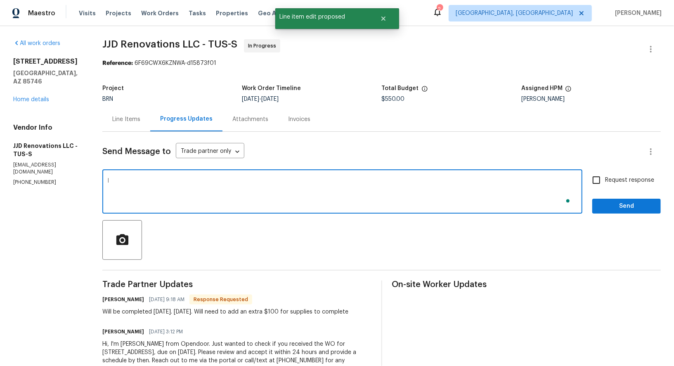
type textarea "I"
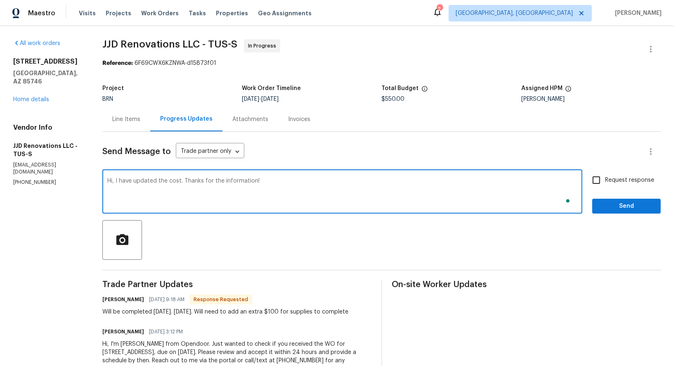
type textarea "Hi, I have updated the cost. Thanks for the information!"
click at [614, 180] on span "Request response" at bounding box center [629, 180] width 49 height 9
click at [605, 180] on input "Request response" at bounding box center [596, 179] width 17 height 17
checkbox input "true"
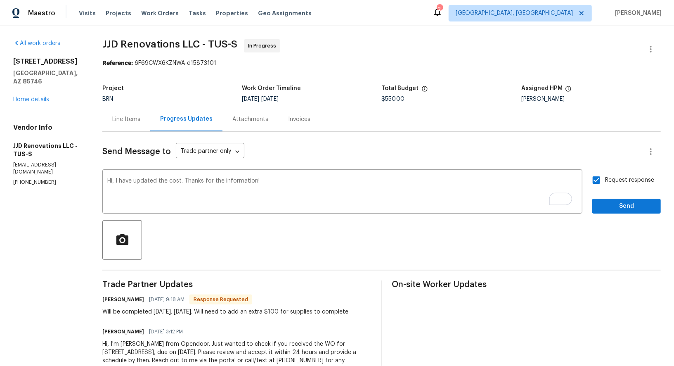
click at [631, 214] on div "Send Message to Trade partner only Trade partner only ​ Hi, I have updated the …" at bounding box center [381, 257] width 558 height 251
click at [612, 209] on span "Send" at bounding box center [626, 206] width 55 height 10
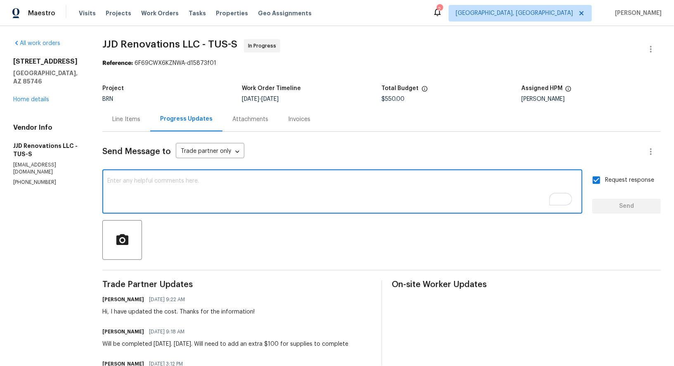
click at [160, 202] on textarea "To enrich screen reader interactions, please activate Accessibility in Grammarl…" at bounding box center [342, 192] width 470 height 29
paste textarea "Hey, Please provide after photos taken from the same angle as the before photos…"
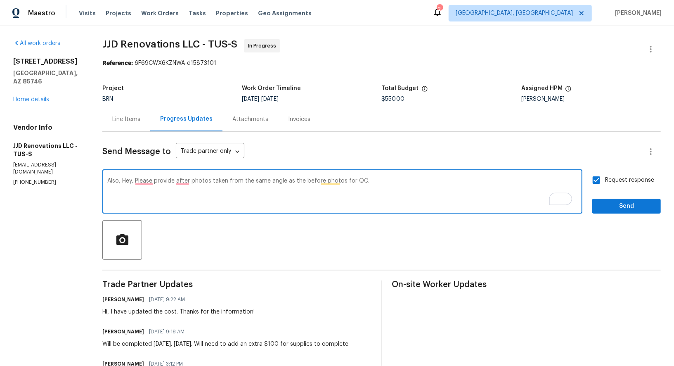
drag, startPoint x: 137, startPoint y: 181, endPoint x: 126, endPoint y: 181, distance: 11.1
click at [126, 181] on textarea "Also, Hey, Please provide after photos taken from the same angle as the before …" at bounding box center [342, 192] width 470 height 29
click at [418, 181] on textarea "Also, Just a heads up, Please provide after photos taken from the same angle as…" at bounding box center [342, 192] width 470 height 29
type textarea "Also, Just a heads up, Please provide after photos taken from the same angle as…"
click at [600, 183] on input "Request response" at bounding box center [596, 179] width 17 height 17
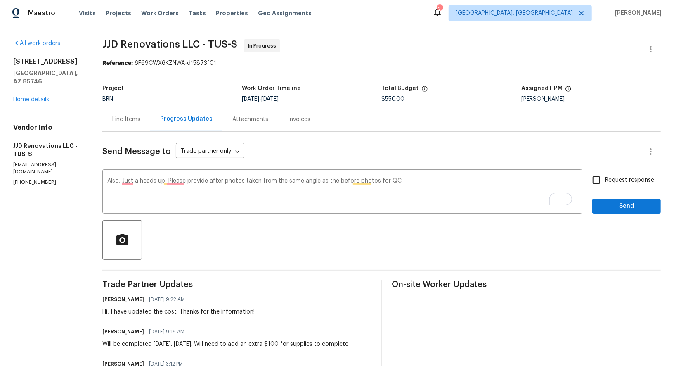
click at [600, 183] on input "Request response" at bounding box center [596, 179] width 17 height 17
checkbox input "true"
click at [612, 206] on span "Send" at bounding box center [626, 206] width 55 height 10
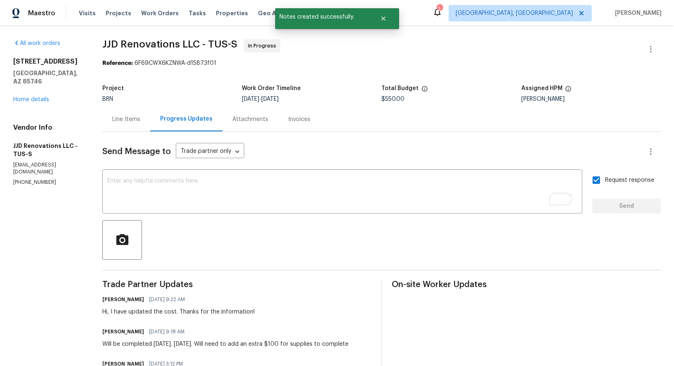
click at [135, 122] on div "Line Items" at bounding box center [126, 119] width 28 height 8
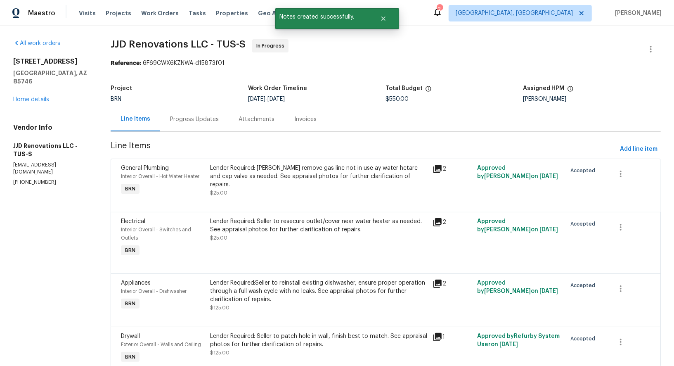
click at [262, 209] on div "General Plumbing Interior Overall - Hot Water Heater BRN Lender Required: Selle…" at bounding box center [386, 184] width 550 height 53
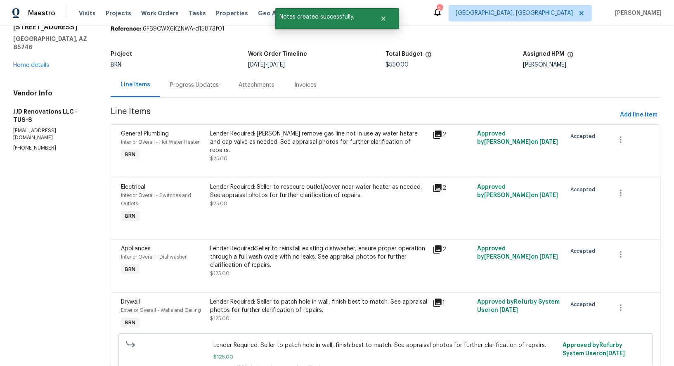
scroll to position [73, 0]
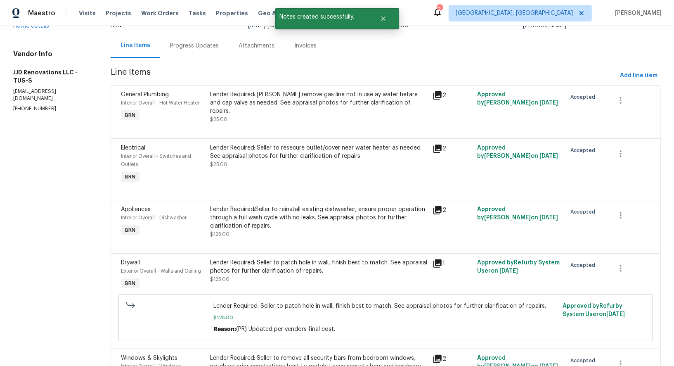
click at [265, 166] on div "Lender Required: Seller to resecure outlet/cover near water heater as needed. S…" at bounding box center [319, 156] width 218 height 25
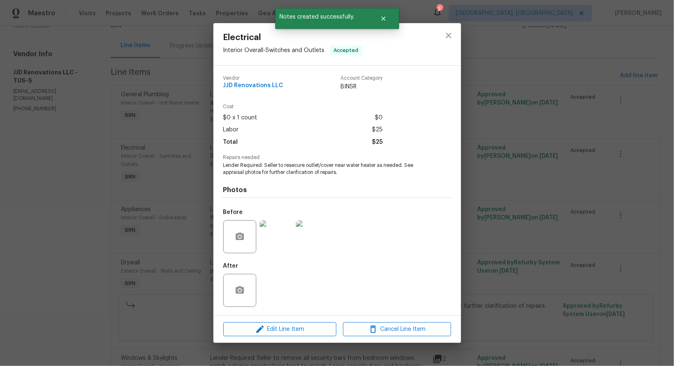
click at [126, 190] on div "Electrical Interior Overall - Switches and Outlets Accepted Vendor JJD Renovati…" at bounding box center [337, 183] width 674 height 366
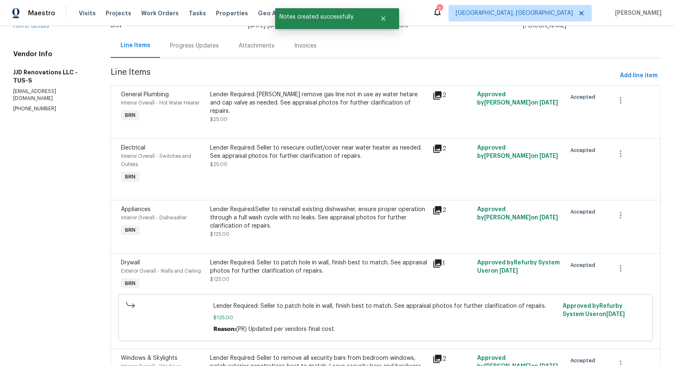
click at [269, 115] on div "Lender Required: Sellet remove gas line not in use ay water hetare and cap valv…" at bounding box center [319, 107] width 223 height 38
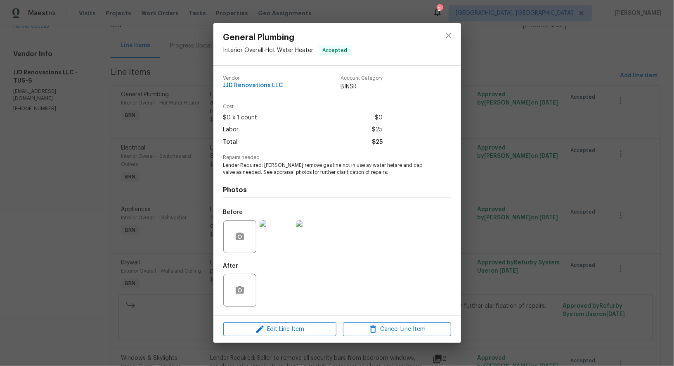
click at [319, 245] on img at bounding box center [312, 236] width 33 height 33
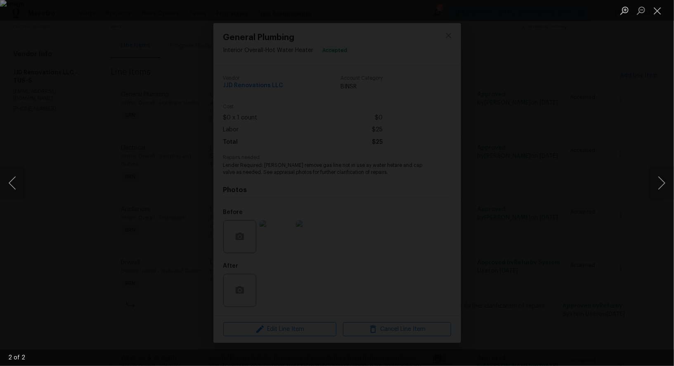
click at [564, 231] on div "Lightbox" at bounding box center [337, 183] width 674 height 366
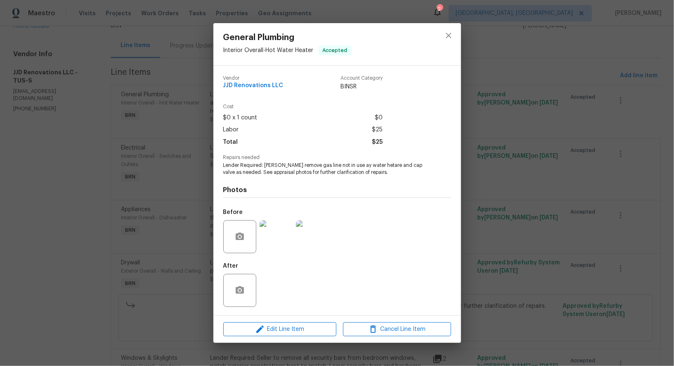
click at [564, 231] on div "General Plumbing Interior Overall - Hot Water Heater Accepted Vendor JJD Renova…" at bounding box center [337, 183] width 674 height 366
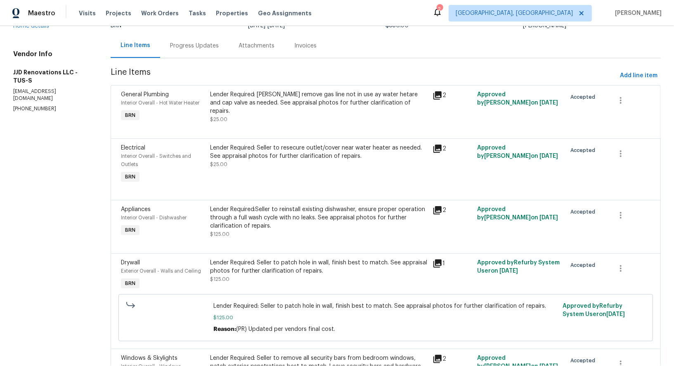
click at [312, 166] on div "Lender Required: Seller to resecure outlet/cover near water heater as needed. S…" at bounding box center [319, 156] width 218 height 25
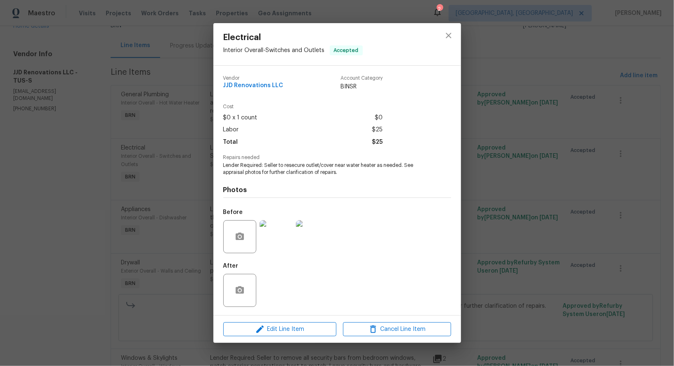
click at [317, 230] on img at bounding box center [312, 236] width 33 height 33
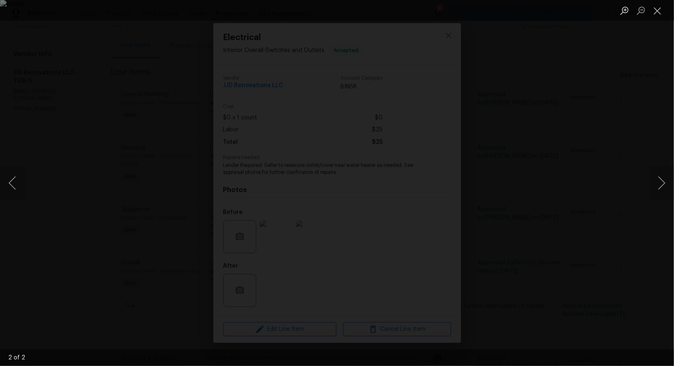
click at [482, 315] on div "Lightbox" at bounding box center [337, 183] width 674 height 366
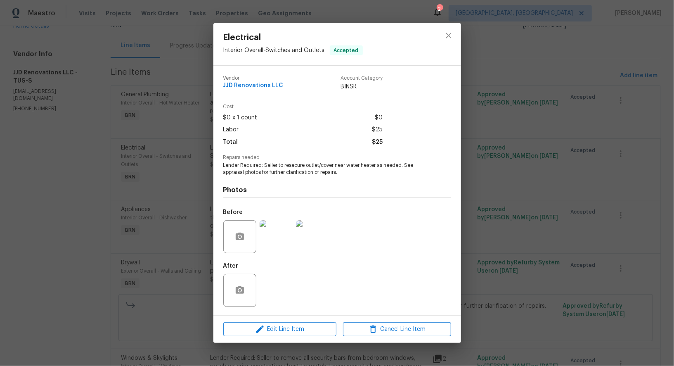
click at [482, 315] on div "Electrical Interior Overall - Switches and Outlets Accepted Vendor JJD Renovati…" at bounding box center [337, 183] width 674 height 366
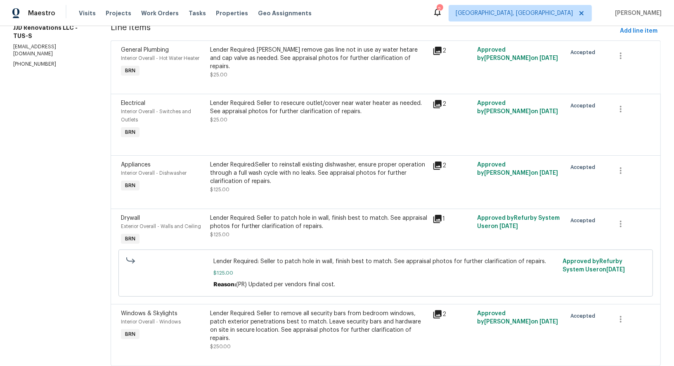
scroll to position [122, 0]
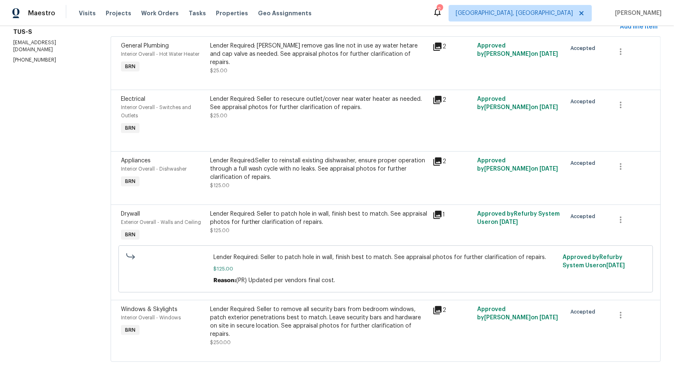
click at [288, 181] on div "Lender Required:Seller to reinstall existing dishwasher, ensure proper operatio…" at bounding box center [319, 172] width 218 height 33
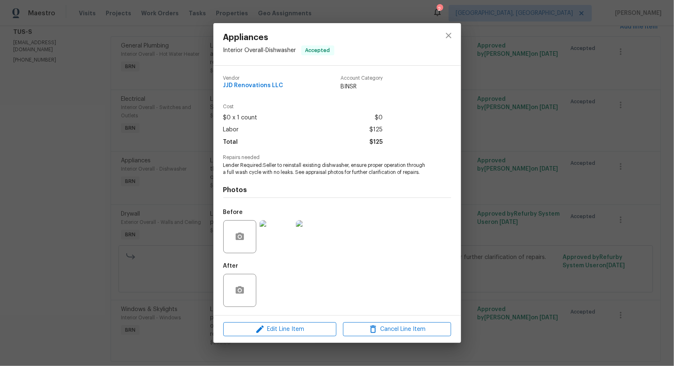
click at [283, 236] on img at bounding box center [276, 236] width 33 height 33
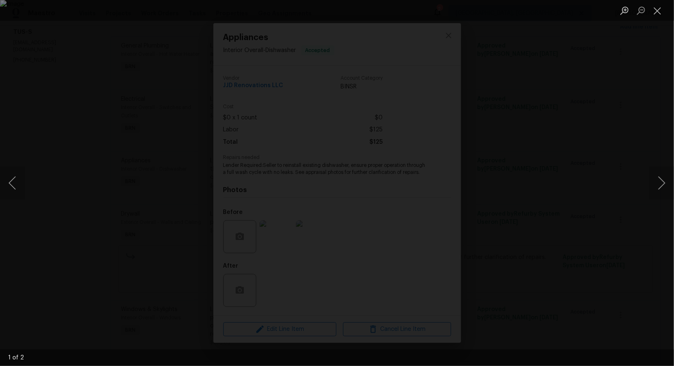
click at [562, 227] on div "Lightbox" at bounding box center [337, 183] width 674 height 366
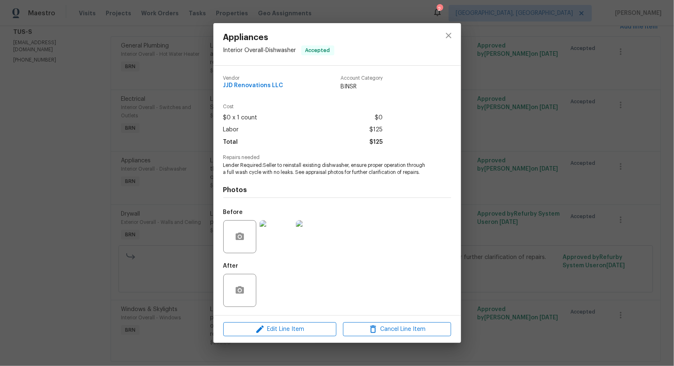
click at [562, 227] on div "Appliances Interior Overall - Dishwasher Accepted Vendor JJD Renovations LLC Ac…" at bounding box center [337, 183] width 674 height 366
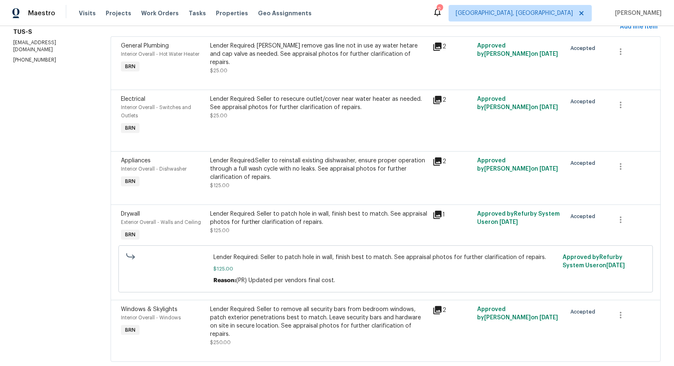
scroll to position [132, 0]
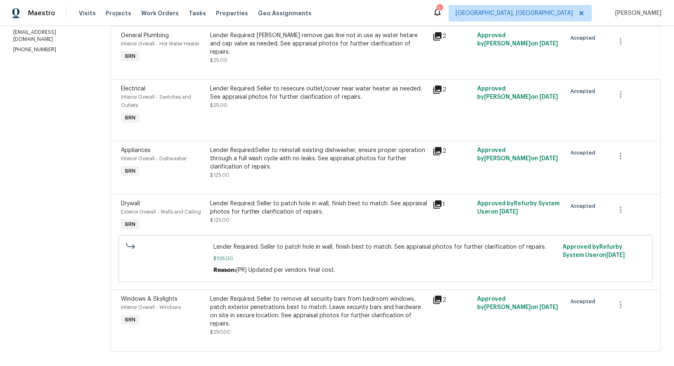
click at [293, 319] on div "Lender Required: Seller to remove all security bars from bedroom windows, patch…" at bounding box center [319, 311] width 218 height 33
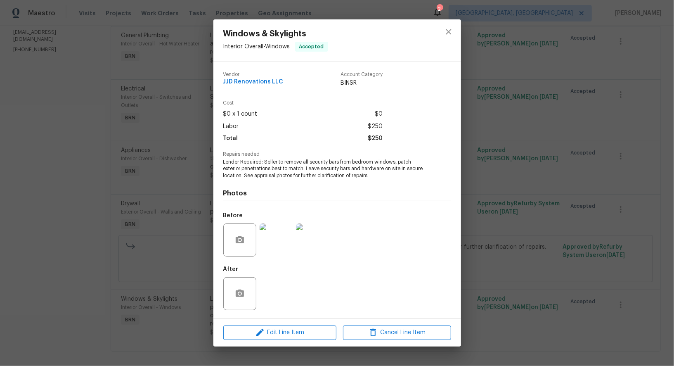
click at [114, 250] on div "Windows & Skylights Interior Overall - Windows Accepted Vendor JJD Renovations …" at bounding box center [337, 183] width 674 height 366
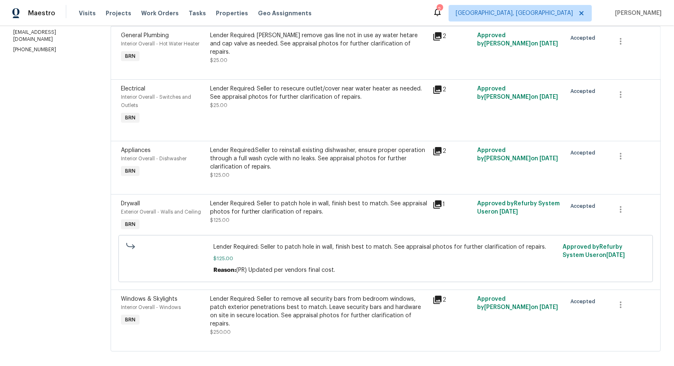
scroll to position [58, 0]
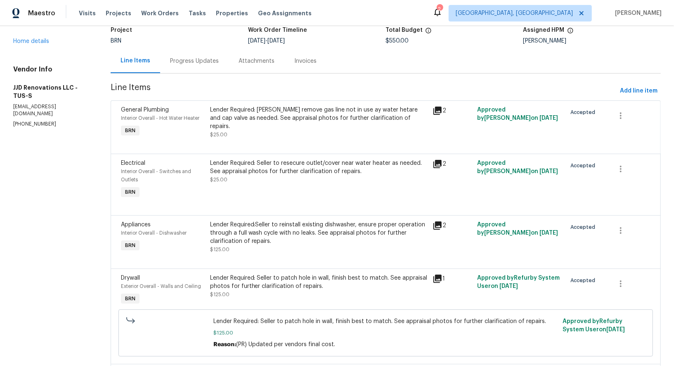
click at [194, 61] on div "Progress Updates" at bounding box center [194, 61] width 49 height 8
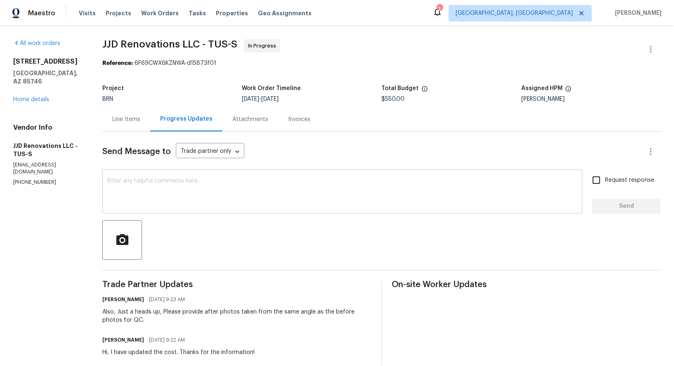
click at [179, 204] on textarea at bounding box center [342, 192] width 470 height 29
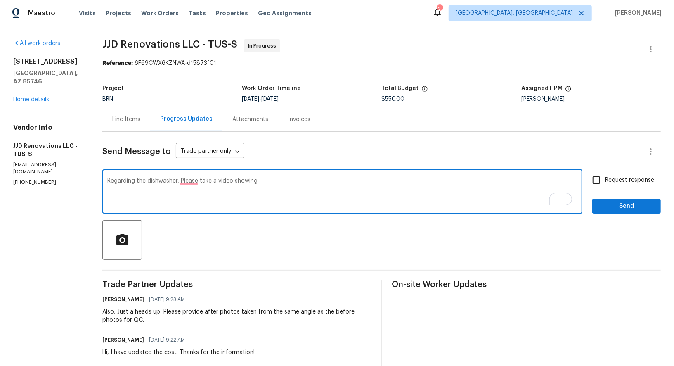
click at [287, 178] on textarea "Regarding the dishwasher, Please take a video showing" at bounding box center [342, 192] width 470 height 29
click at [266, 181] on textarea "Regarding the dishwasher, Please take a video showing" at bounding box center [342, 192] width 470 height 29
click at [190, 180] on textarea "Regarding the dishwasher, Please take a video showing that there is no leak." at bounding box center [342, 192] width 470 height 29
click at [335, 187] on textarea "Regarding the dishwasher, please take a video showing that there is no leak." at bounding box center [342, 192] width 470 height 29
type textarea "Regarding the dishwasher, please take a video showing that there is no leak."
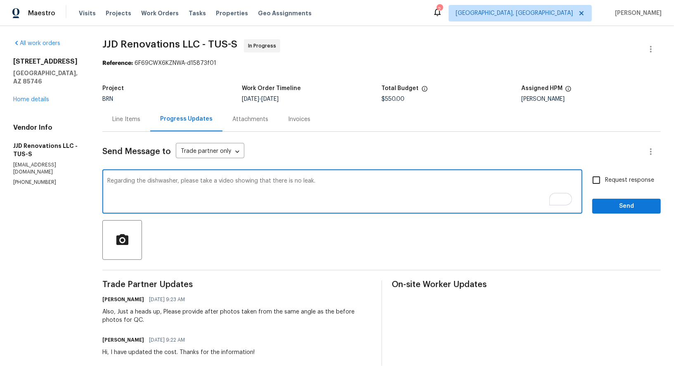
click at [594, 176] on input "Request response" at bounding box center [596, 179] width 17 height 17
checkbox input "true"
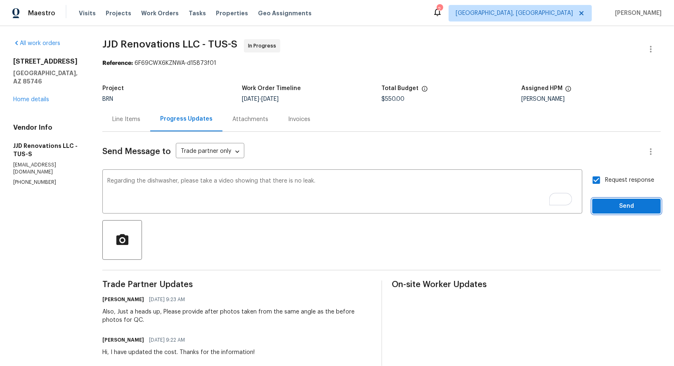
click at [614, 203] on span "Send" at bounding box center [626, 206] width 55 height 10
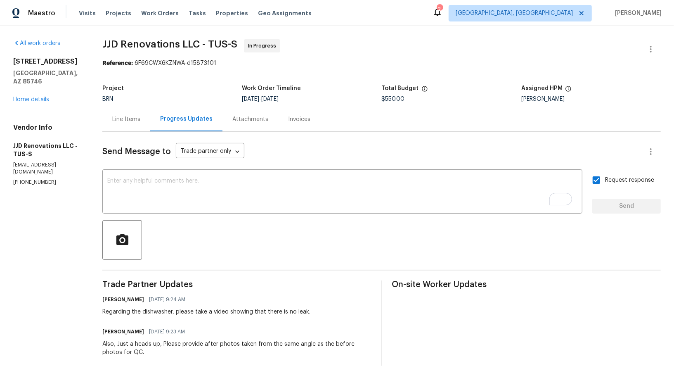
click at [16, 142] on h5 "JJD Renovations LLC - TUS-S" at bounding box center [47, 150] width 69 height 17
drag, startPoint x: 9, startPoint y: 138, endPoint x: 58, endPoint y: 138, distance: 49.1
click at [58, 138] on div "All work orders 6760 S Calle Gavilan Tucson, AZ 85746 Home details Vendor Info …" at bounding box center [337, 263] width 674 height 475
copy h5 "JJD Renovations"
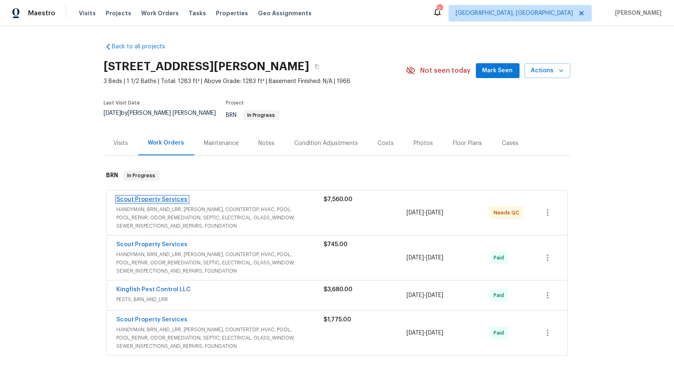
click at [151, 196] on link "Scout Property Services" at bounding box center [152, 199] width 71 height 6
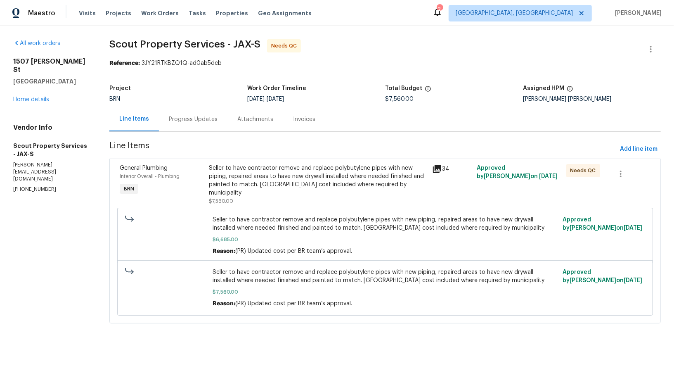
click at [211, 121] on div "Progress Updates" at bounding box center [193, 119] width 49 height 8
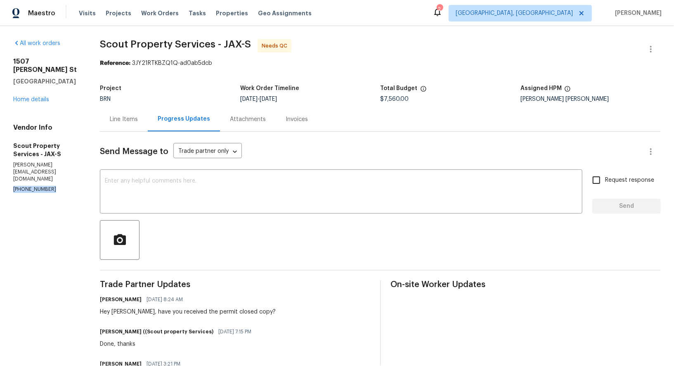
drag, startPoint x: 51, startPoint y: 176, endPoint x: 0, endPoint y: 175, distance: 51.2
copy p "[PHONE_NUMBER]"
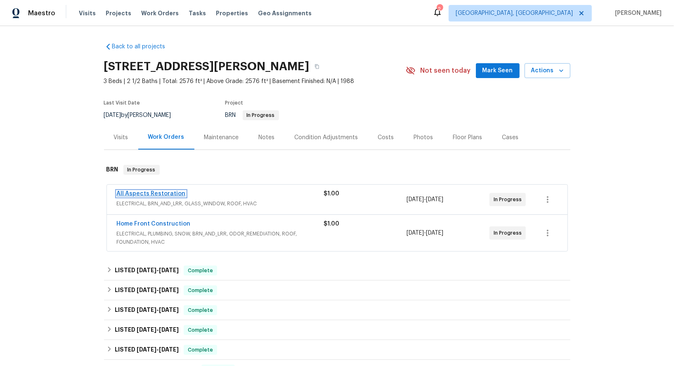
click at [137, 195] on link "All Aspects Restoration" at bounding box center [151, 194] width 69 height 6
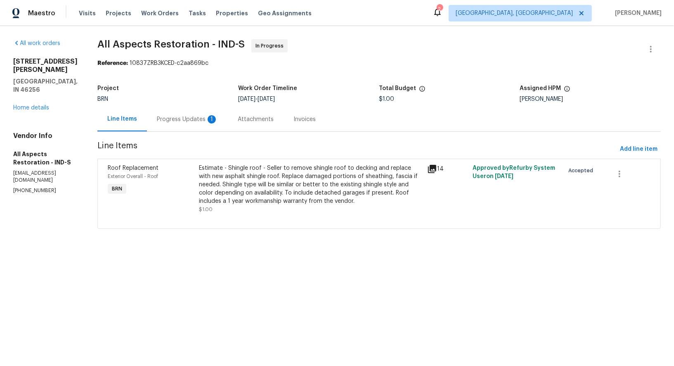
click at [222, 118] on div "Progress Updates 1" at bounding box center [187, 119] width 81 height 24
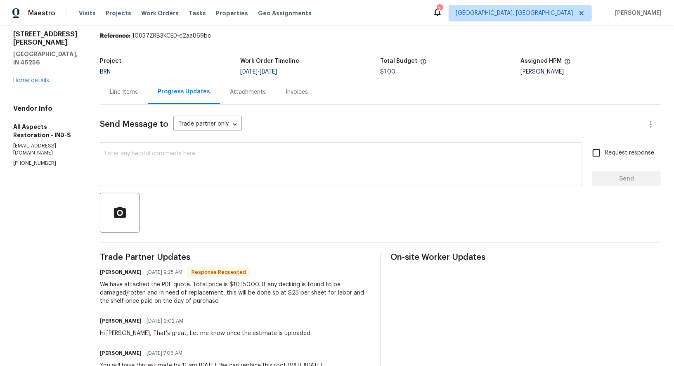
scroll to position [29, 0]
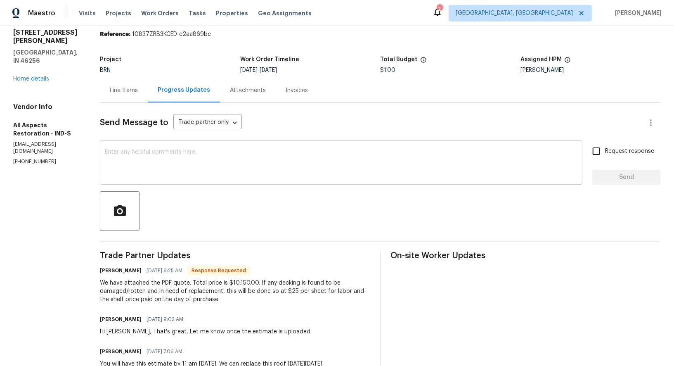
click at [187, 159] on textarea at bounding box center [341, 163] width 473 height 29
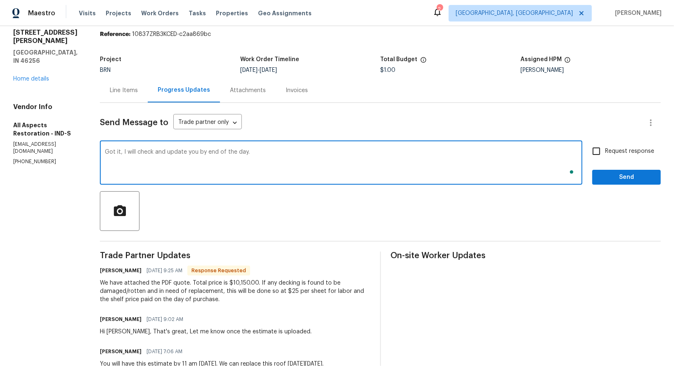
type textarea "Got it, I will check and update you by end of the day."
click at [594, 150] on input "Request response" at bounding box center [596, 150] width 17 height 17
checkbox input "true"
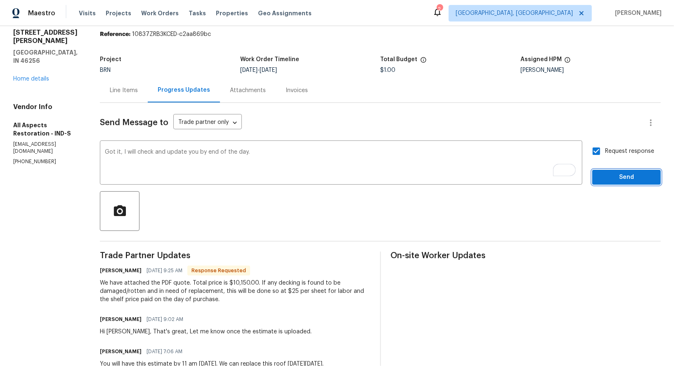
click at [612, 175] on span "Send" at bounding box center [626, 177] width 55 height 10
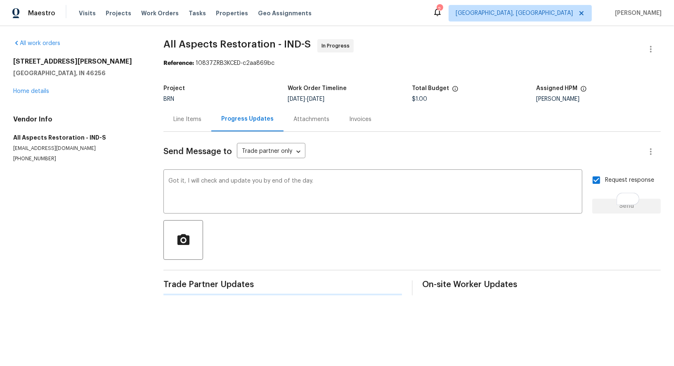
scroll to position [0, 0]
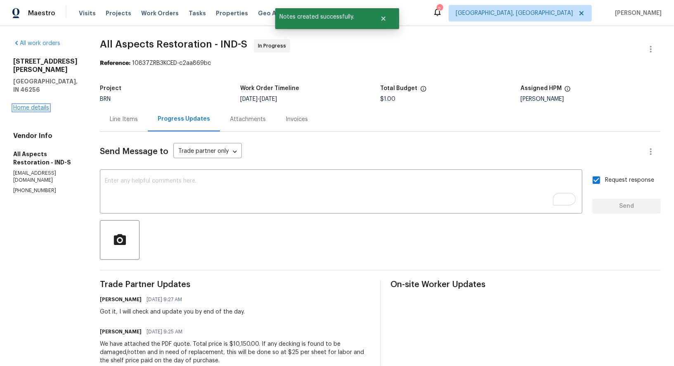
click at [26, 105] on link "Home details" at bounding box center [31, 108] width 36 height 6
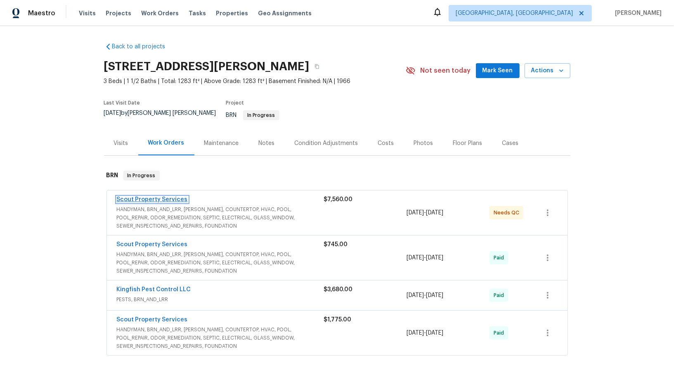
click at [158, 196] on link "Scout Property Services" at bounding box center [152, 199] width 71 height 6
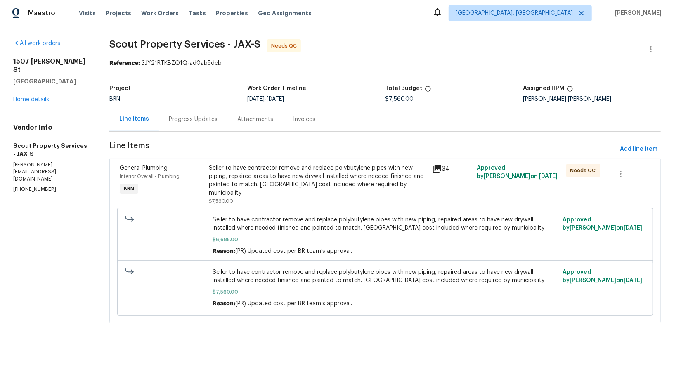
click at [287, 186] on div "Seller to have contractor remove and replace polybutylene pipes with new piping…" at bounding box center [318, 180] width 218 height 33
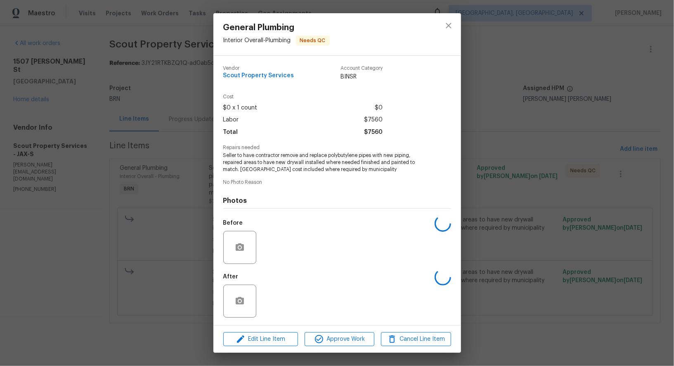
scroll to position [0, 0]
click at [274, 310] on img at bounding box center [276, 300] width 33 height 33
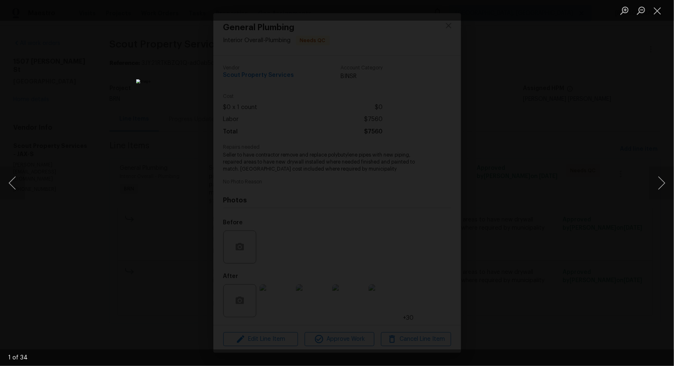
click at [307, 79] on img "Lightbox" at bounding box center [338, 188] width 404 height 219
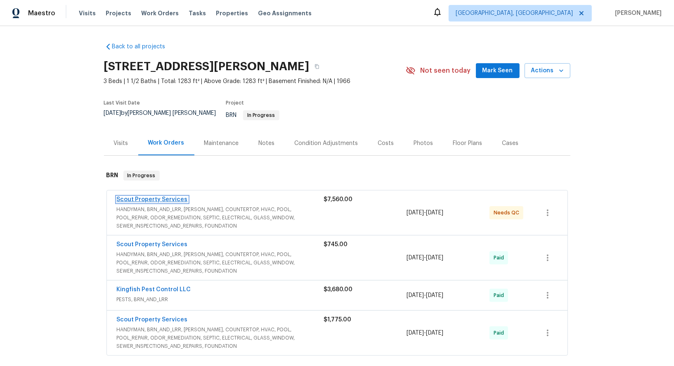
click at [143, 196] on link "Scout Property Services" at bounding box center [152, 199] width 71 height 6
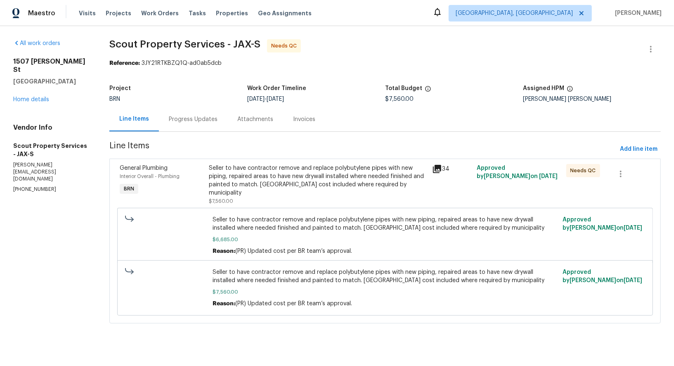
click at [248, 188] on div "Seller to have contractor remove and replace polybutylene pipes with new piping…" at bounding box center [318, 180] width 218 height 33
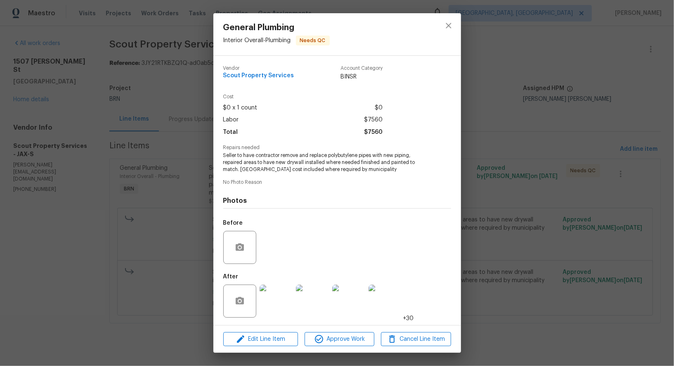
click at [277, 298] on img at bounding box center [276, 300] width 33 height 33
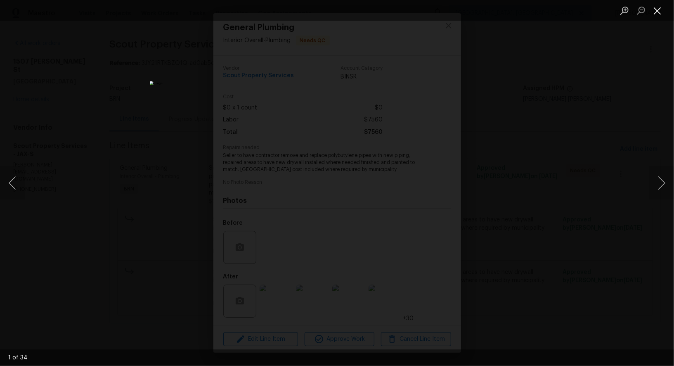
click at [659, 7] on button "Close lightbox" at bounding box center [657, 10] width 17 height 14
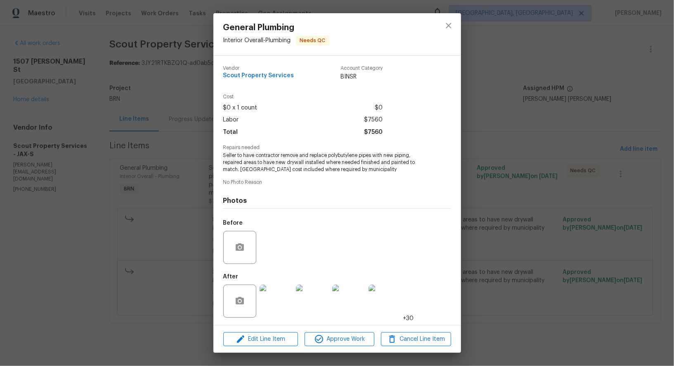
click at [319, 307] on img at bounding box center [312, 300] width 33 height 33
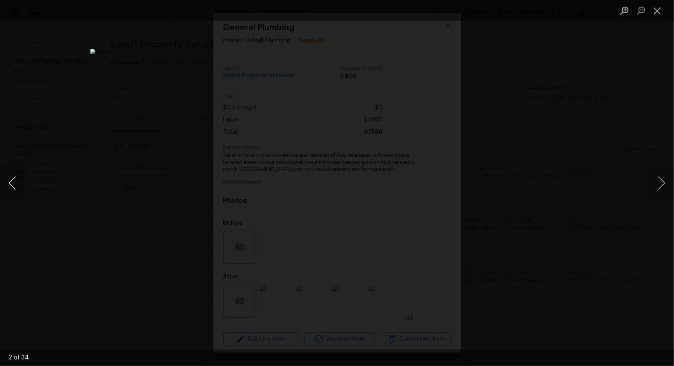
click at [11, 186] on button "Previous image" at bounding box center [12, 182] width 25 height 33
click at [570, 247] on div "Lightbox" at bounding box center [337, 183] width 674 height 366
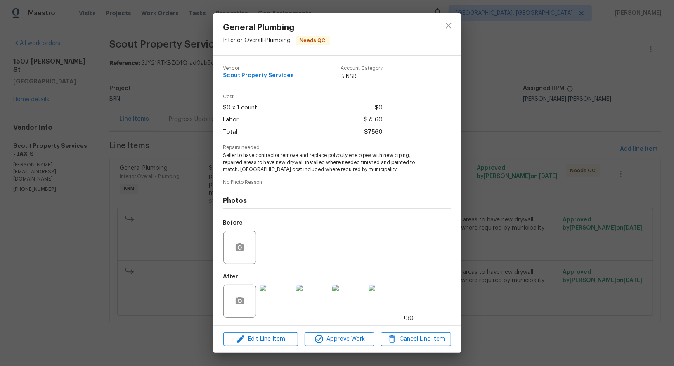
click at [570, 247] on div "General Plumbing Interior Overall - Plumbing Needs QC Vendor Scout Property Ser…" at bounding box center [337, 183] width 674 height 366
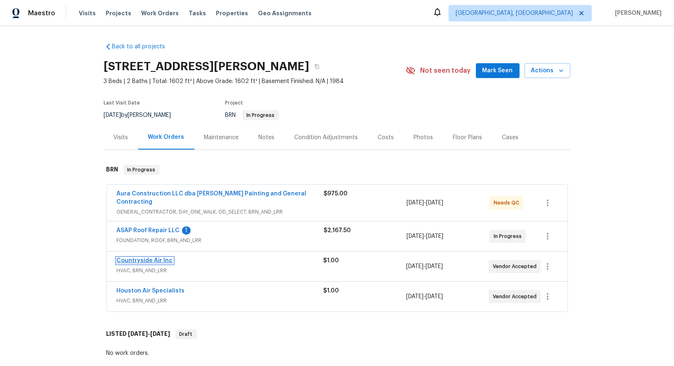
click at [146, 258] on link "Countryside Air Inc" at bounding box center [145, 261] width 56 height 6
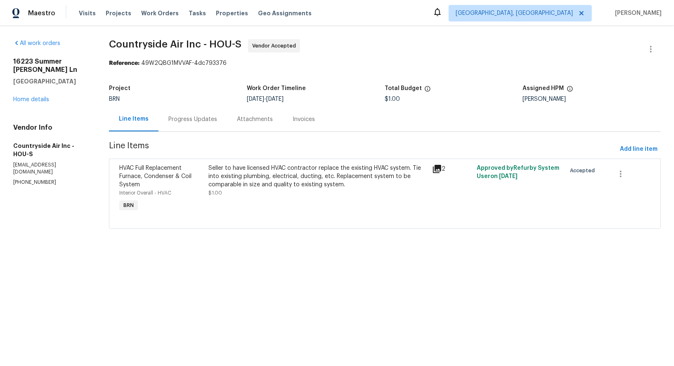
click at [199, 118] on div "Progress Updates" at bounding box center [192, 119] width 49 height 8
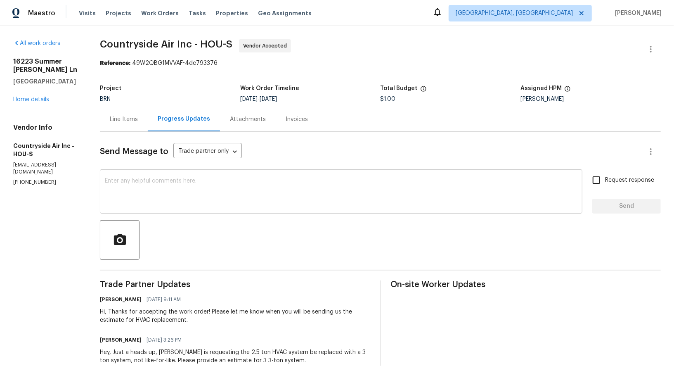
scroll to position [71, 0]
